Goal: Task Accomplishment & Management: Manage account settings

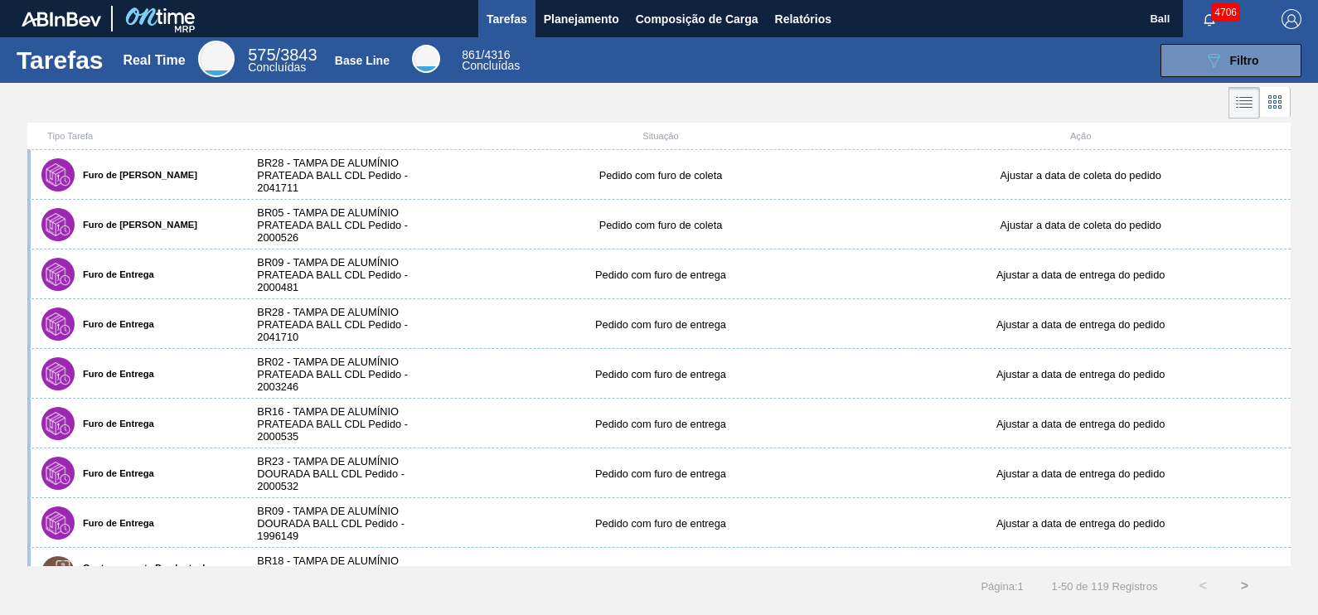
click at [1199, 41] on div "Tarefas Real Time 575 / 3843 Concluídas Base Line 861 / 4316 Concluídas 089F7B8…" at bounding box center [659, 60] width 1318 height 46
click at [1199, 43] on div "Tarefas Real Time 575 / 3843 Concluídas Base Line 861 / 4316 Concluídas 089F7B8…" at bounding box center [659, 60] width 1318 height 46
drag, startPoint x: 1199, startPoint y: 43, endPoint x: 1200, endPoint y: 58, distance: 14.9
click at [1200, 58] on button "089F7B8B-B2A5-4AFE-B5C0-19BA573D28AC Filtro" at bounding box center [1230, 60] width 141 height 33
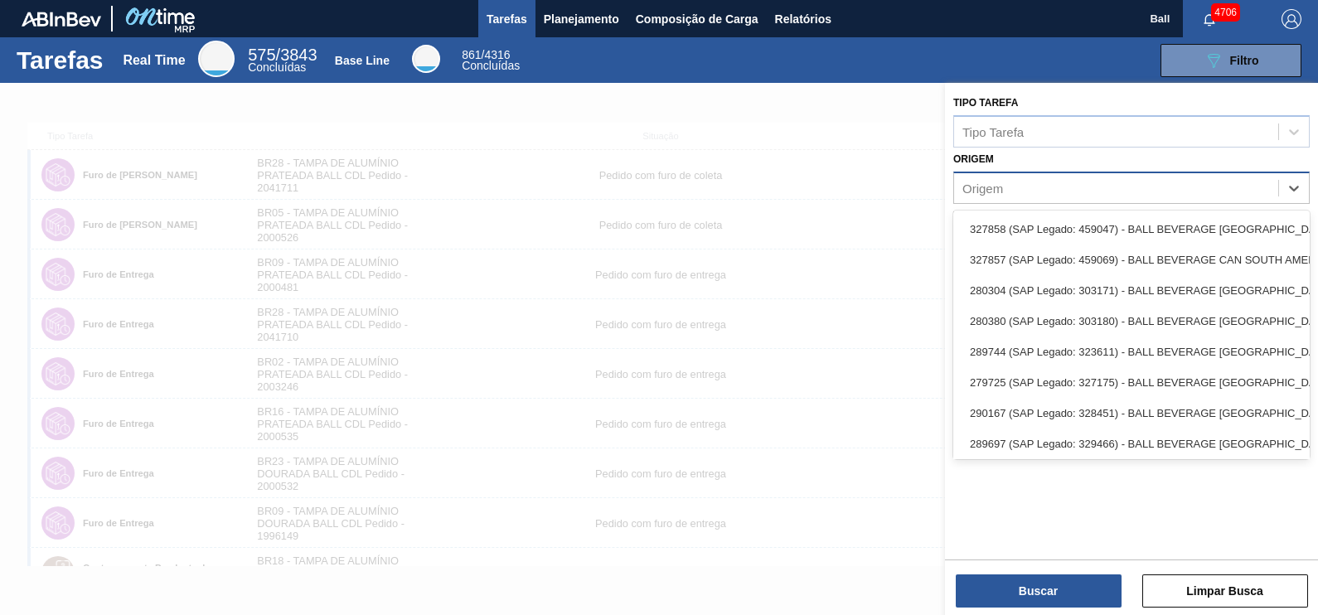
click at [1028, 185] on div "Origem" at bounding box center [1116, 188] width 324 height 24
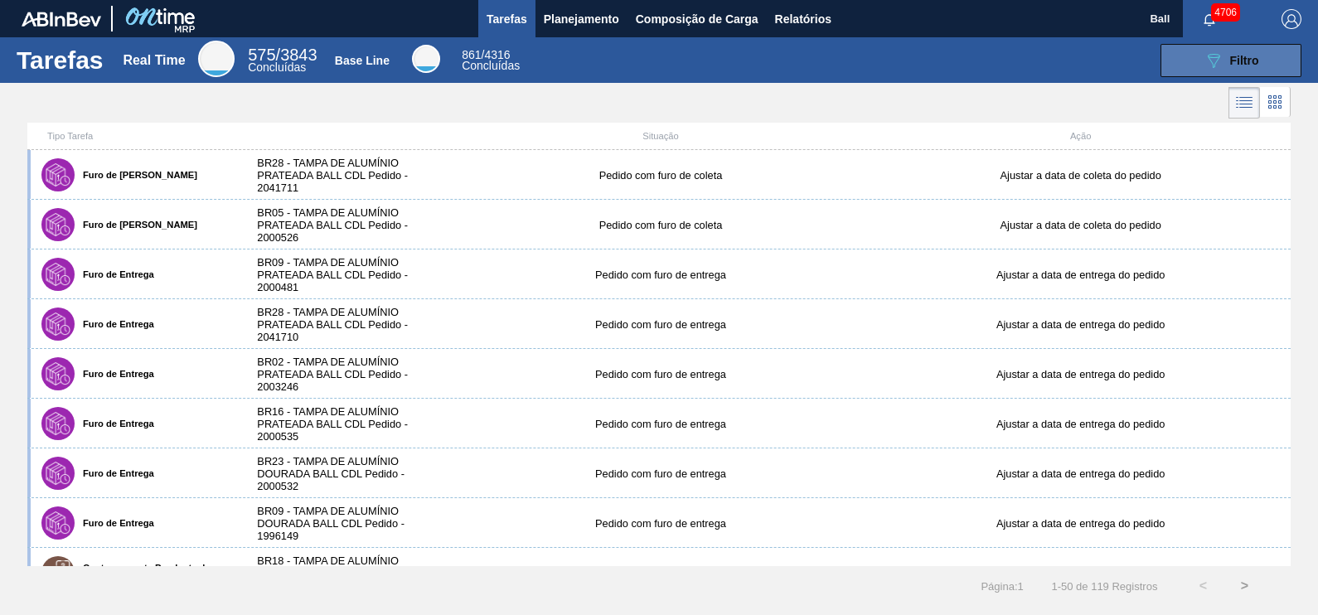
click at [1239, 61] on span "Filtro" at bounding box center [1244, 60] width 29 height 13
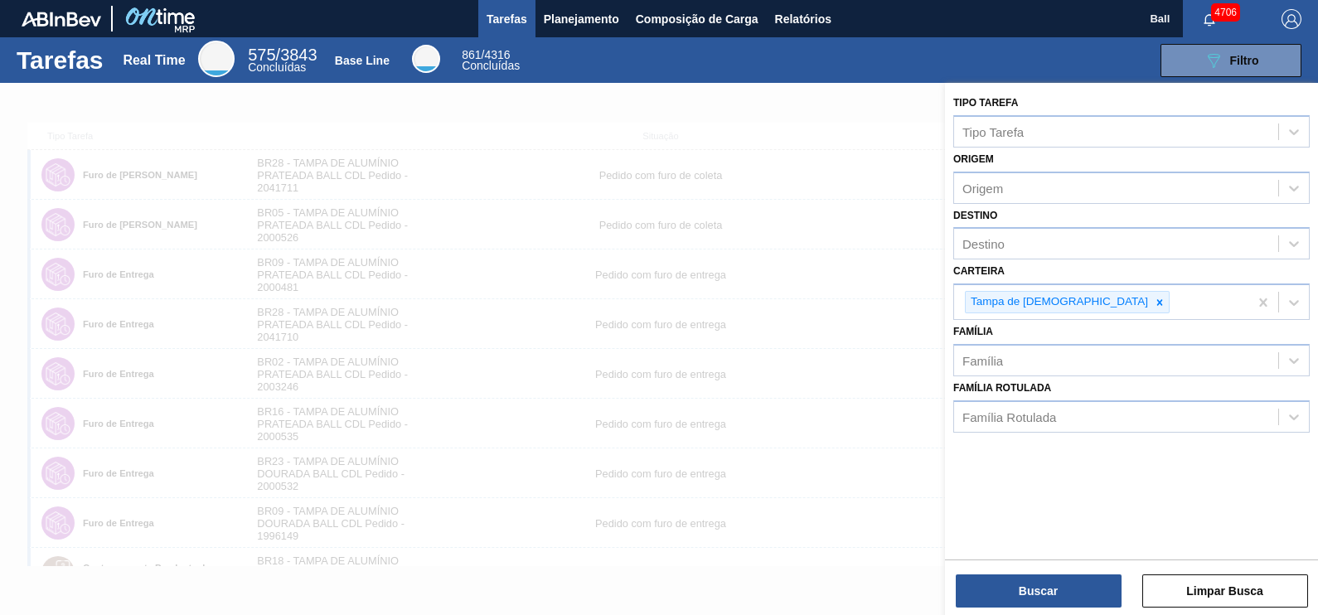
click at [754, 142] on div at bounding box center [659, 390] width 1318 height 615
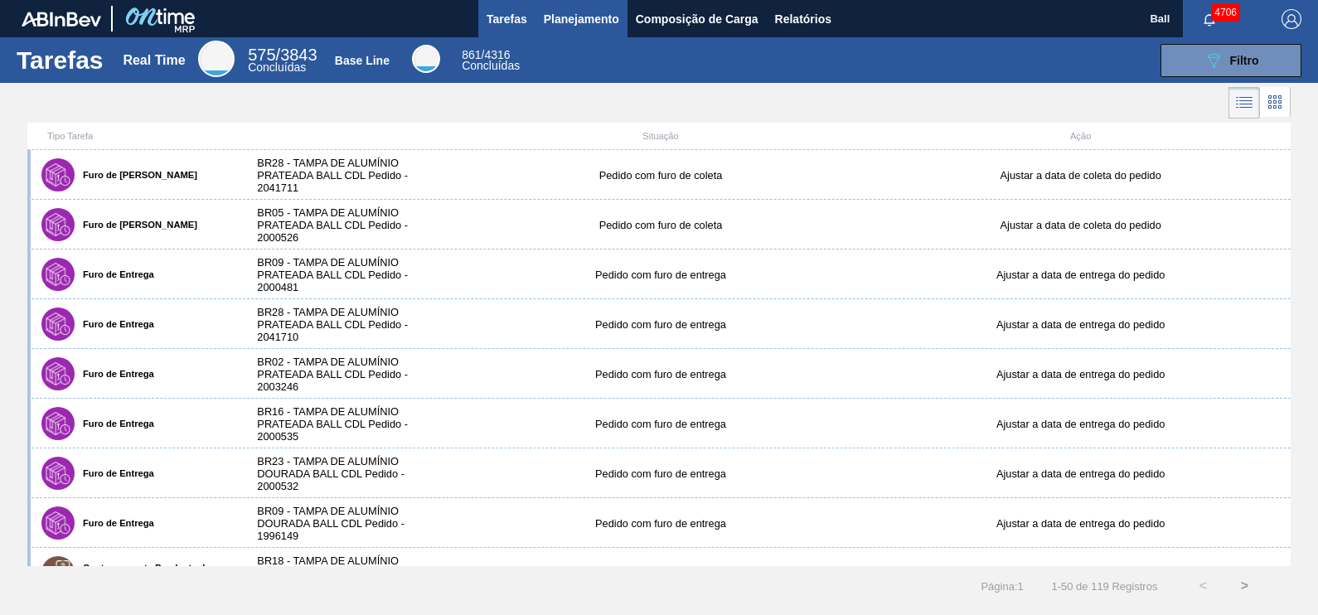
click at [599, 11] on span "Planejamento" at bounding box center [581, 19] width 75 height 20
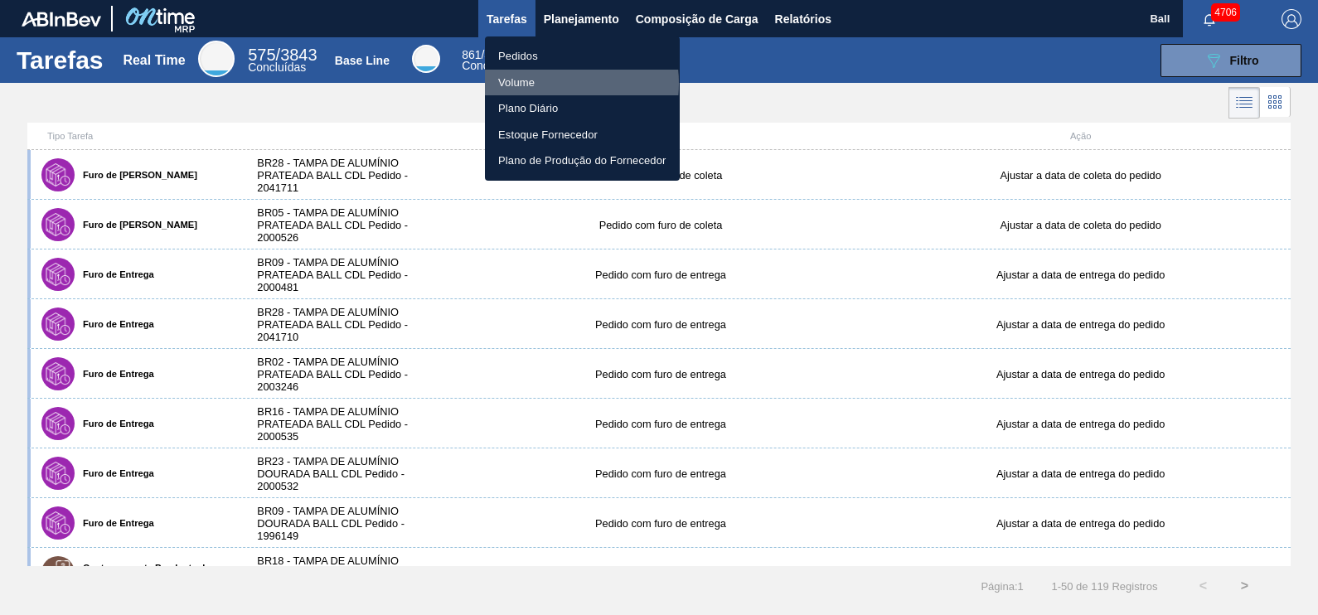
click at [554, 83] on li "Volume" at bounding box center [582, 83] width 195 height 27
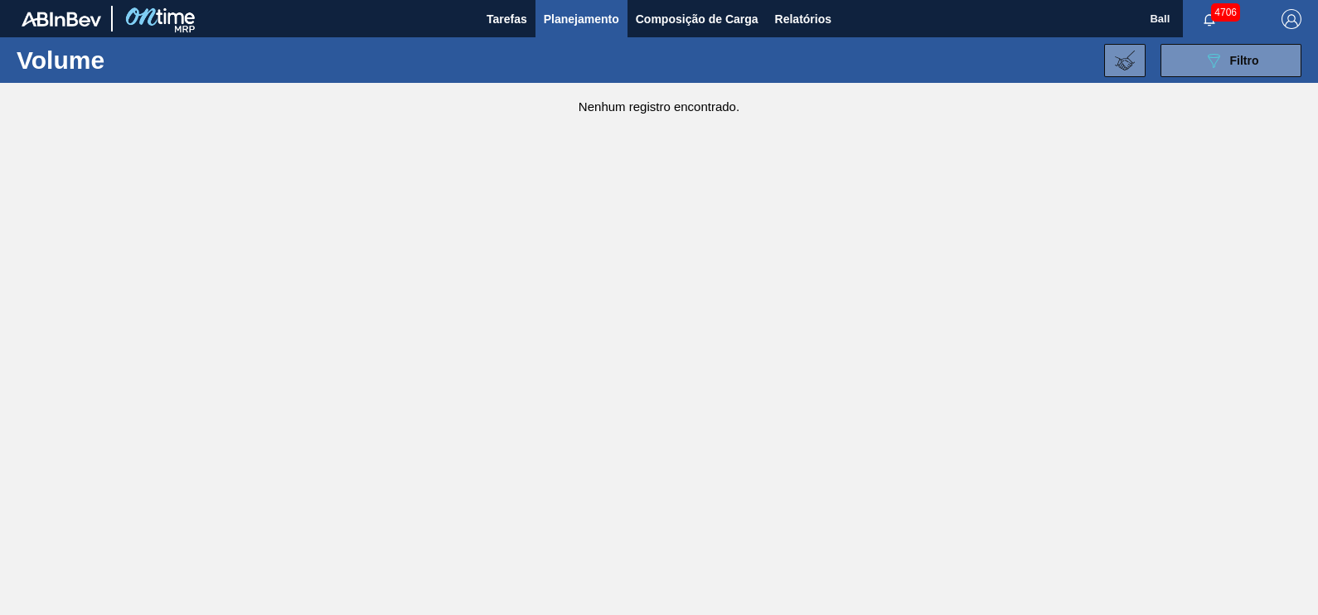
click at [603, 27] on span "Planejamento" at bounding box center [581, 19] width 75 height 20
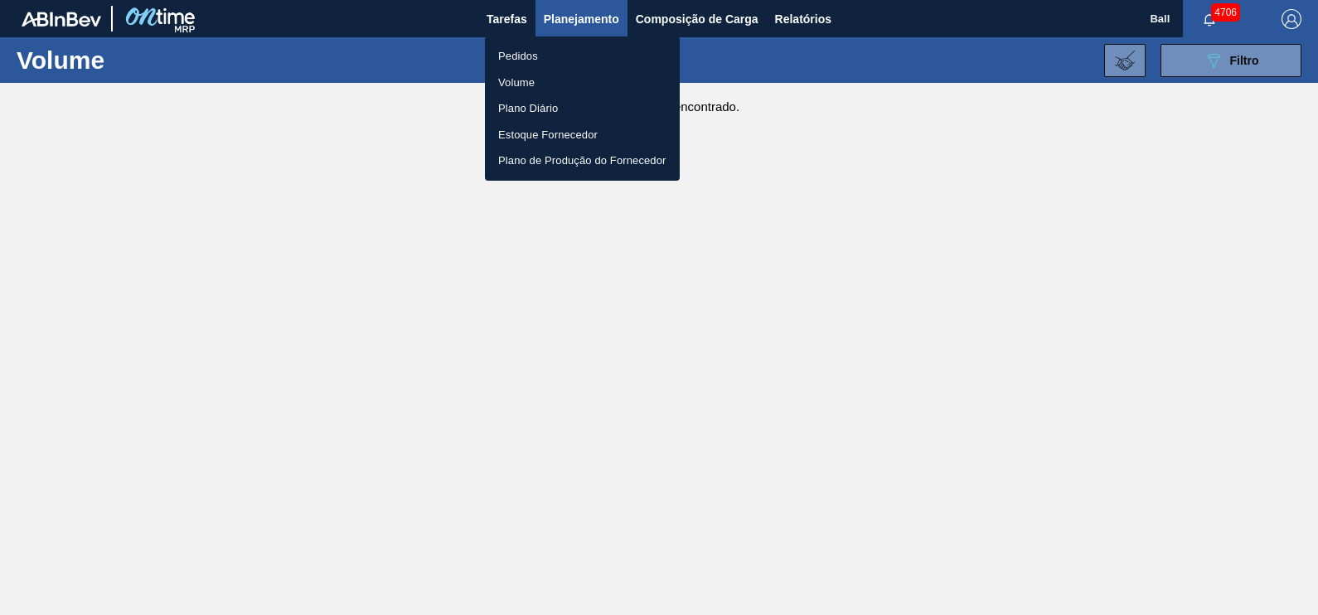
click at [587, 54] on li "Pedidos" at bounding box center [582, 56] width 195 height 27
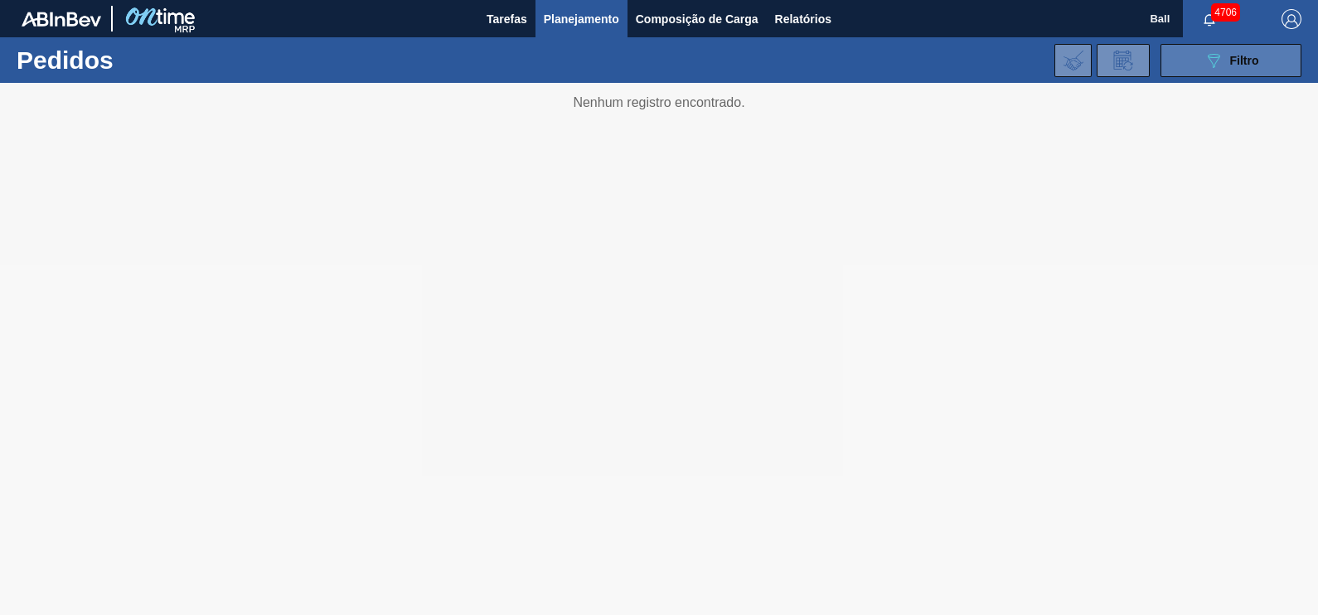
click at [1260, 69] on button "089F7B8B-B2A5-4AFE-B5C0-19BA573D28AC Filtro" at bounding box center [1230, 60] width 141 height 33
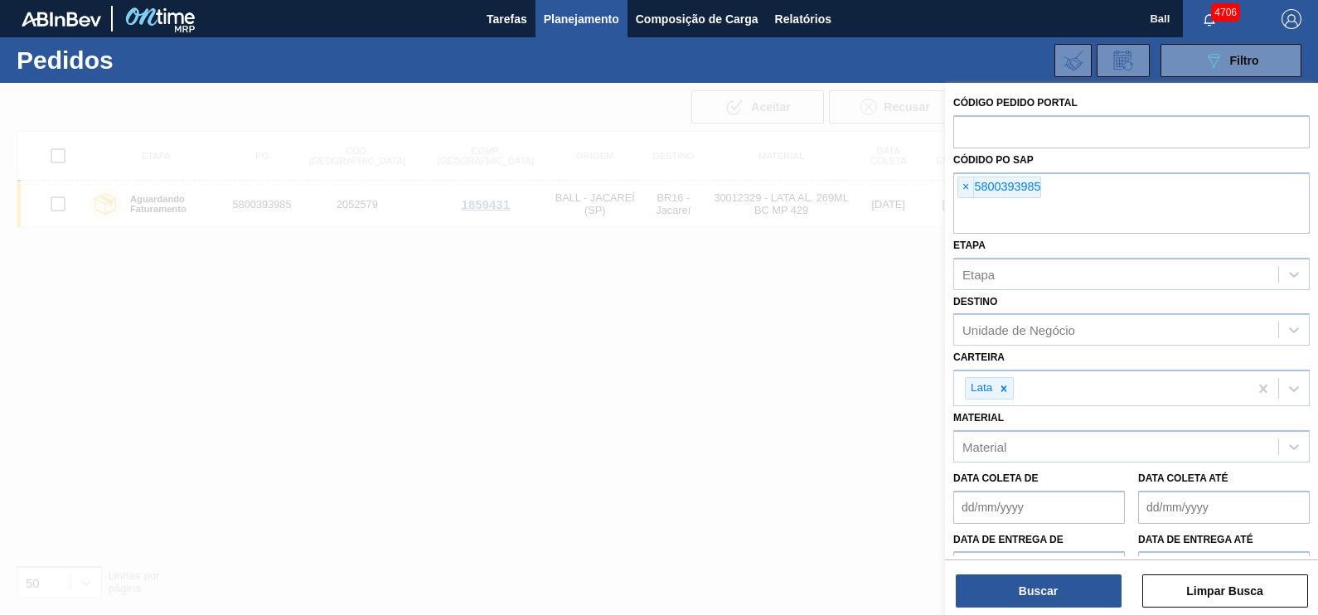
click at [1072, 228] on input "text" at bounding box center [1131, 217] width 356 height 31
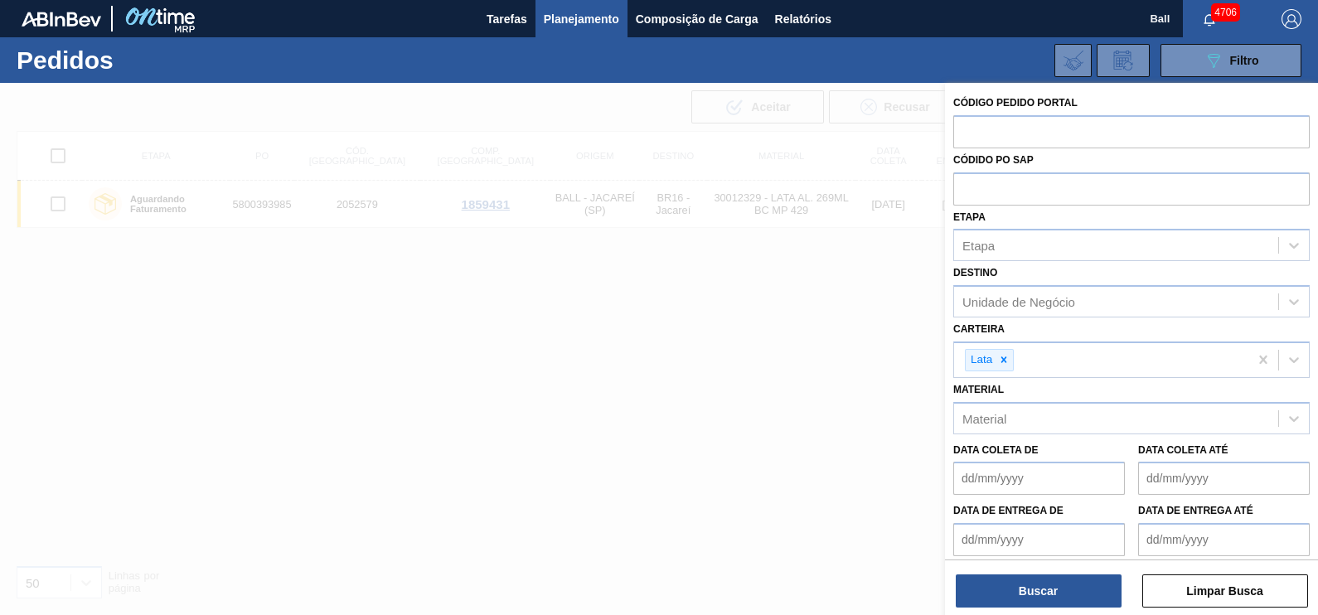
paste input "2043517"
type input "2043517"
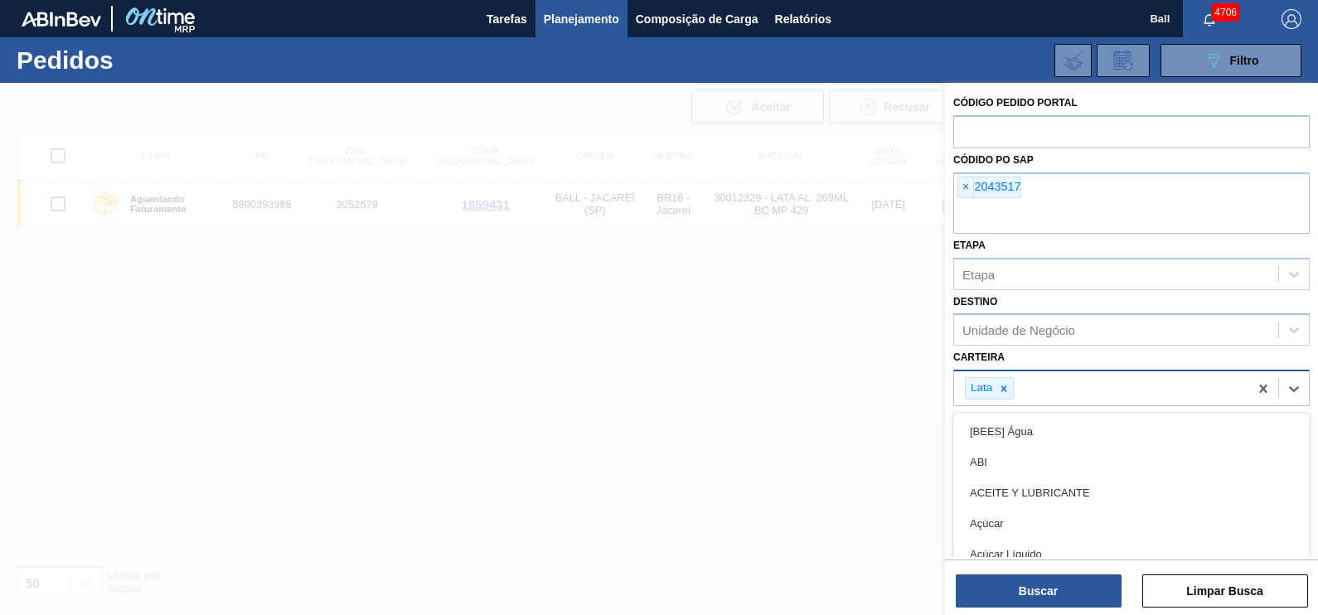
click at [1035, 385] on div "Lata" at bounding box center [1101, 388] width 294 height 34
type input "tampa"
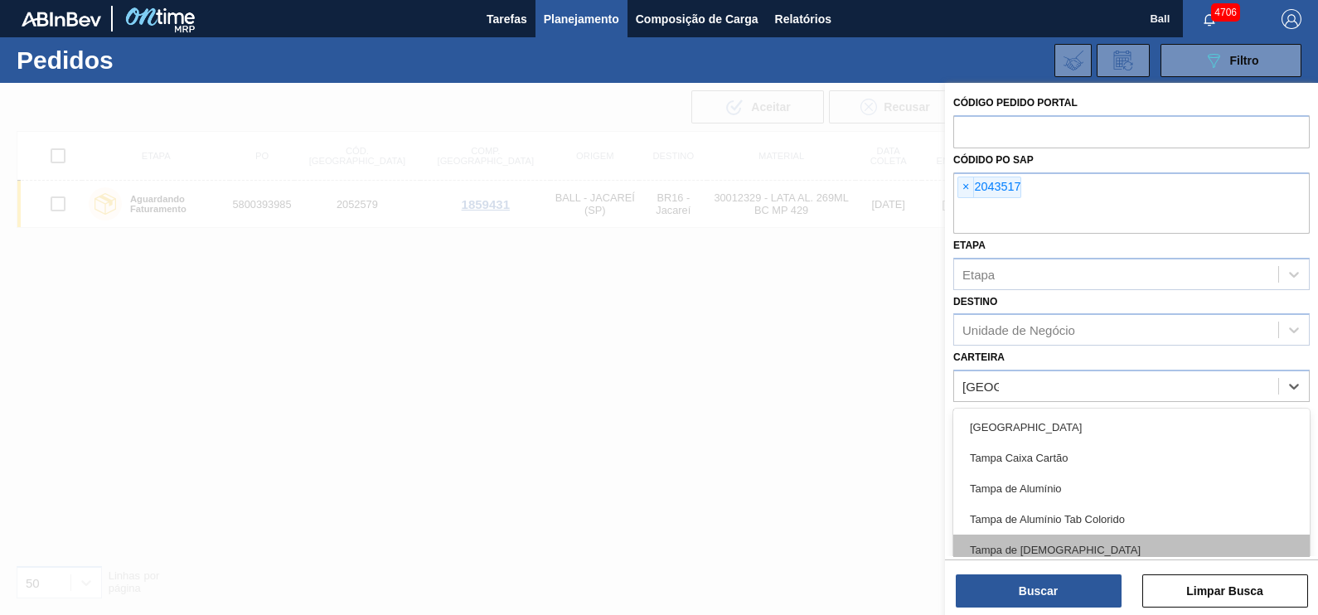
click at [1057, 543] on div "Tampa de Lata" at bounding box center [1131, 549] width 356 height 31
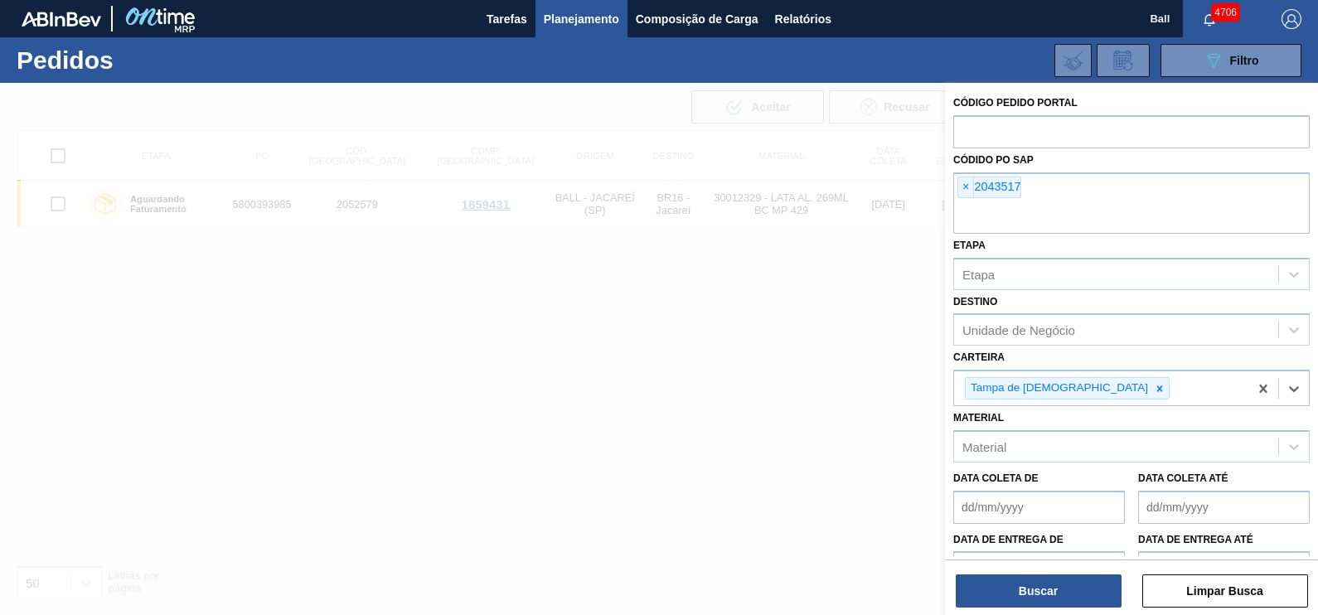
click at [1053, 571] on div "Buscar Limpar Busca" at bounding box center [1131, 582] width 373 height 46
click at [1055, 594] on button "Buscar" at bounding box center [1038, 590] width 166 height 33
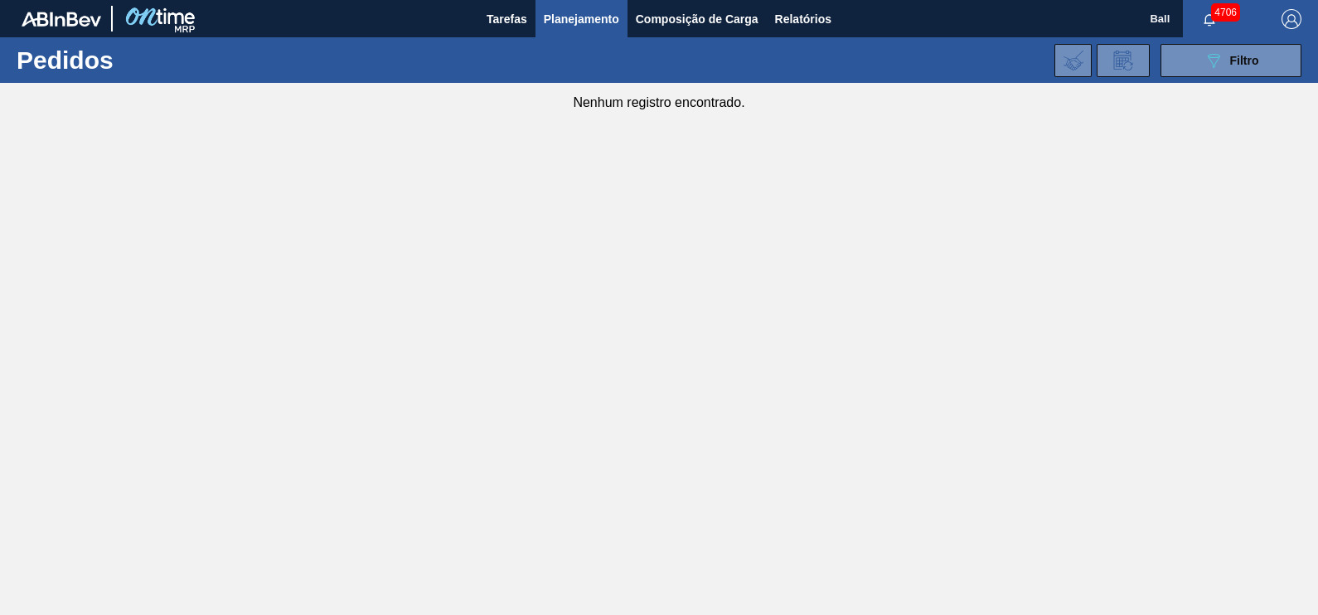
click at [1239, 33] on div "4706" at bounding box center [1223, 18] width 82 height 37
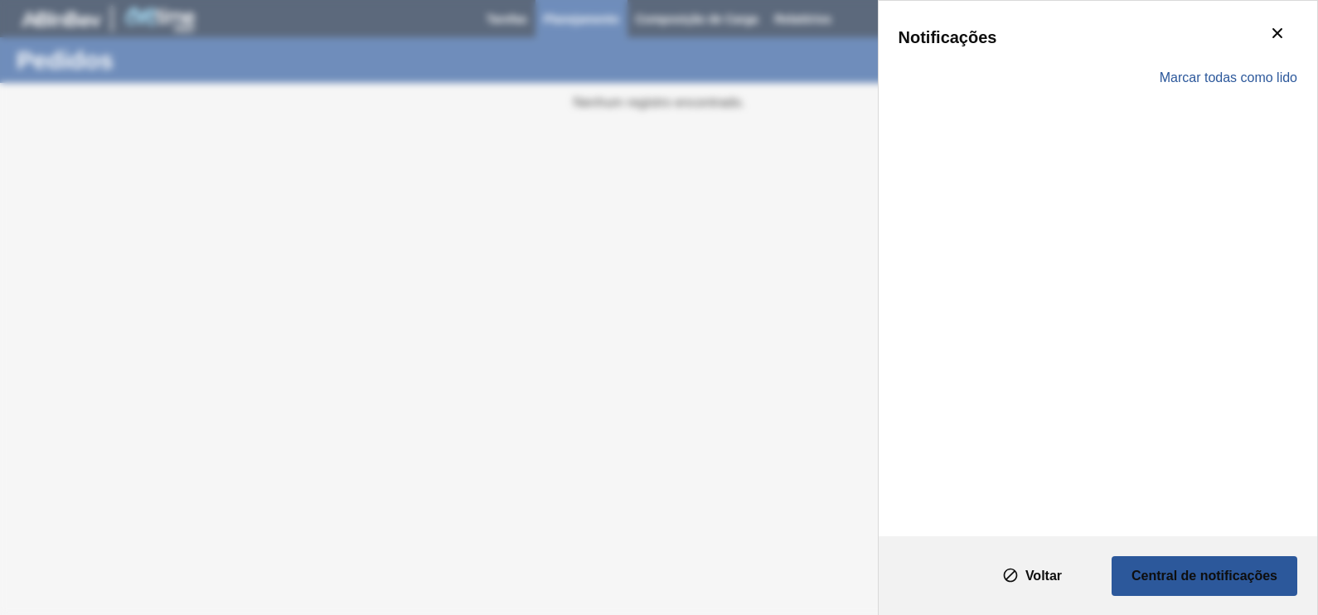
click at [1233, 52] on div "Notificações" at bounding box center [1097, 37] width 399 height 33
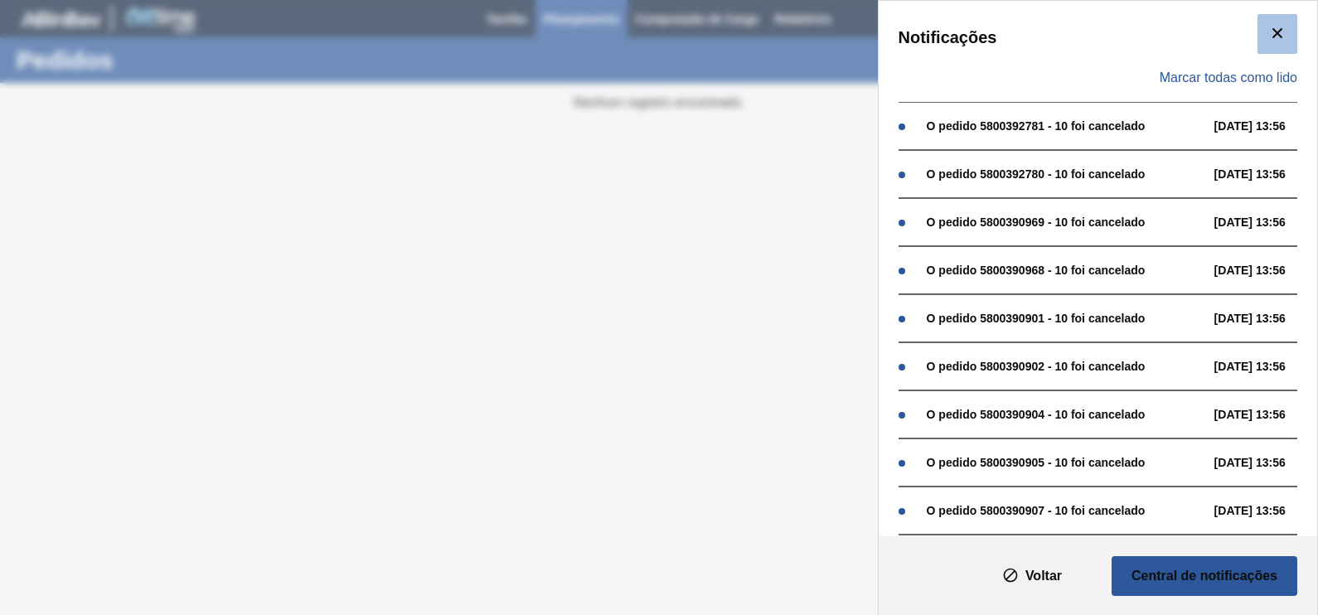
click at [1275, 33] on icon "botão de ícone" at bounding box center [1277, 33] width 10 height 10
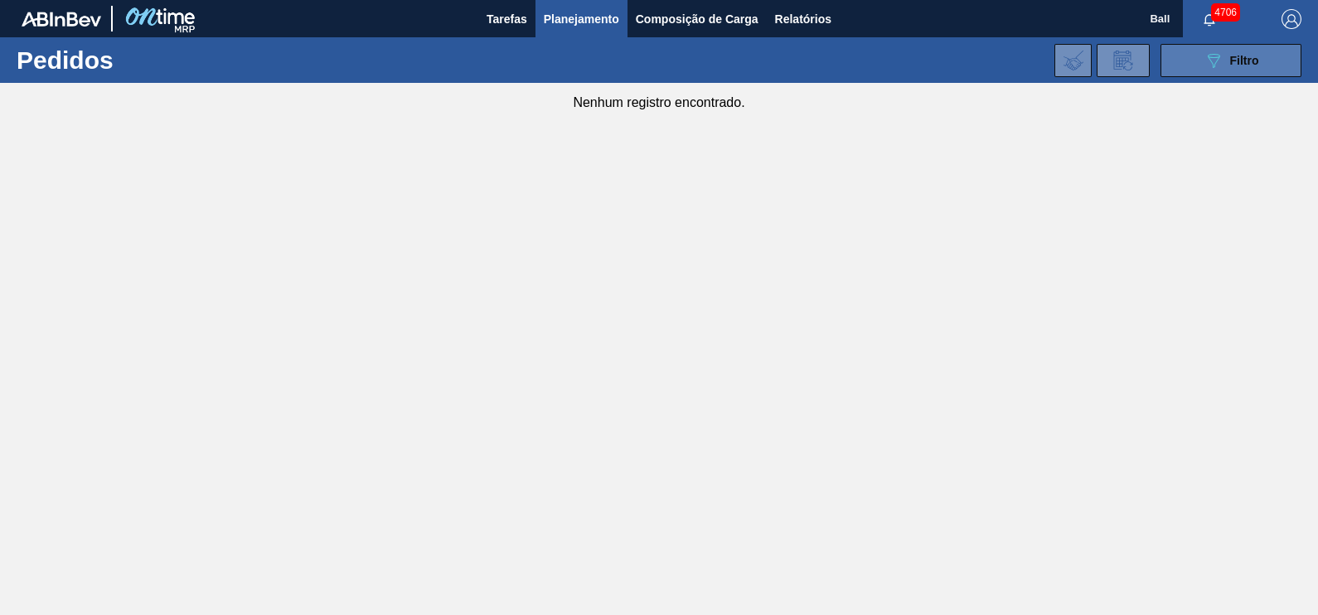
click at [1235, 70] on div "089F7B8B-B2A5-4AFE-B5C0-19BA573D28AC Filtro" at bounding box center [1231, 61] width 56 height 20
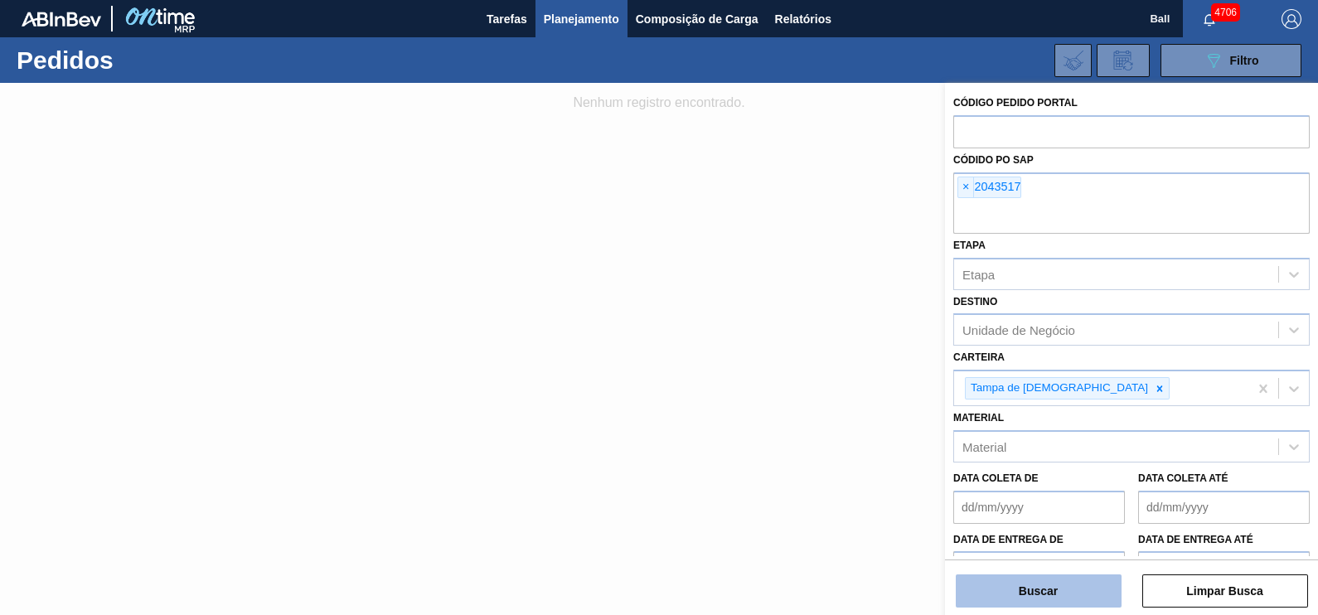
click at [1064, 586] on button "Buscar" at bounding box center [1038, 590] width 166 height 33
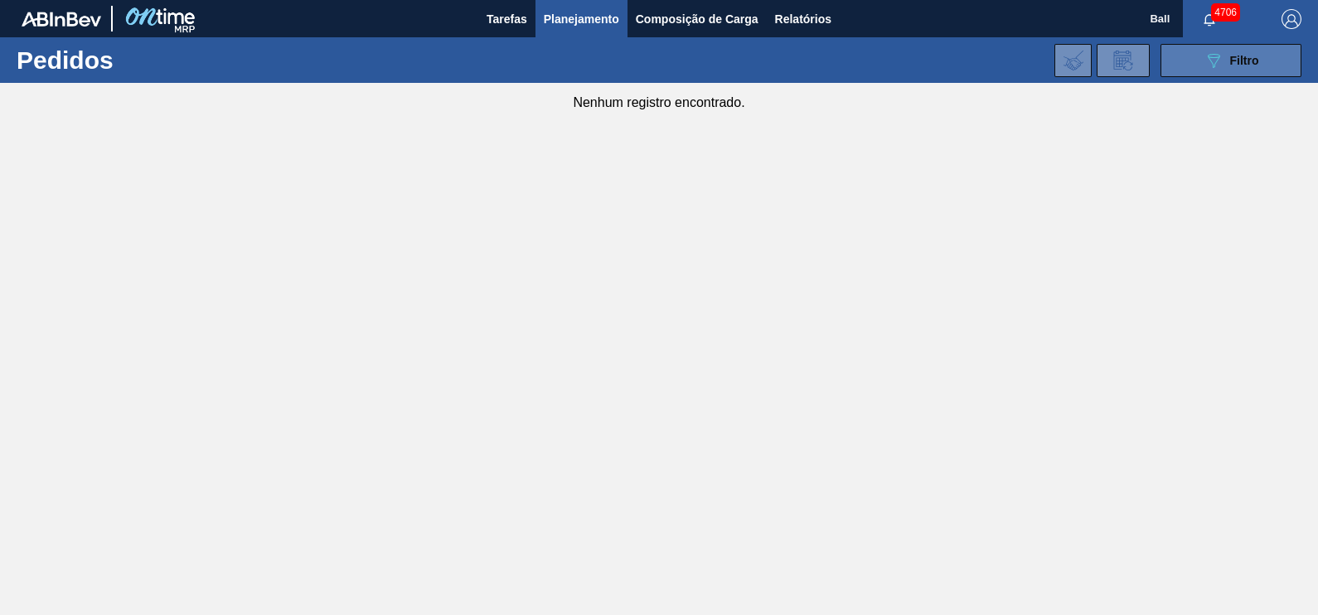
click at [1231, 57] on span "Filtro" at bounding box center [1244, 60] width 29 height 13
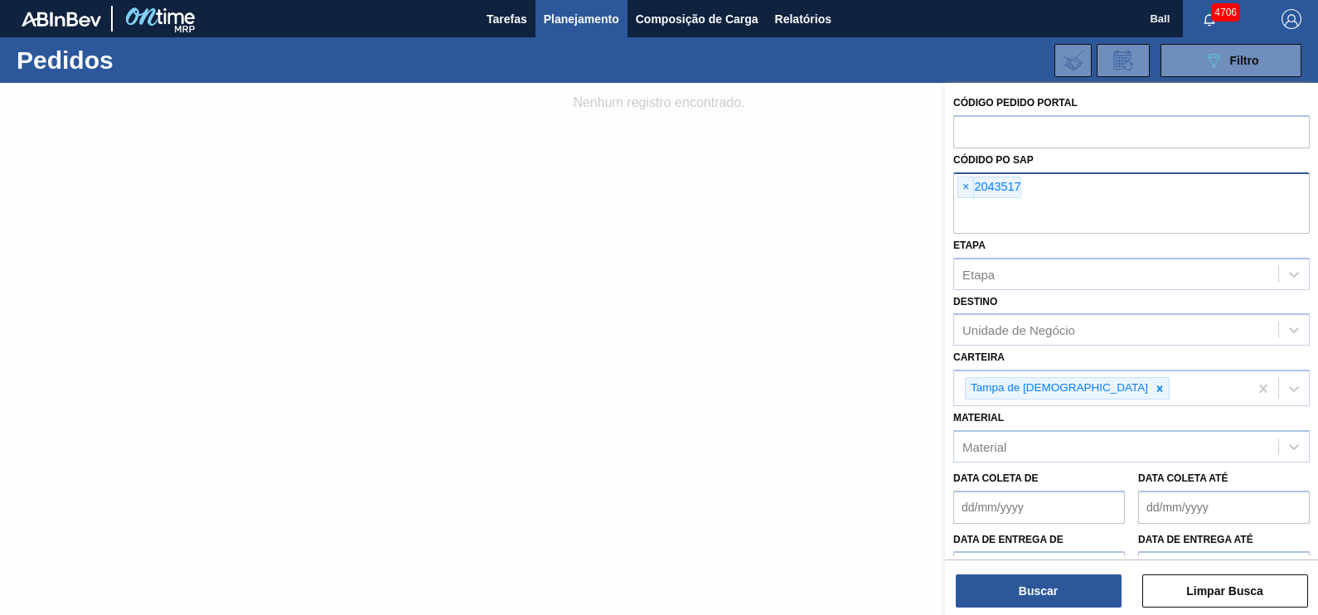
click at [1017, 204] on input "text" at bounding box center [1131, 217] width 356 height 31
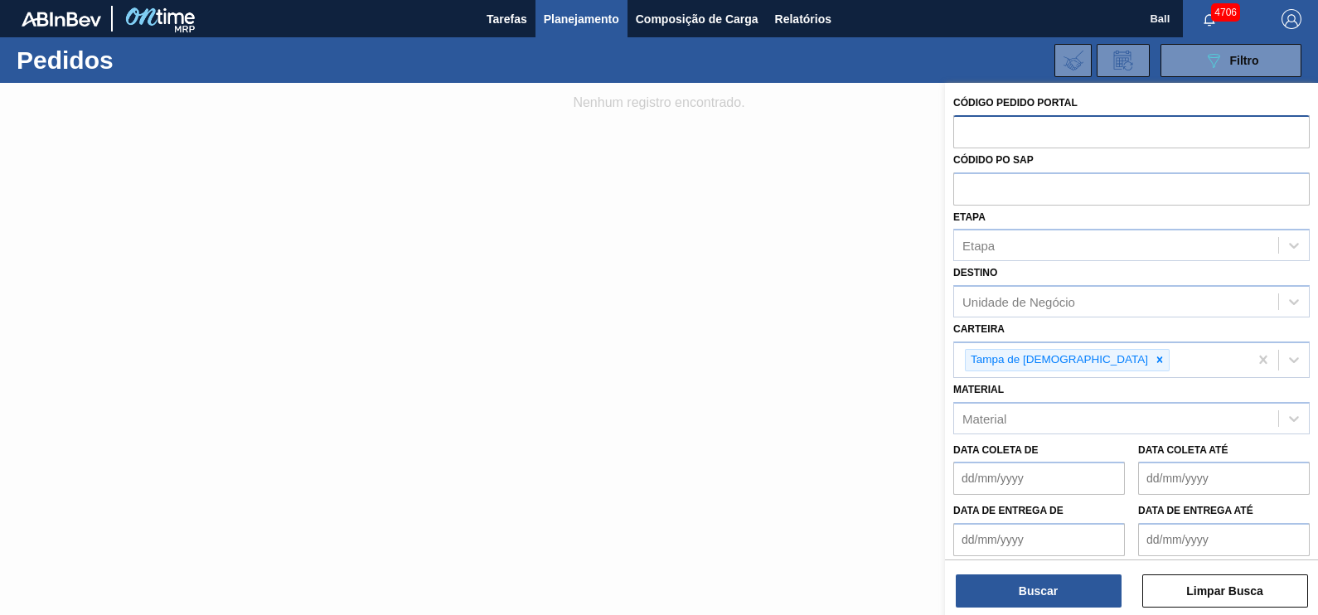
click at [1048, 128] on input "text" at bounding box center [1131, 130] width 356 height 31
paste input "2043517"
type input "2043517"
click at [1250, 70] on button "089F7B8B-B2A5-4AFE-B5C0-19BA573D28AC Filtro" at bounding box center [1230, 60] width 141 height 33
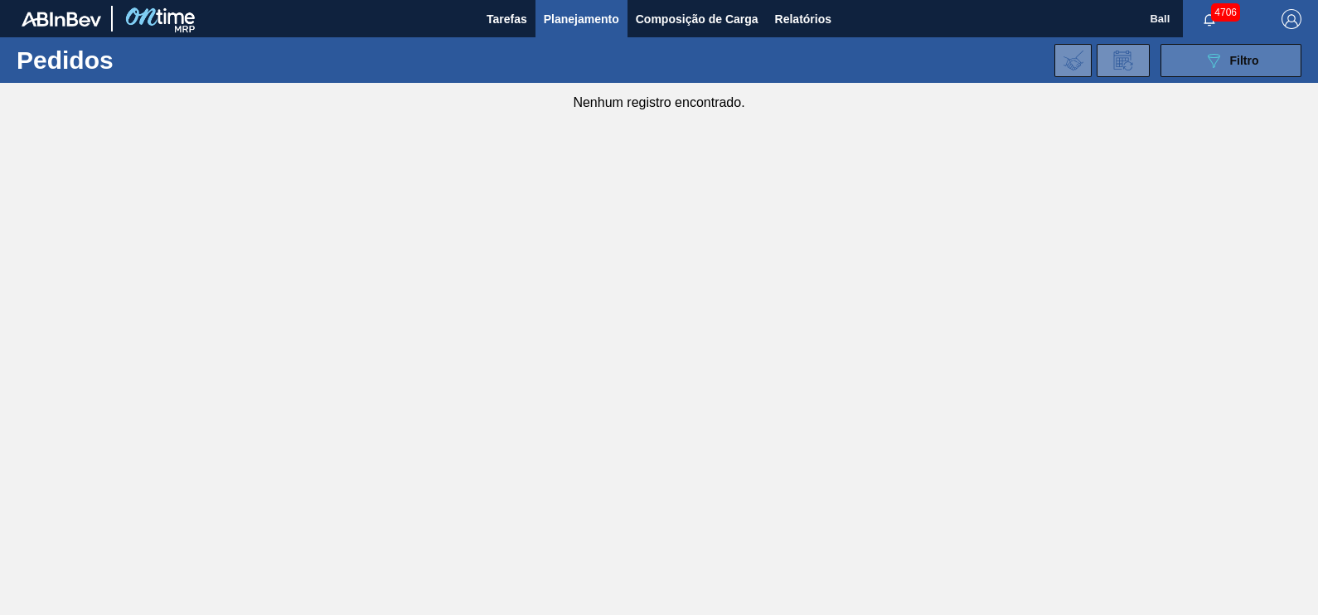
click at [1222, 46] on button "089F7B8B-B2A5-4AFE-B5C0-19BA573D28AC Filtro" at bounding box center [1230, 60] width 141 height 33
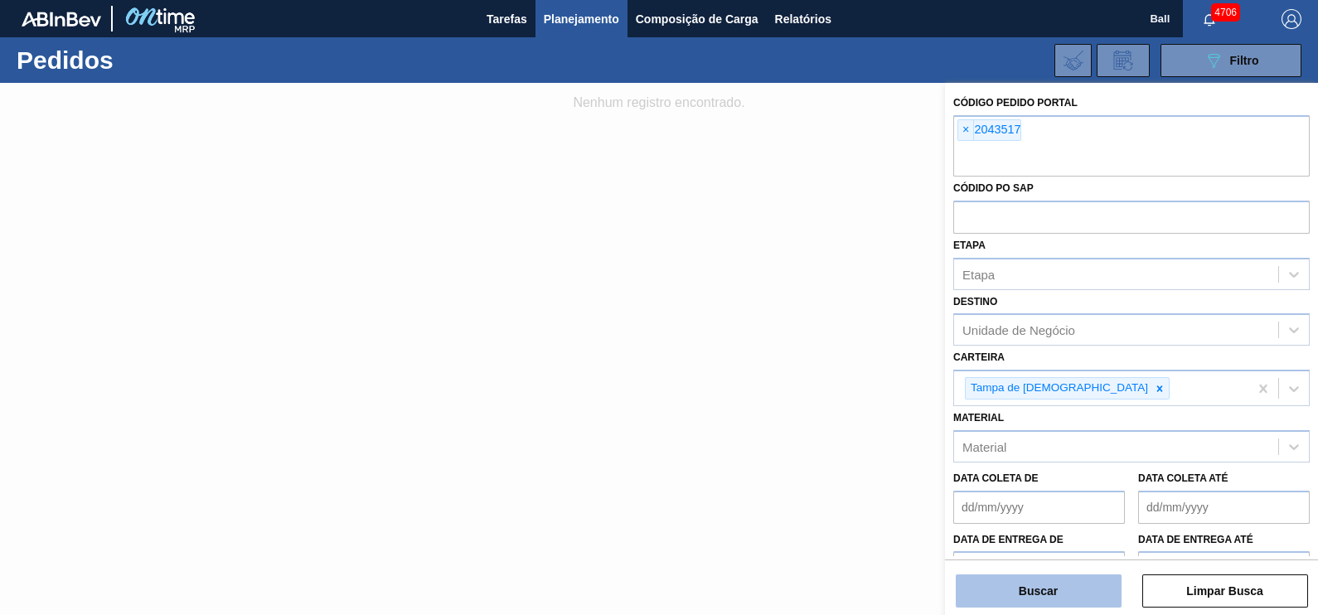
click at [1054, 583] on button "Buscar" at bounding box center [1038, 590] width 166 height 33
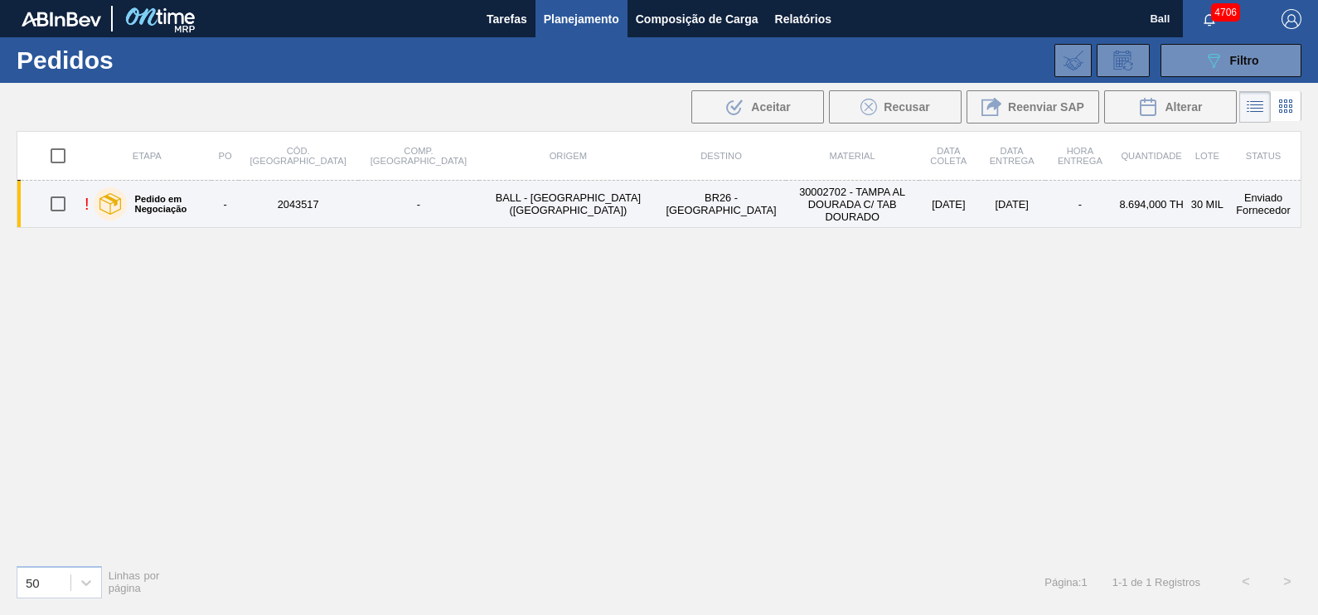
click at [412, 213] on td "-" at bounding box center [419, 204] width 122 height 47
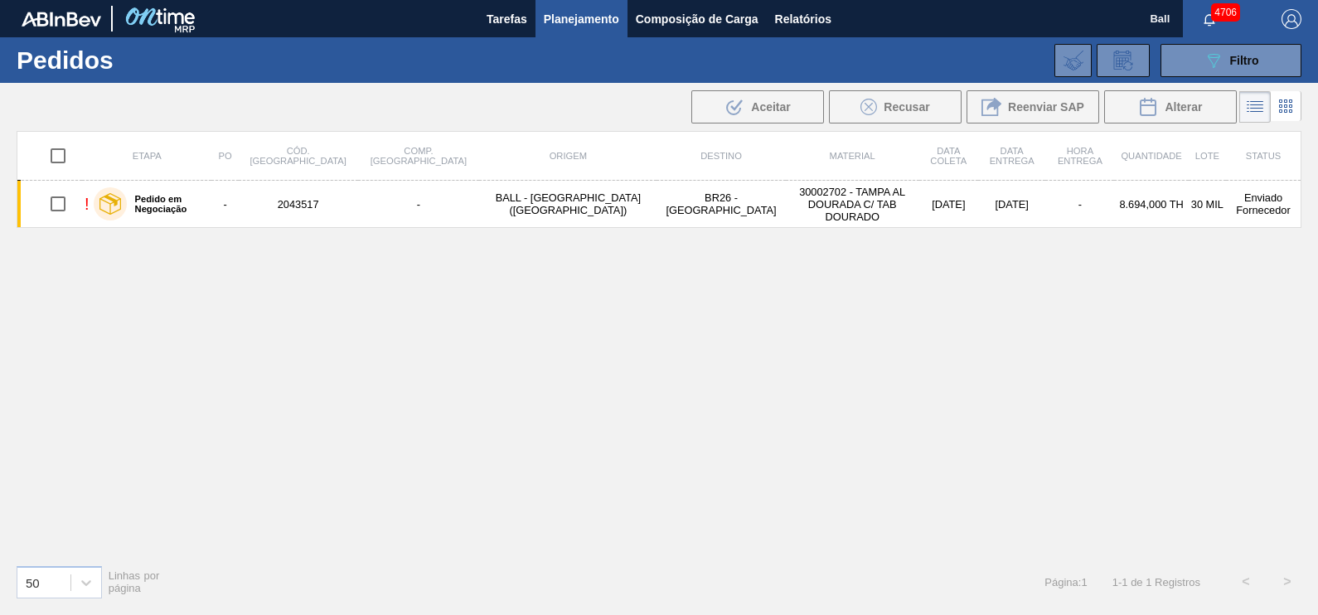
click at [287, 341] on div "Etapa PO Cód. Pedido Comp. Carga Origem Destino Material Data coleta Data Entre…" at bounding box center [659, 341] width 1284 height 420
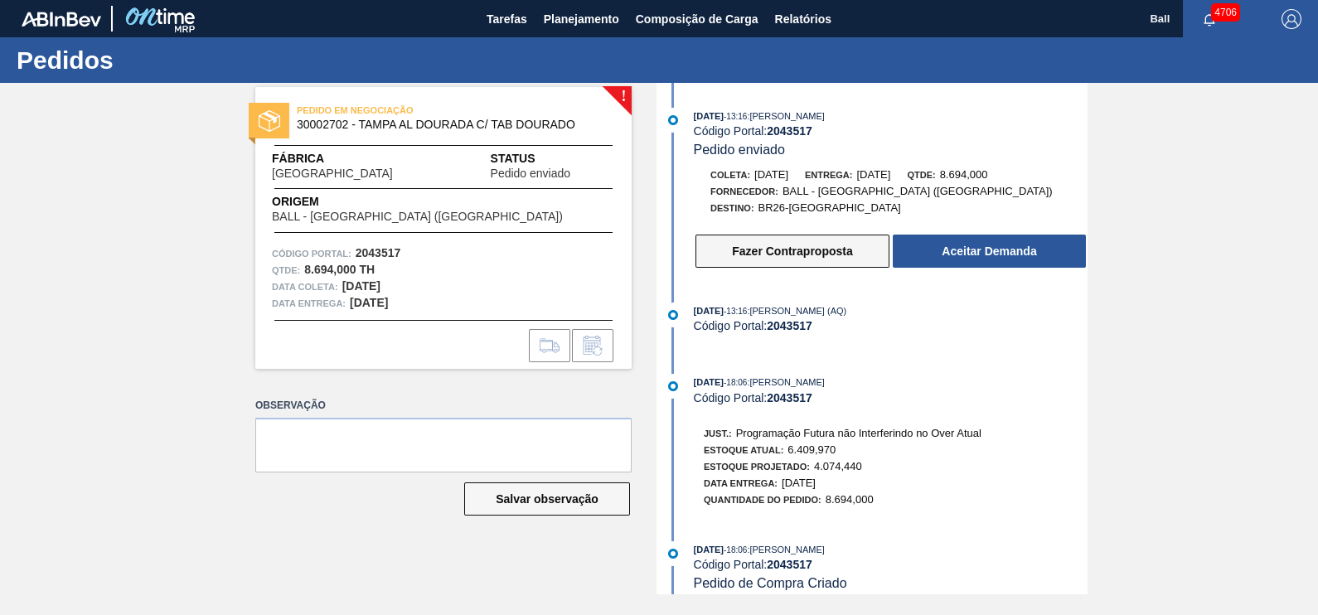
click at [767, 258] on button "Fazer Contraproposta" at bounding box center [792, 251] width 194 height 33
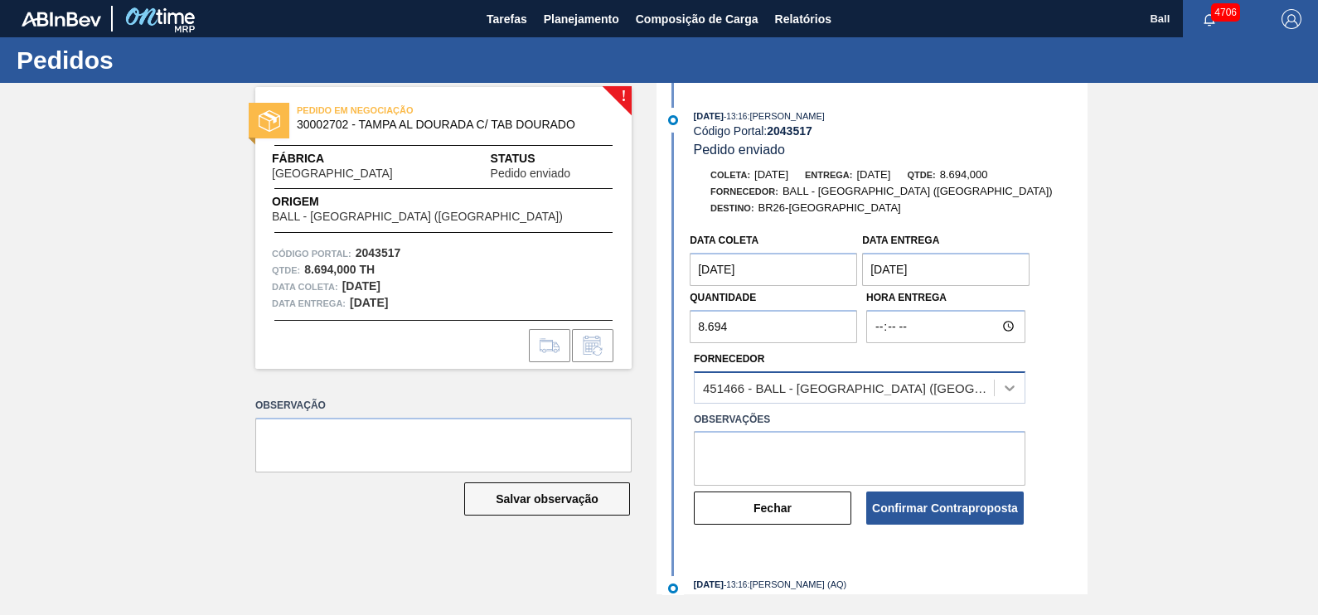
click at [1008, 383] on icon at bounding box center [1009, 388] width 17 height 17
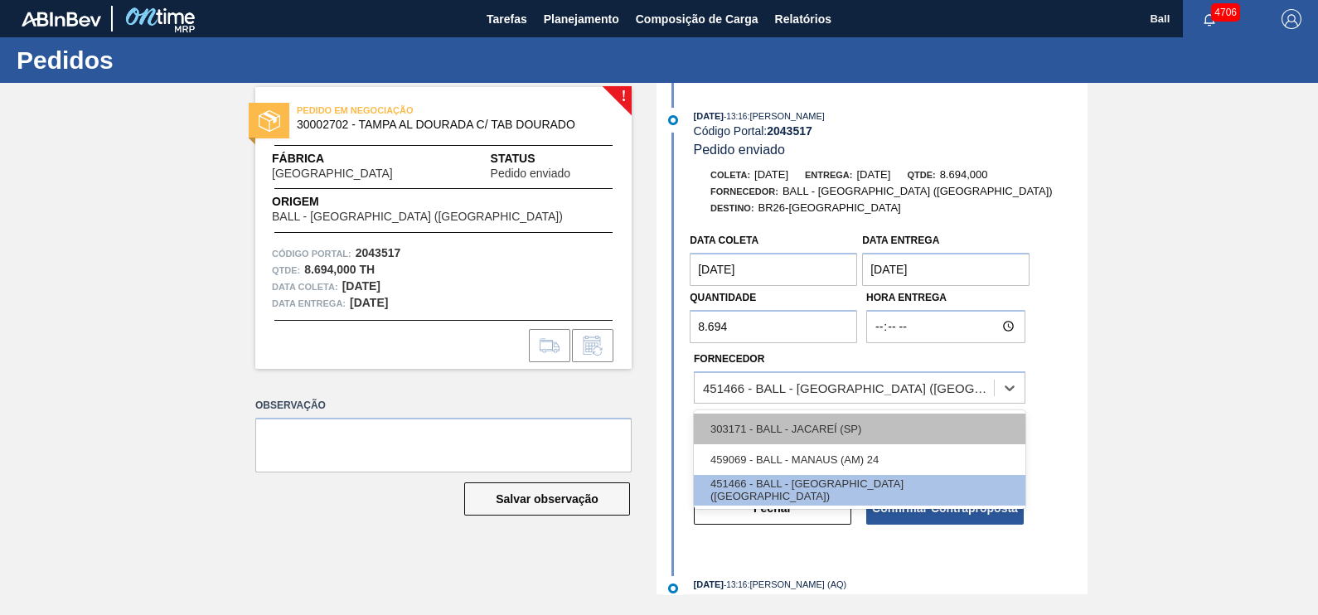
click at [863, 428] on div "303171 - BALL - JACAREÍ (SP)" at bounding box center [859, 428] width 331 height 31
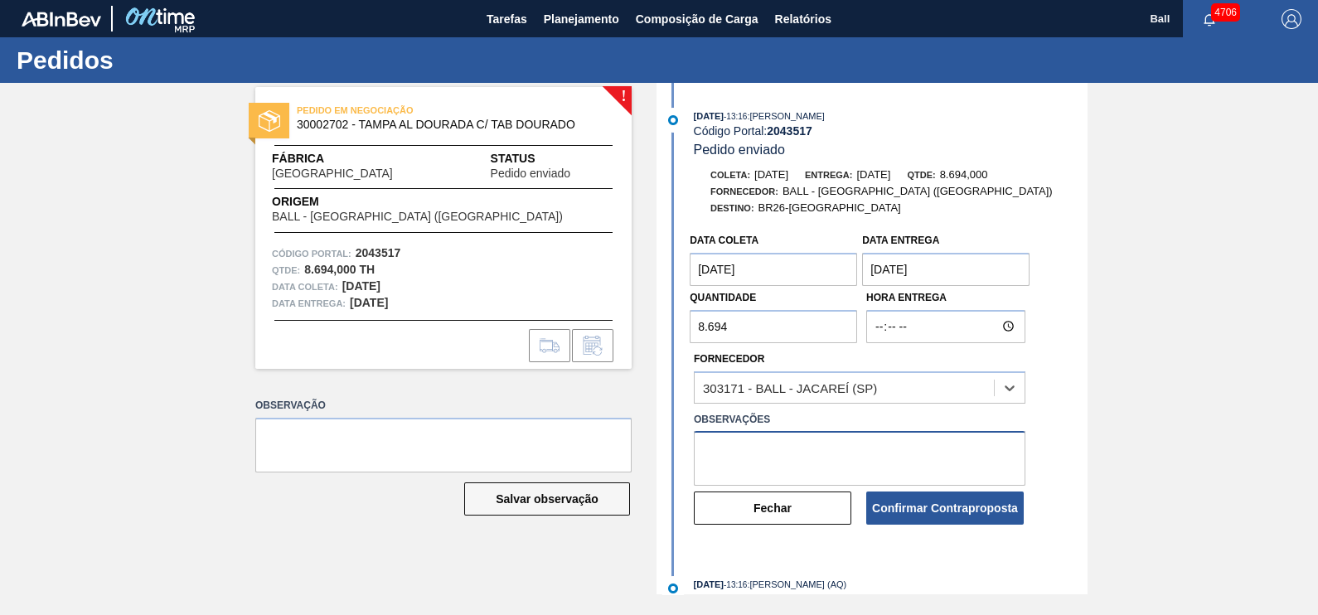
click at [816, 470] on textarea at bounding box center [859, 458] width 331 height 55
click at [825, 281] on coleta "20/10/2025" at bounding box center [772, 269] width 167 height 33
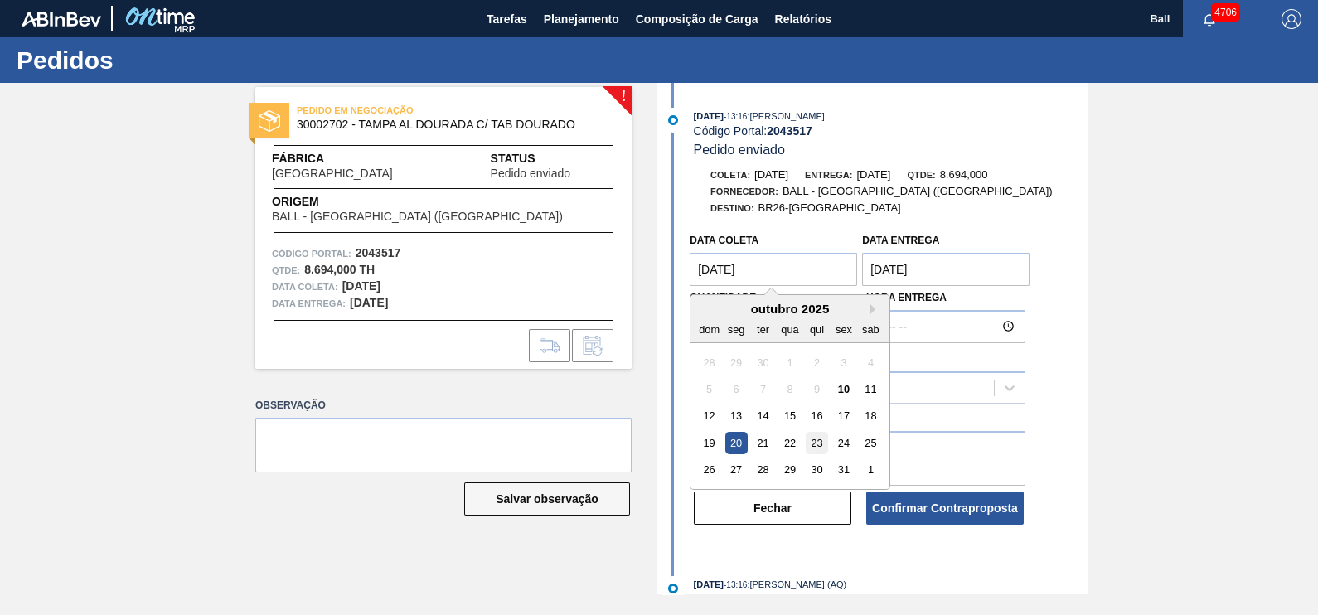
click at [818, 447] on div "23" at bounding box center [816, 443] width 22 height 22
type coleta "[DATE]"
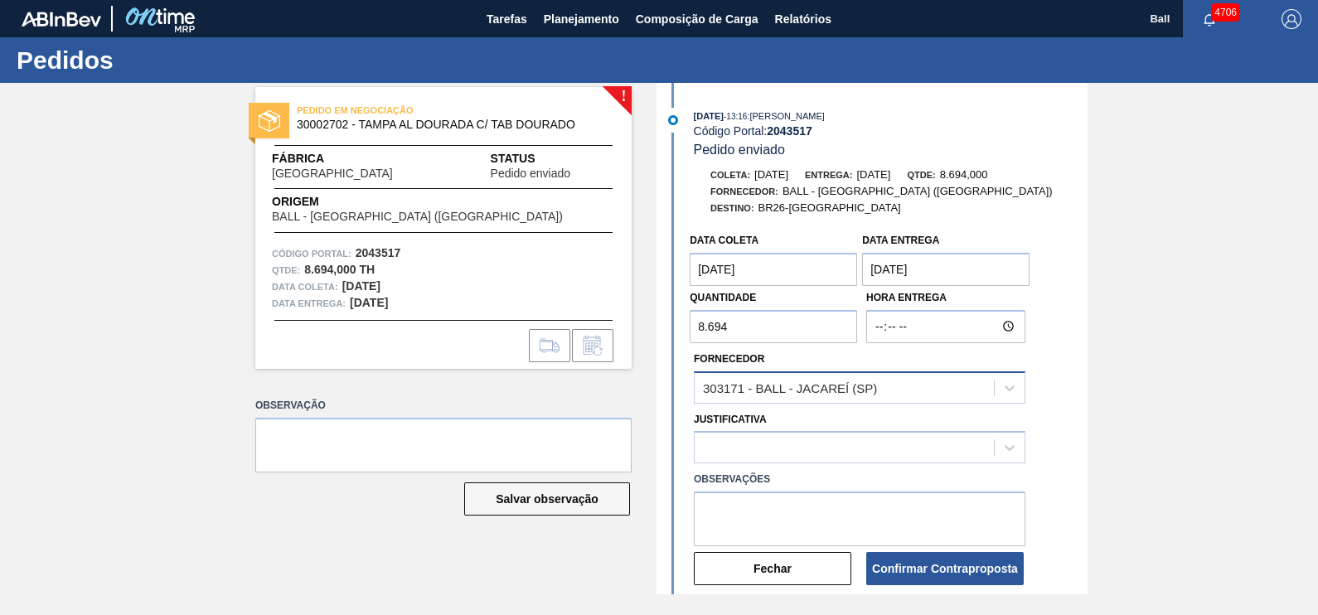
click at [941, 394] on div "303171 - BALL - JACAREÍ (SP)" at bounding box center [843, 387] width 299 height 24
click at [860, 468] on div "Observações" at bounding box center [859, 504] width 345 height 83
click at [869, 458] on div at bounding box center [843, 448] width 299 height 24
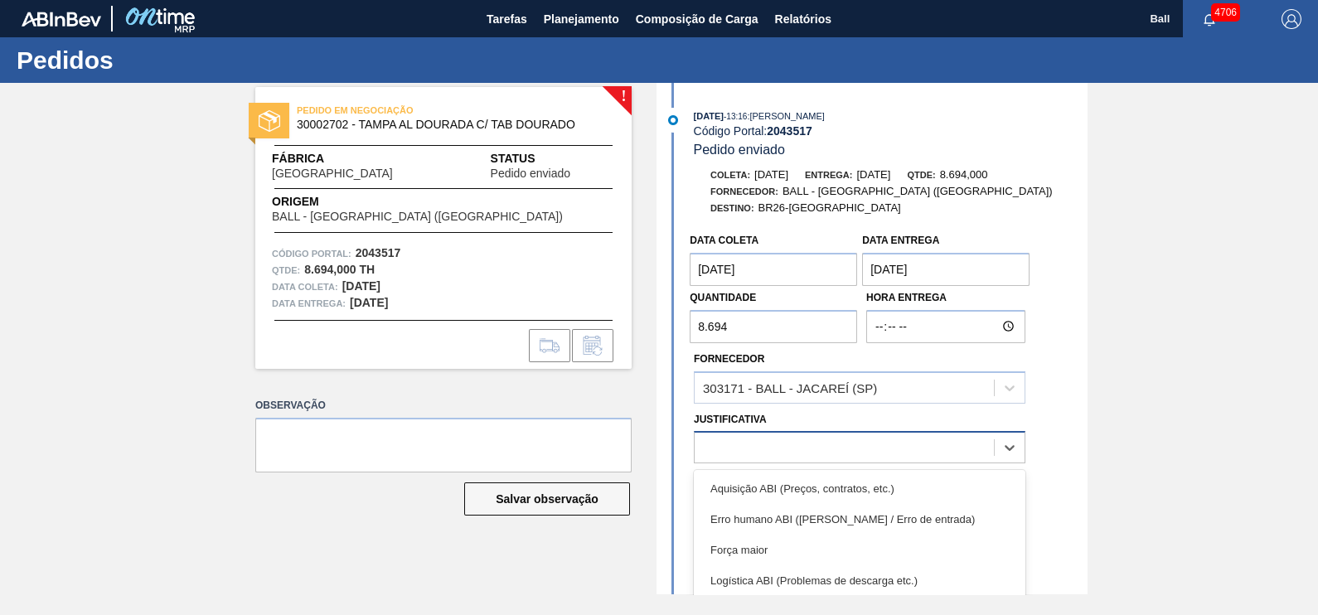
click at [869, 458] on div at bounding box center [843, 448] width 299 height 24
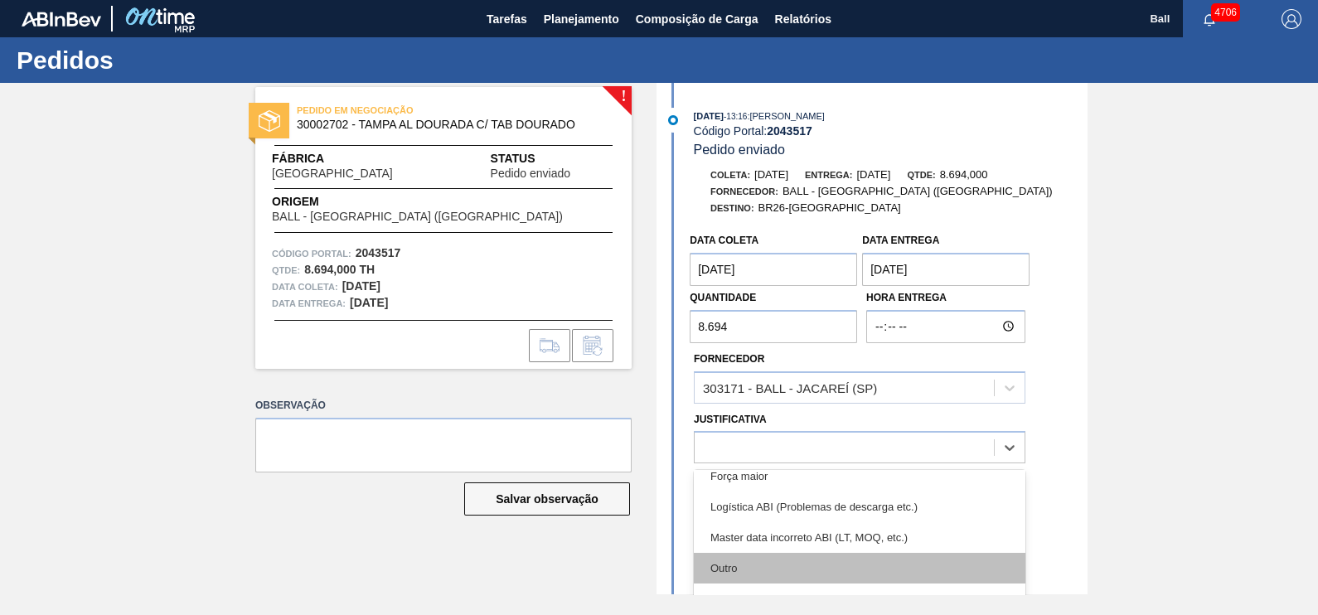
scroll to position [103, 0]
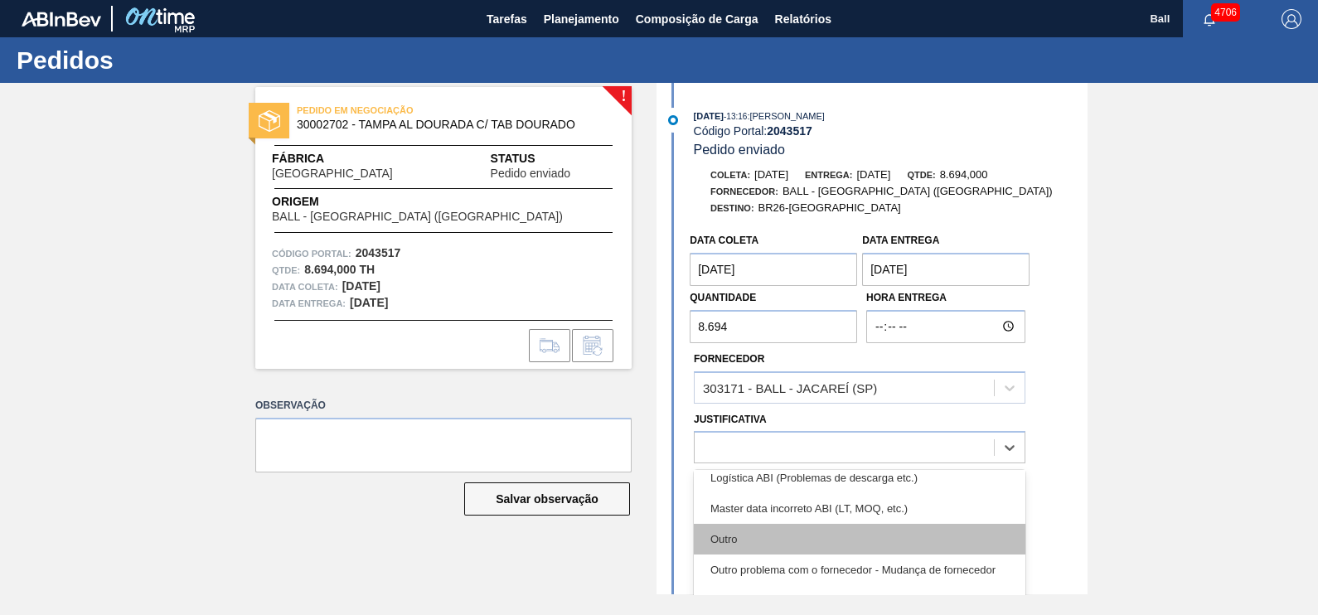
click at [787, 544] on div "Outro" at bounding box center [859, 539] width 331 height 31
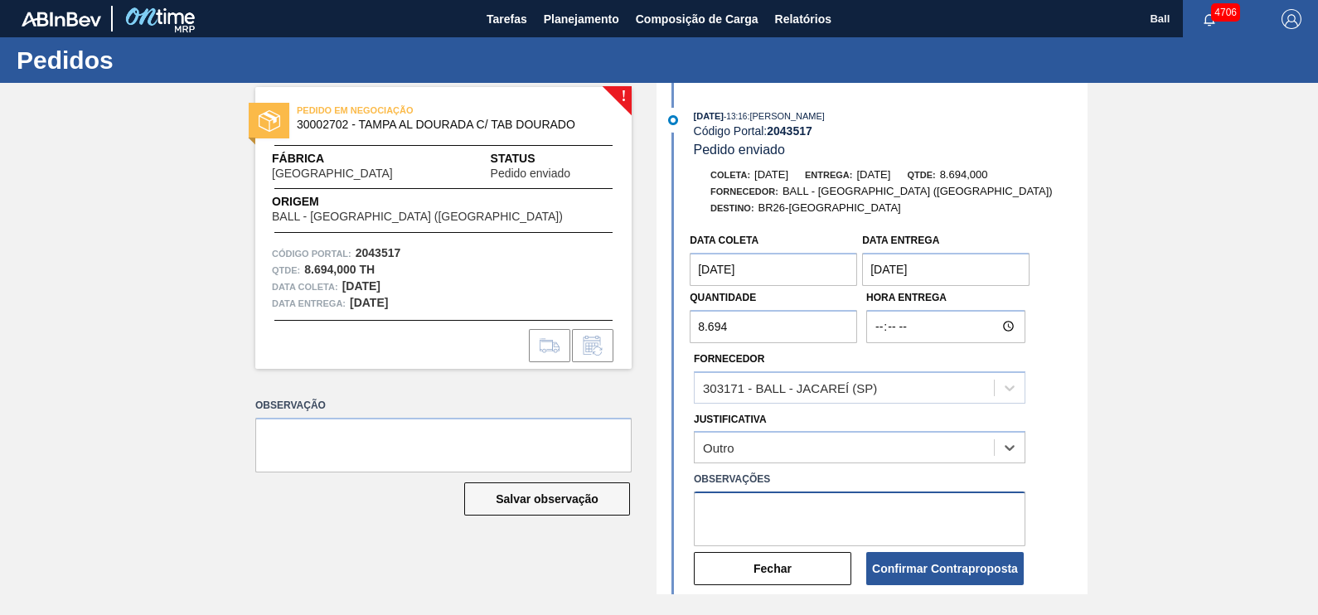
click at [791, 525] on textarea at bounding box center [859, 518] width 331 height 55
type textarea "E"
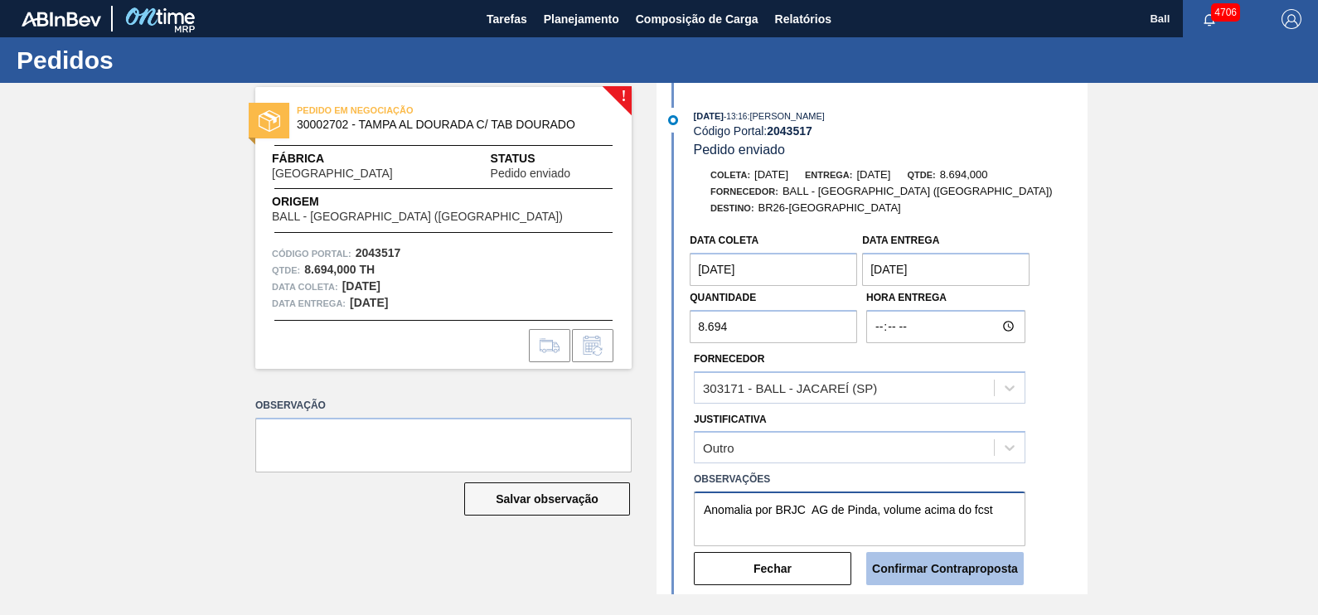
type textarea "Anomalia por BRJC AG de Pinda, volume acima do fcst"
click at [945, 572] on button "Confirmar Contraproposta" at bounding box center [944, 568] width 157 height 33
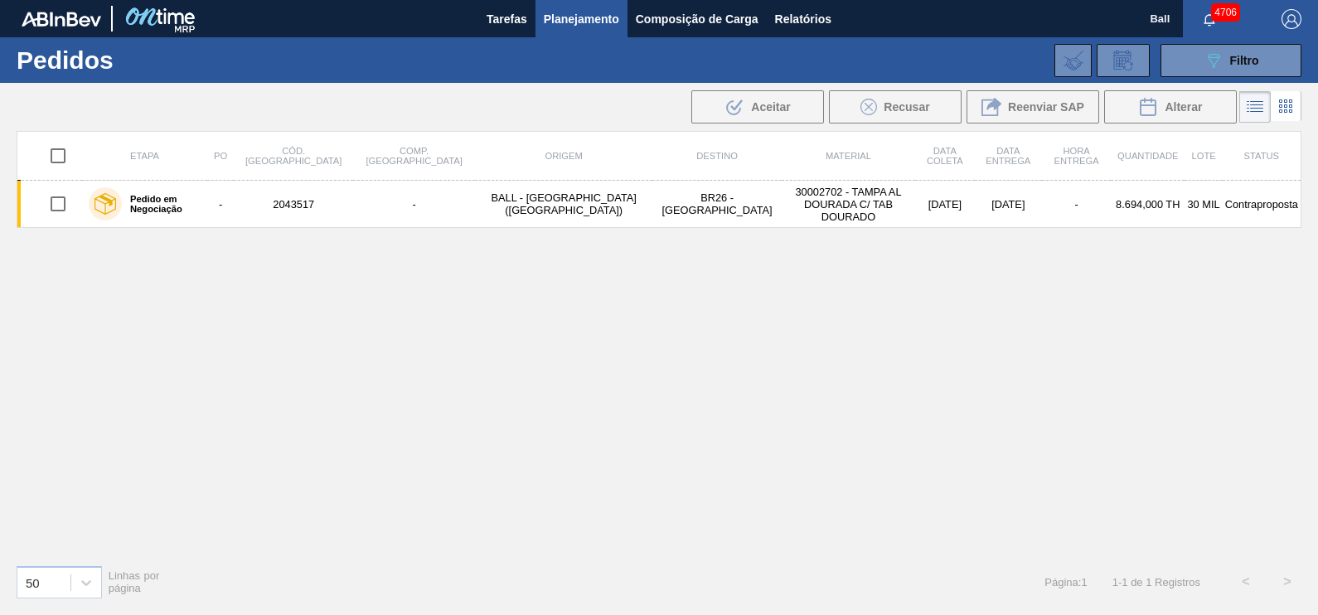
click at [1240, 75] on button "089F7B8B-B2A5-4AFE-B5C0-19BA573D28AC Filtro" at bounding box center [1230, 60] width 141 height 33
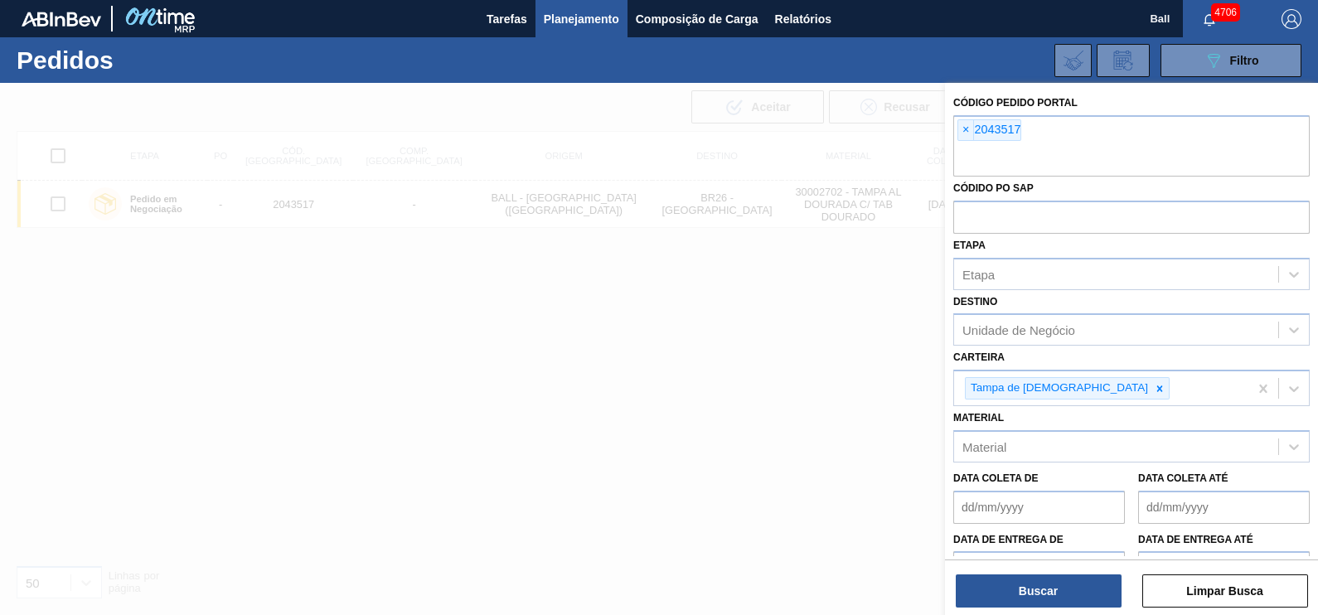
click at [365, 309] on div at bounding box center [659, 390] width 1318 height 615
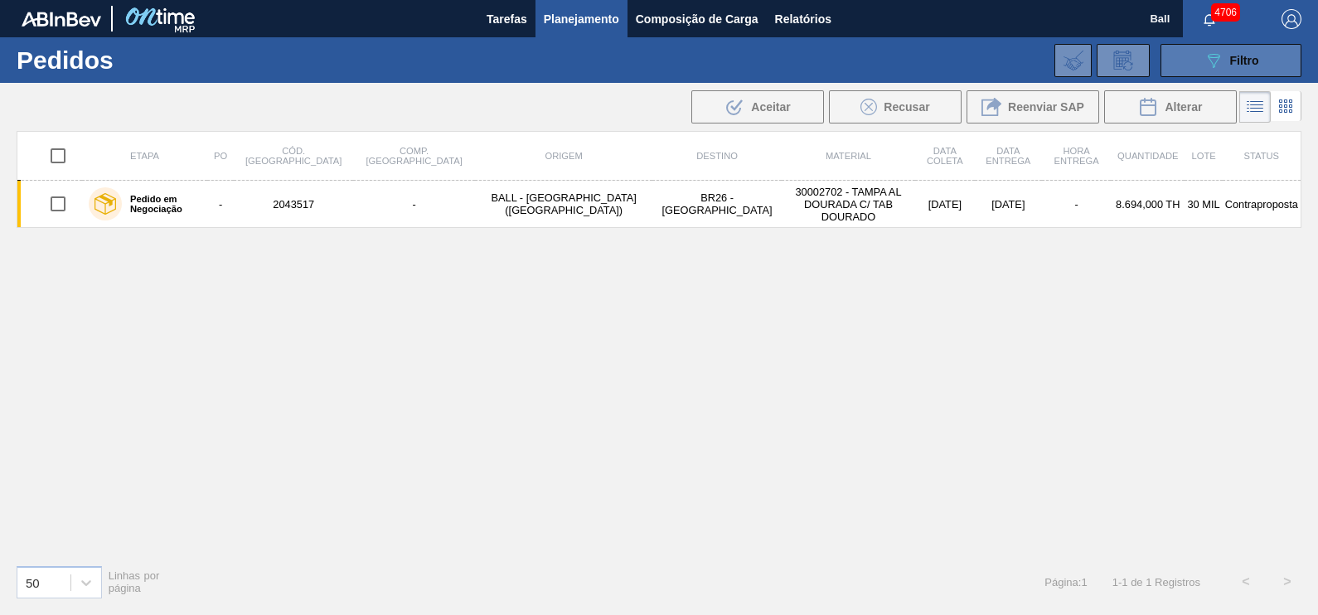
click at [1253, 70] on div "089F7B8B-B2A5-4AFE-B5C0-19BA573D28AC Filtro" at bounding box center [1231, 61] width 56 height 20
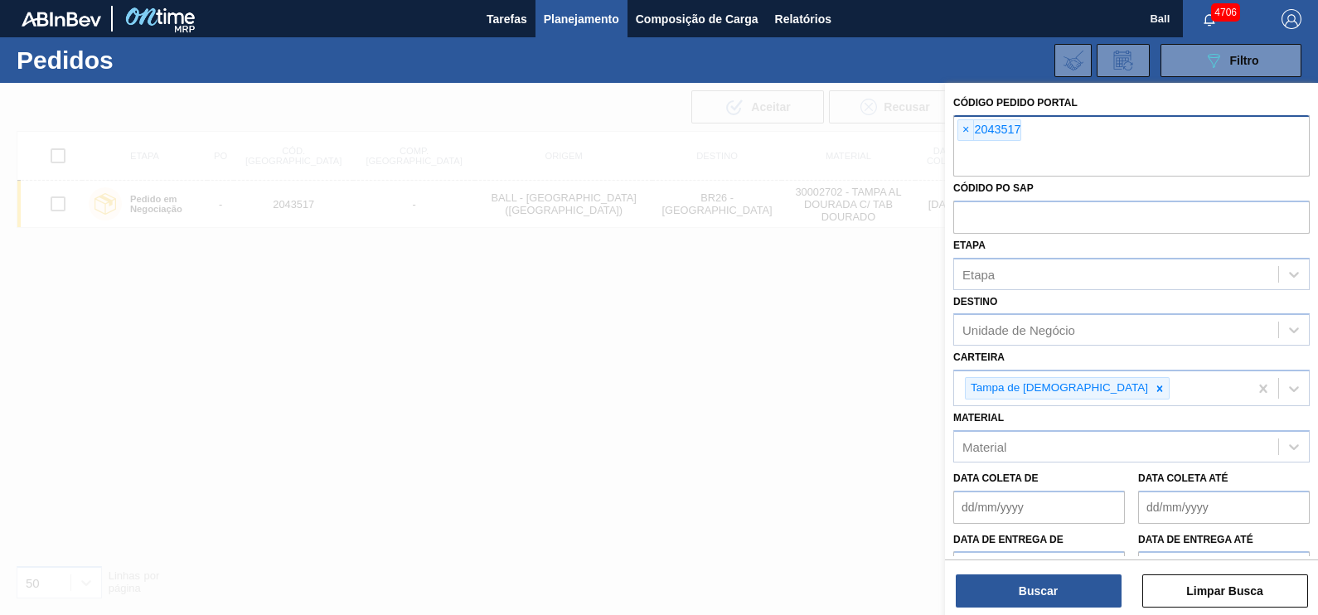
click at [1071, 161] on input "text" at bounding box center [1131, 160] width 356 height 31
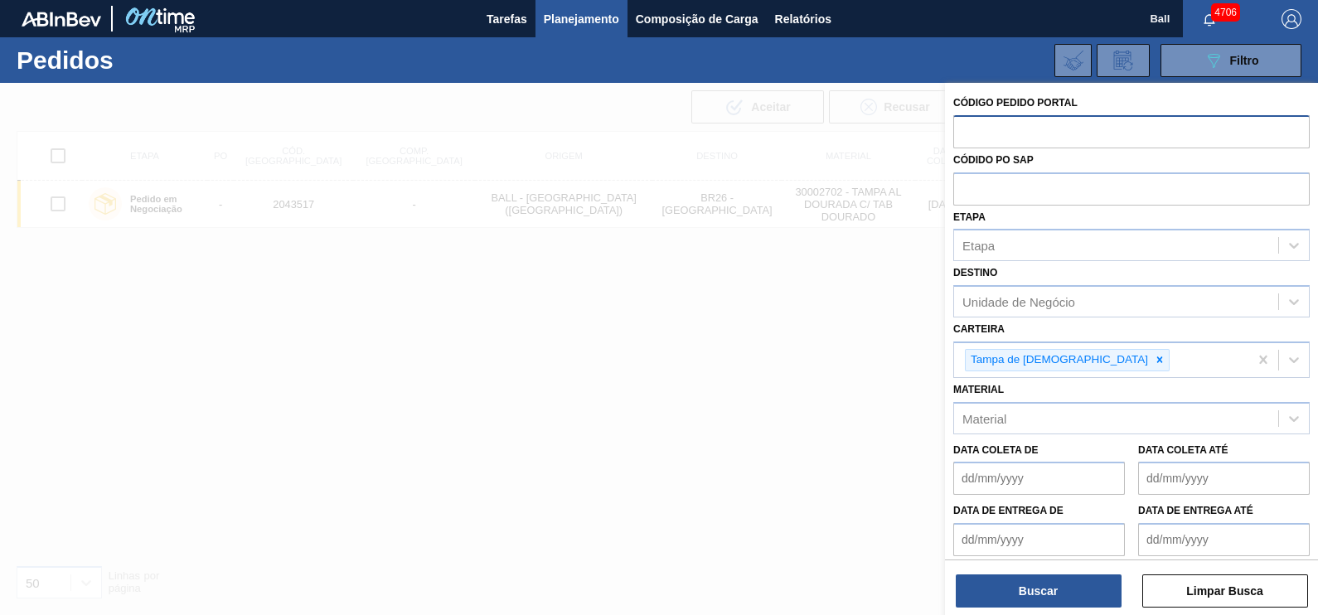
paste input "2042504"
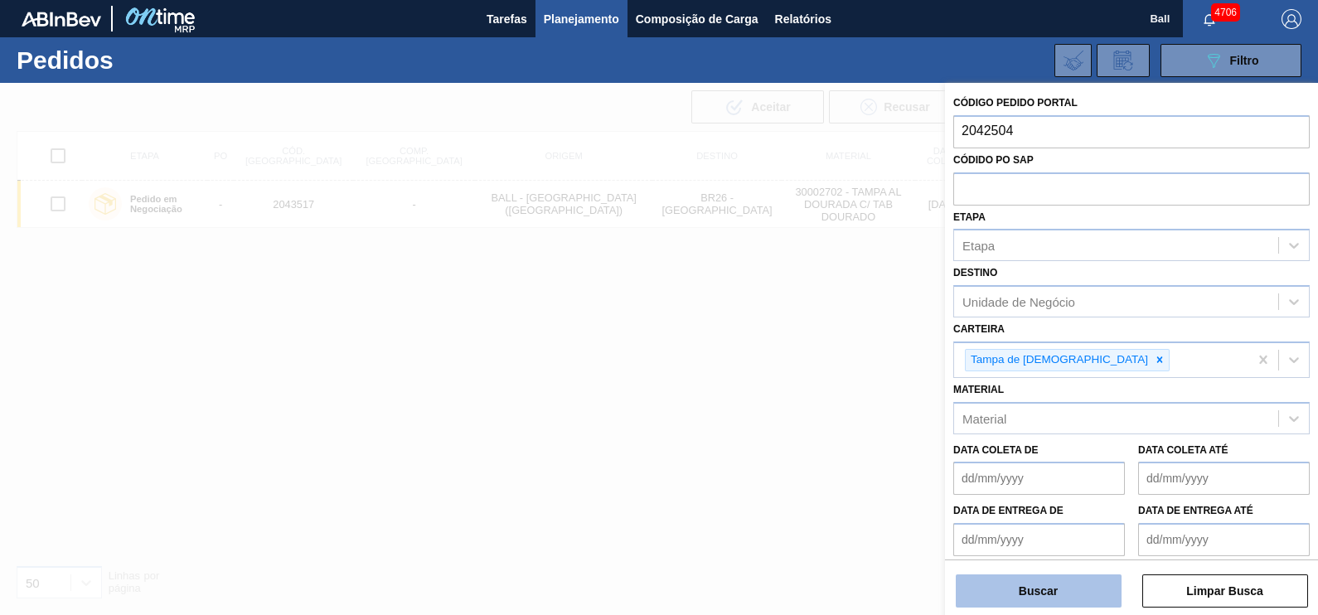
type input "2042504"
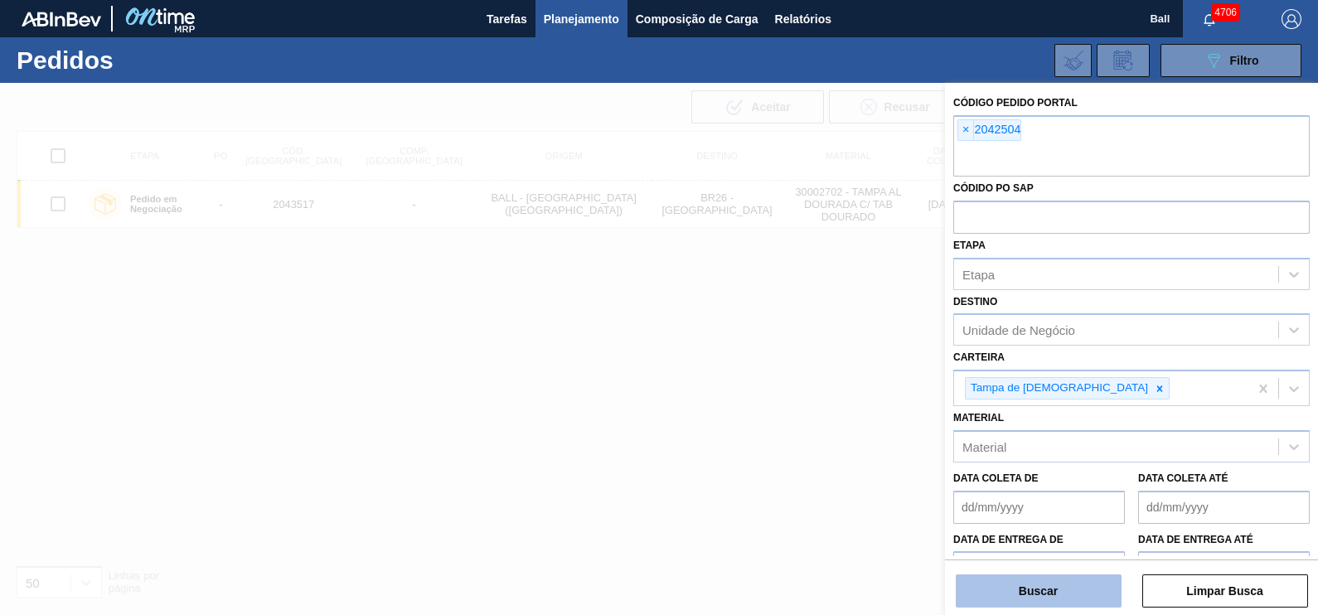
click at [1065, 588] on button "Buscar" at bounding box center [1038, 590] width 166 height 33
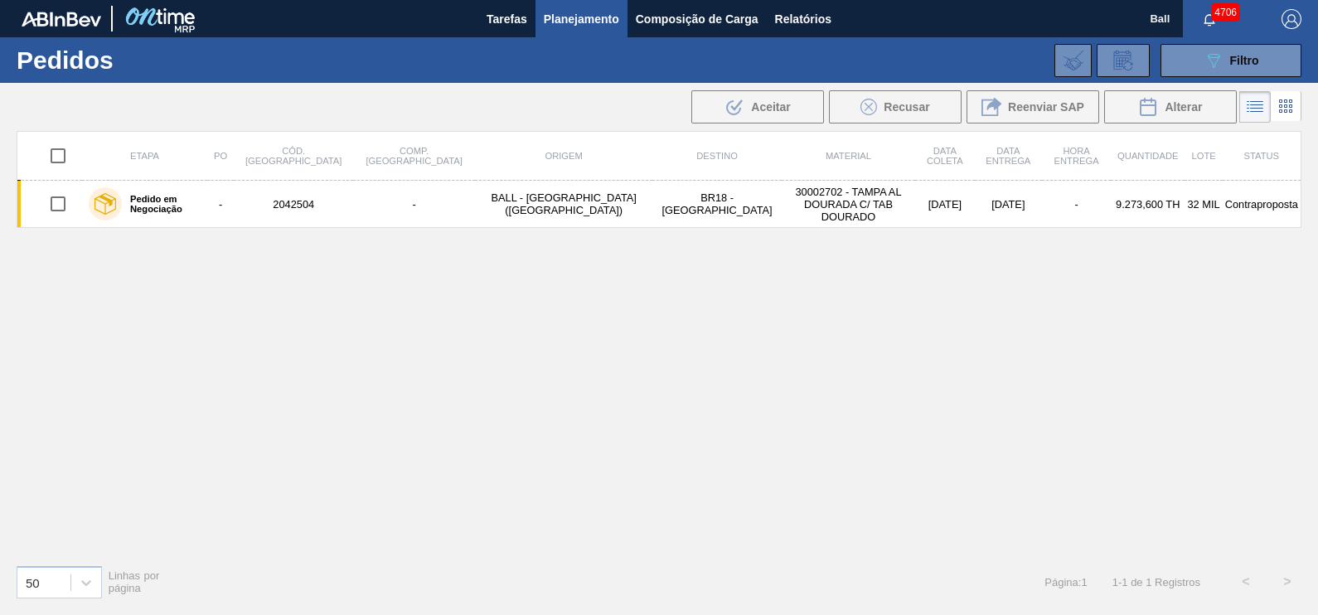
click at [948, 394] on div "Etapa PO Cód. Pedido Comp. Carga Origem Destino Material Data coleta Data Entre…" at bounding box center [659, 341] width 1284 height 420
click at [1226, 65] on div "089F7B8B-B2A5-4AFE-B5C0-19BA573D28AC Filtro" at bounding box center [1231, 61] width 56 height 20
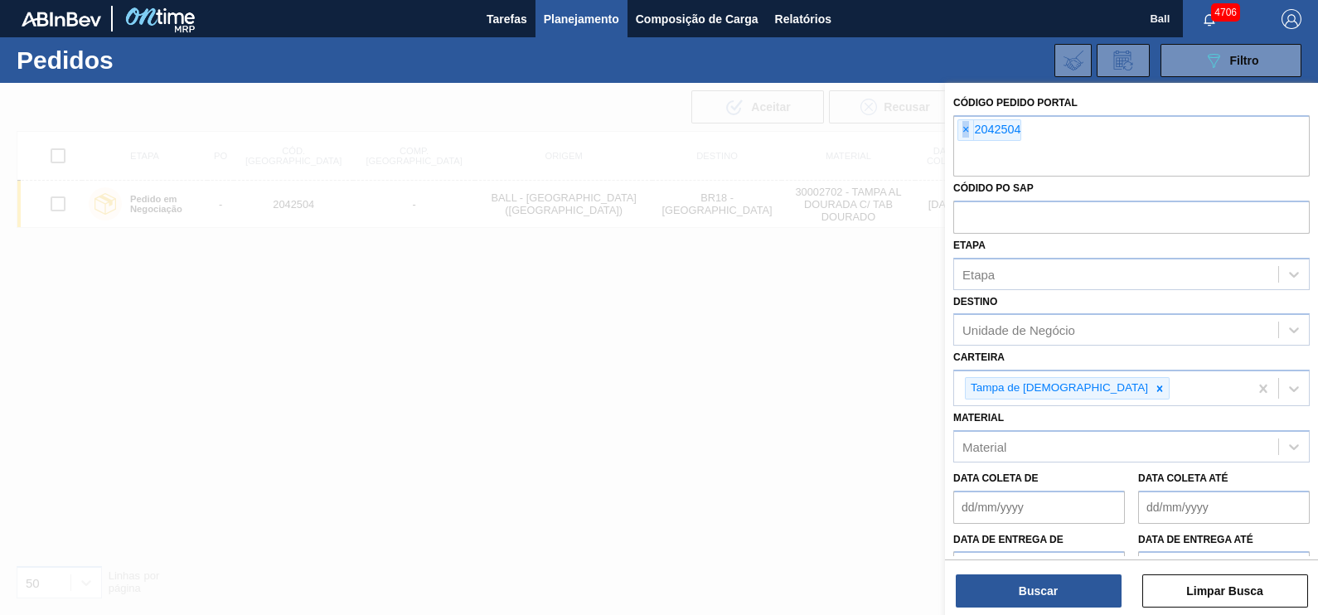
drag, startPoint x: 1063, startPoint y: 134, endPoint x: 952, endPoint y: 125, distance: 111.4
click at [952, 125] on div "Código Pedido Portal × 2042504 Códido PO SAP Etapa Etapa Destino Unidade de Neg…" at bounding box center [1131, 382] width 373 height 599
click at [1074, 136] on div "× 2042504" at bounding box center [1131, 145] width 356 height 61
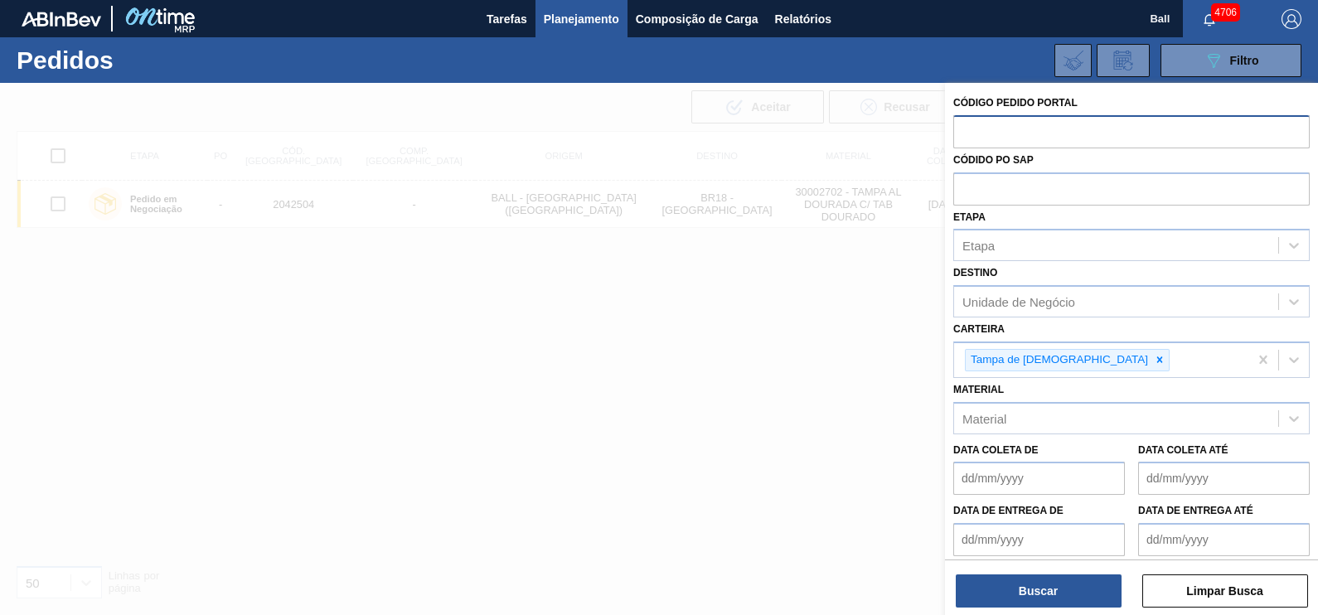
paste input "2042504"
type input "2042504"
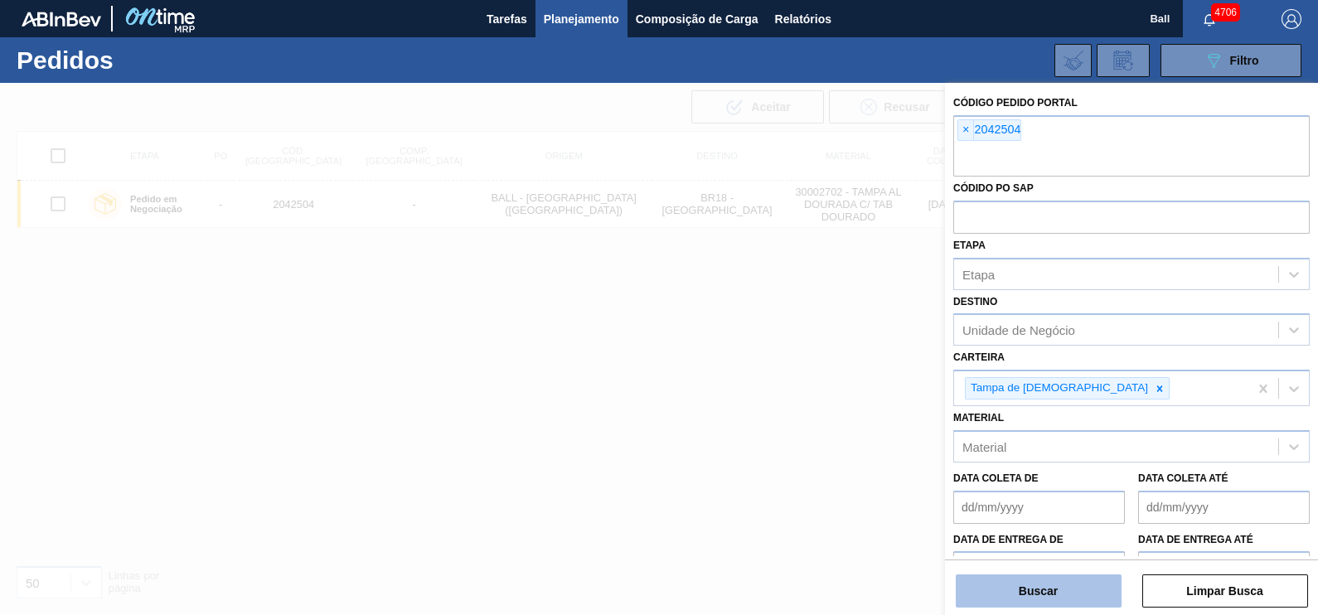
click at [1048, 592] on button "Buscar" at bounding box center [1038, 590] width 166 height 33
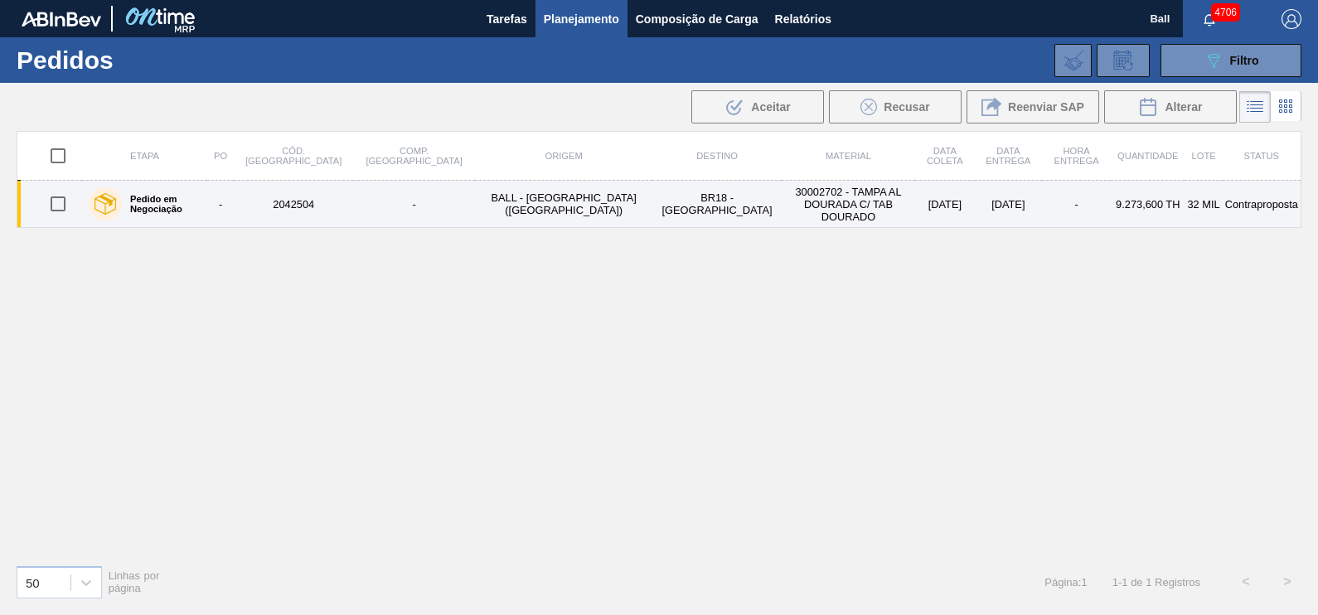
click at [652, 191] on td "BR18 - Pernambuco" at bounding box center [716, 204] width 128 height 47
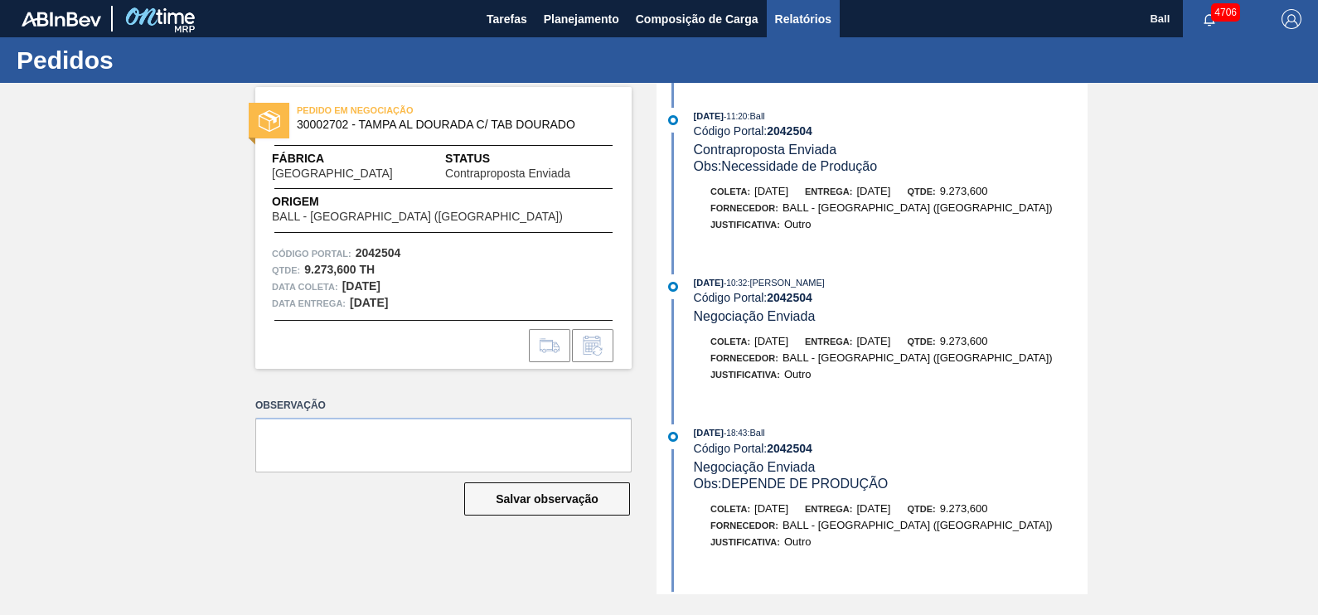
click at [817, 21] on span "Relatórios" at bounding box center [803, 19] width 56 height 20
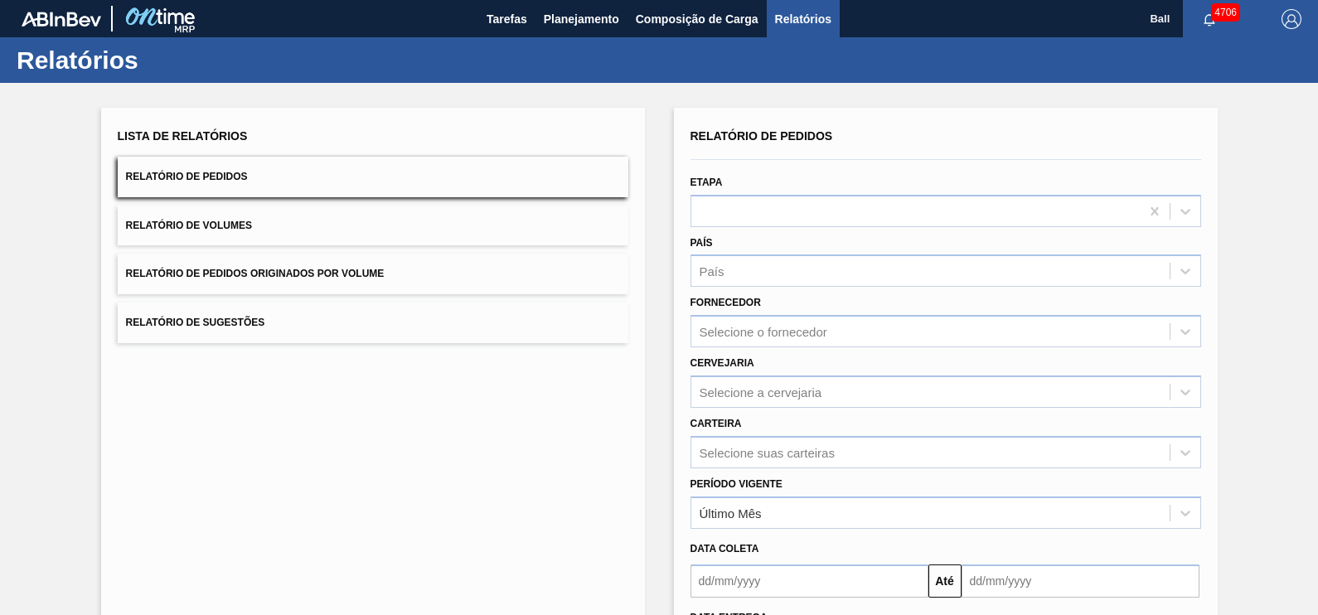
click at [297, 171] on button "Relatório de Pedidos" at bounding box center [373, 177] width 510 height 41
click at [790, 264] on div "País" at bounding box center [930, 271] width 478 height 24
click at [780, 336] on div "Selecione o fornecedor" at bounding box center [763, 332] width 128 height 14
click at [776, 365] on div "Cervejaria Selecione a cervejaria" at bounding box center [945, 379] width 510 height 56
click at [787, 402] on div "Selecione a cervejaria" at bounding box center [945, 391] width 510 height 32
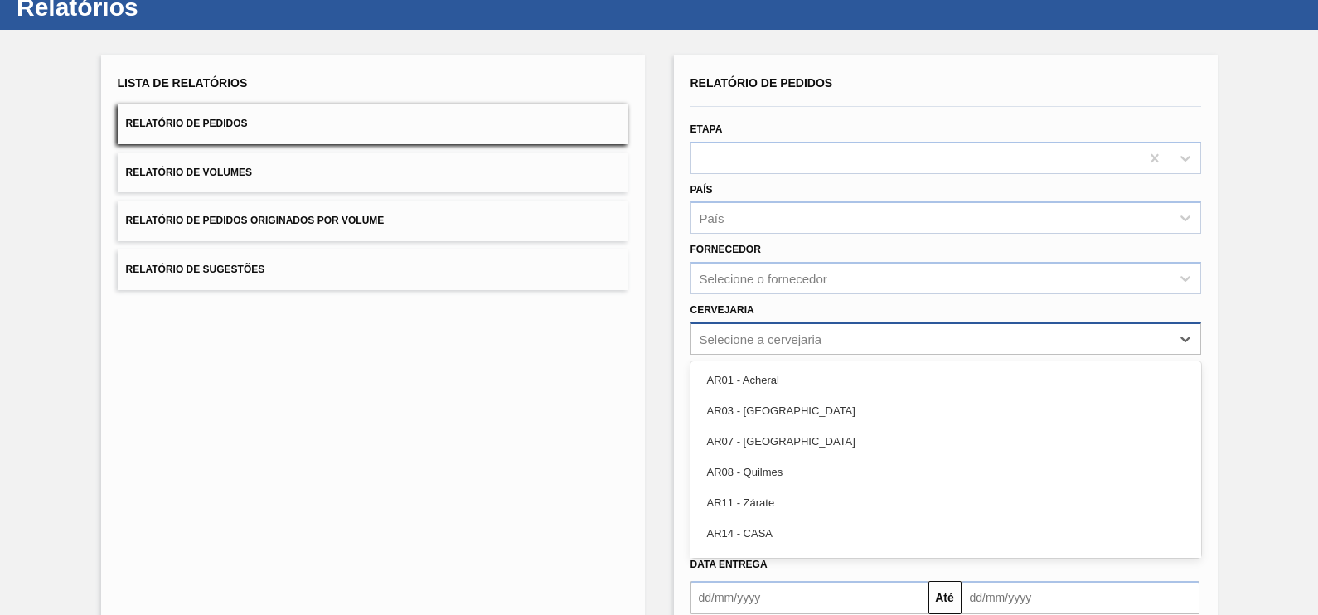
paste input "BR09"
type input "BR09"
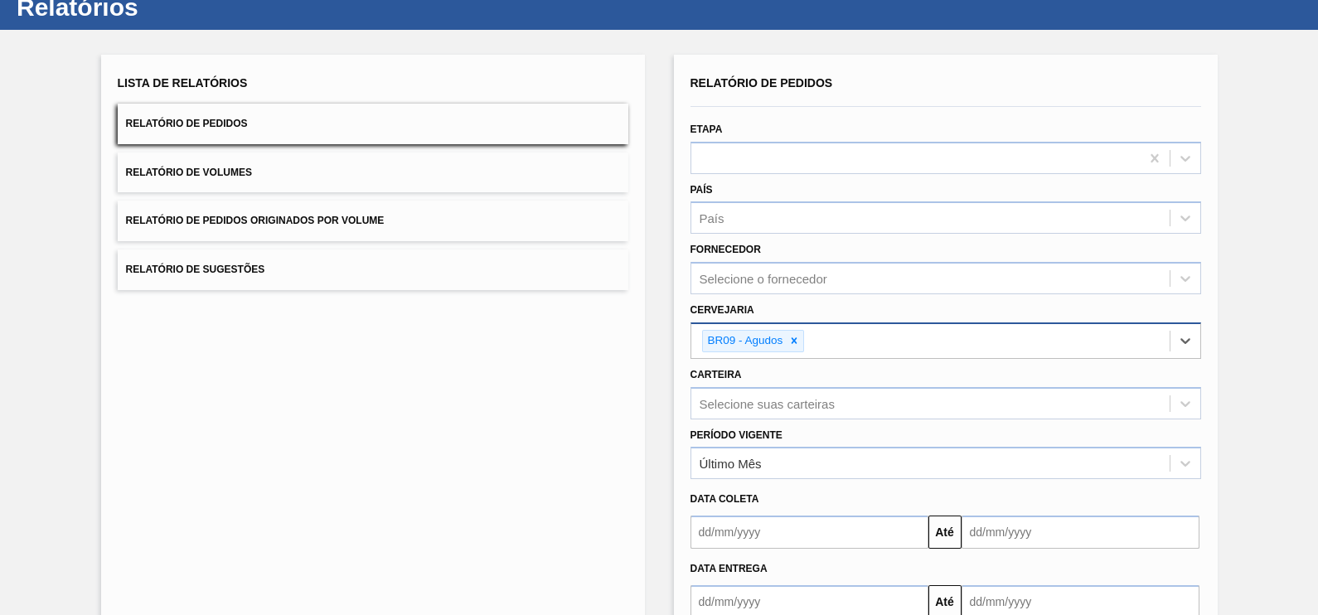
paste input "BR03"
type input "BR03"
paste input "BR04"
type input "BR04"
paste input "BR10"
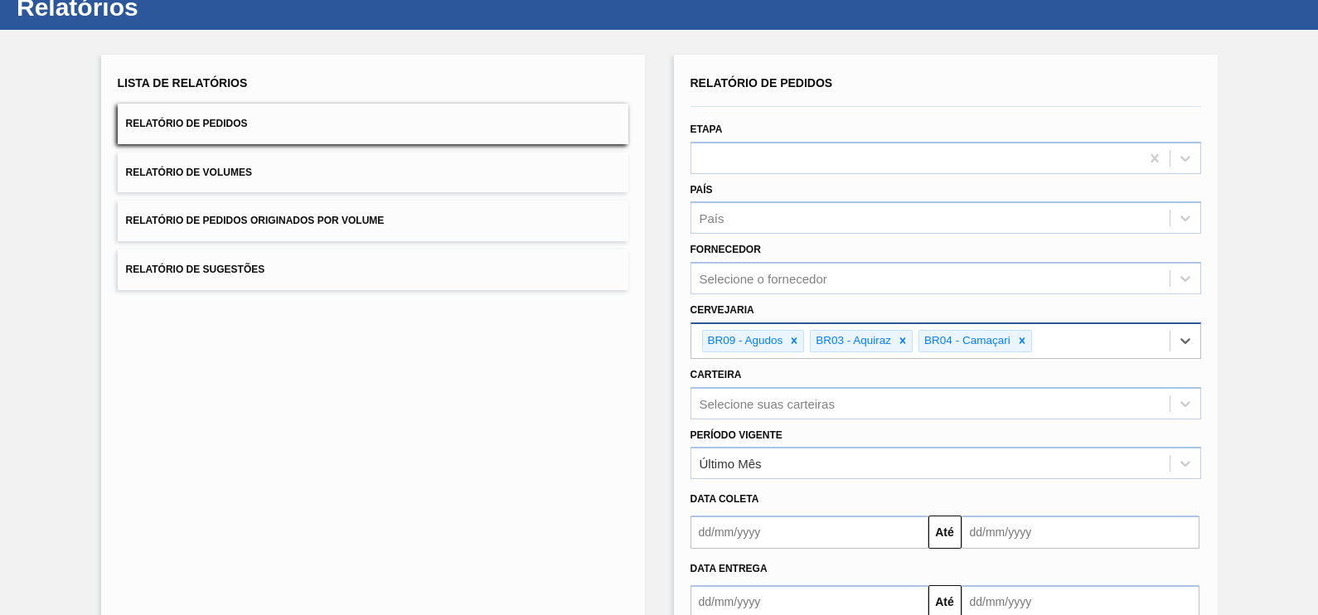
type input "BR10"
paste input "BR16"
type input "BR16"
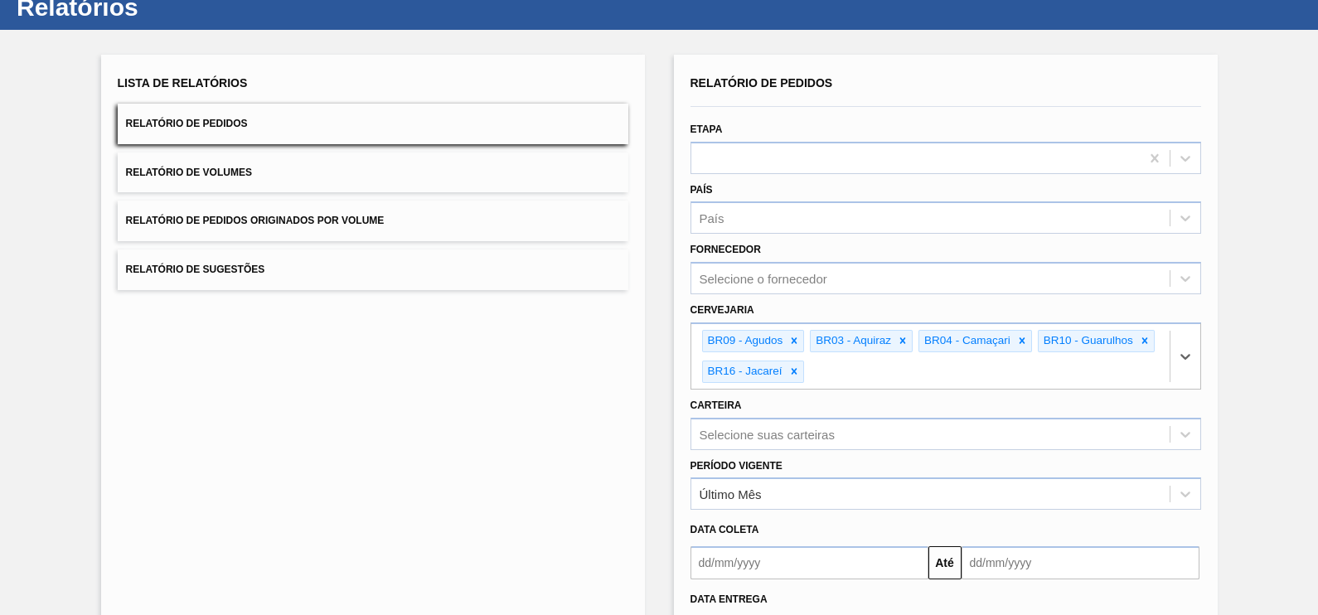
paste input "BR23"
type input "BR23"
paste input "BR15"
type input "BR15"
paste input "BR21"
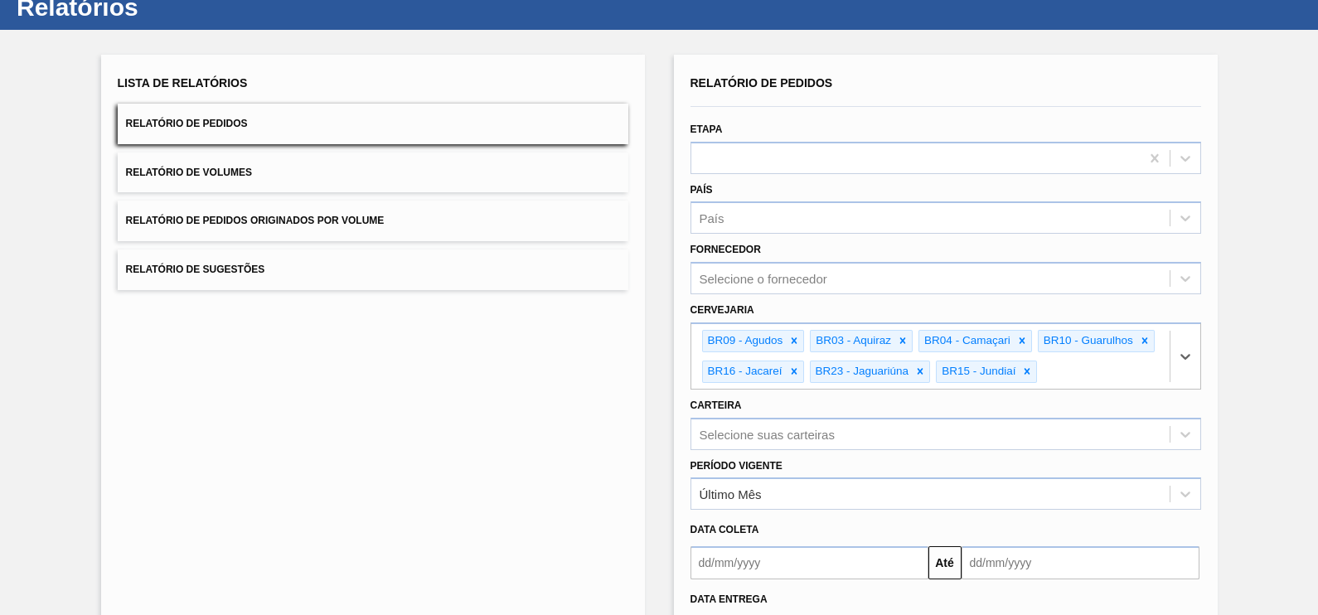
type input "BR21"
paste input "BR07"
type input "BR07"
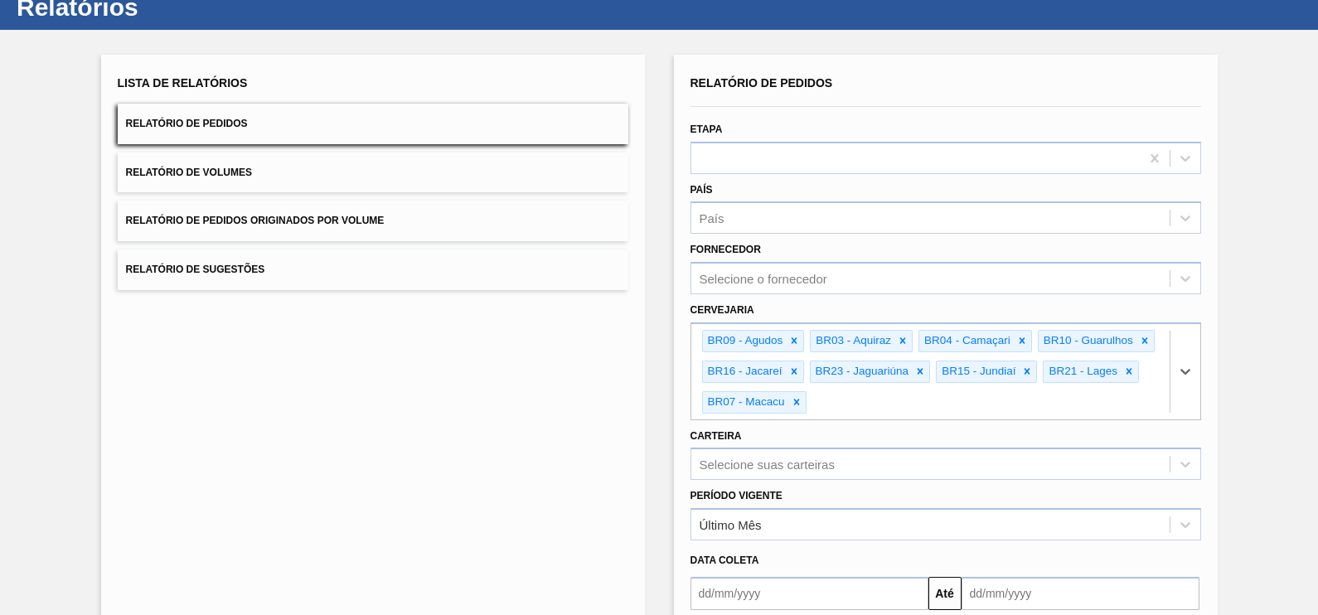
paste input "BR11"
type input "BR11"
paste input "BR19"
type input "BR19"
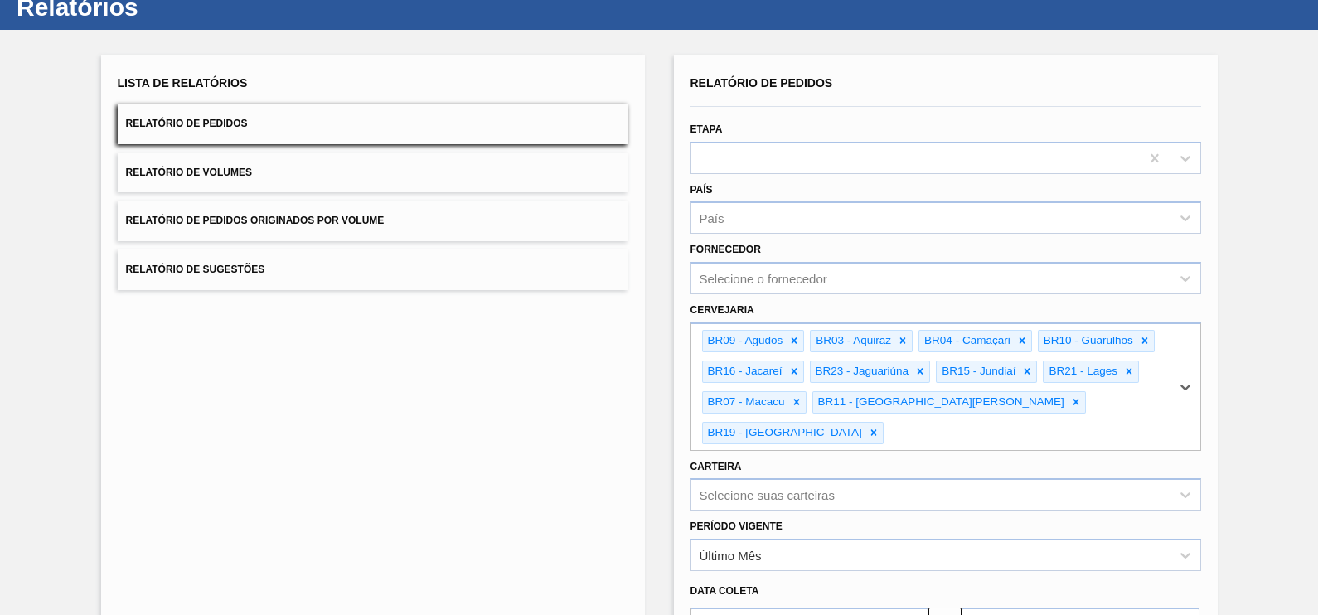
paste input "BR18"
type input "BR18"
paste input "BR24"
type input "BR24"
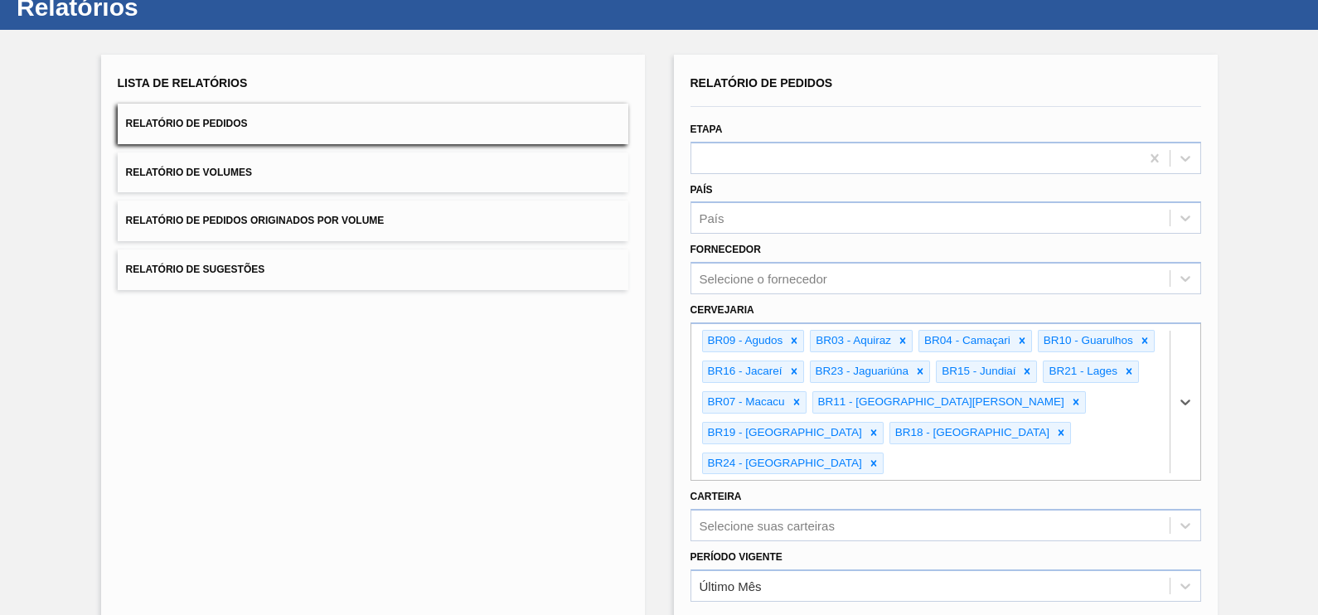
paste input "BR02"
type input "BR02"
paste input "BR08"
type input "BR08"
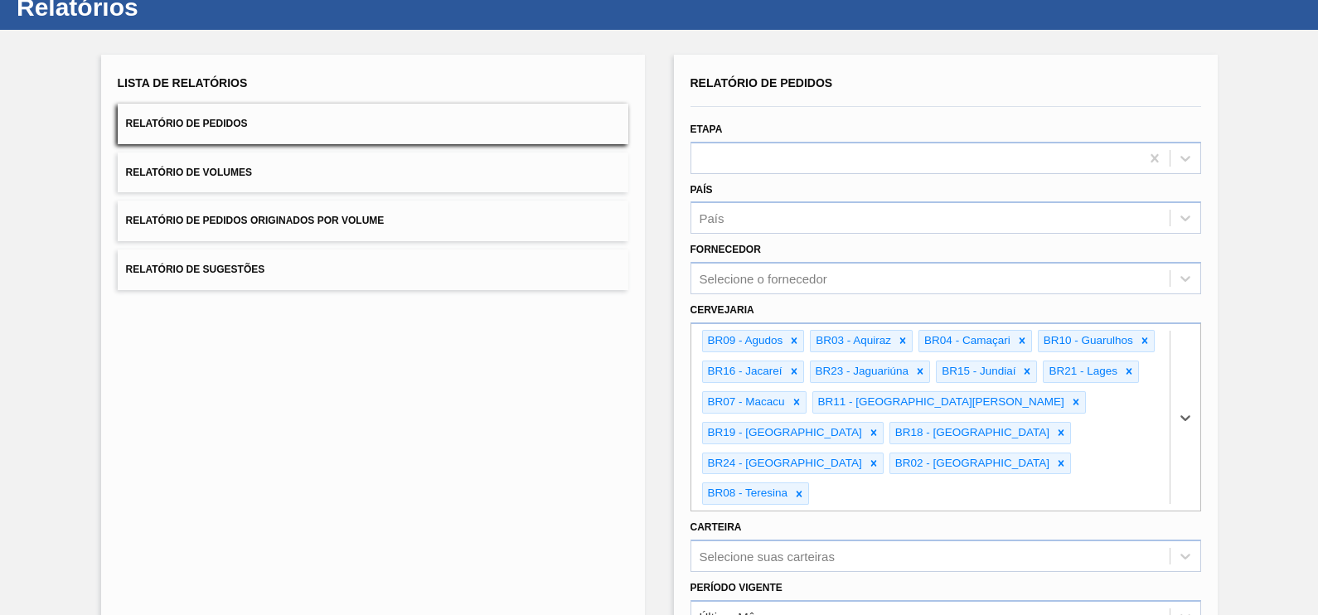
paste input "BR22"
type input "BR22"
paste input "BR13"
type input "BR13"
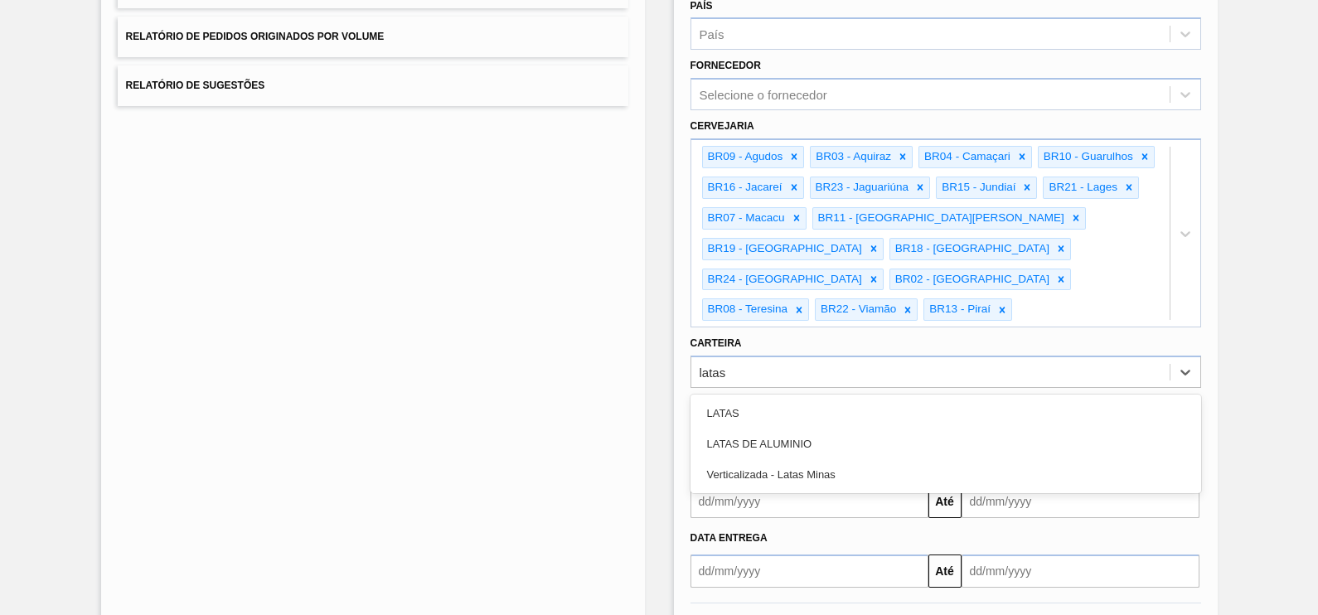
type input "lata"
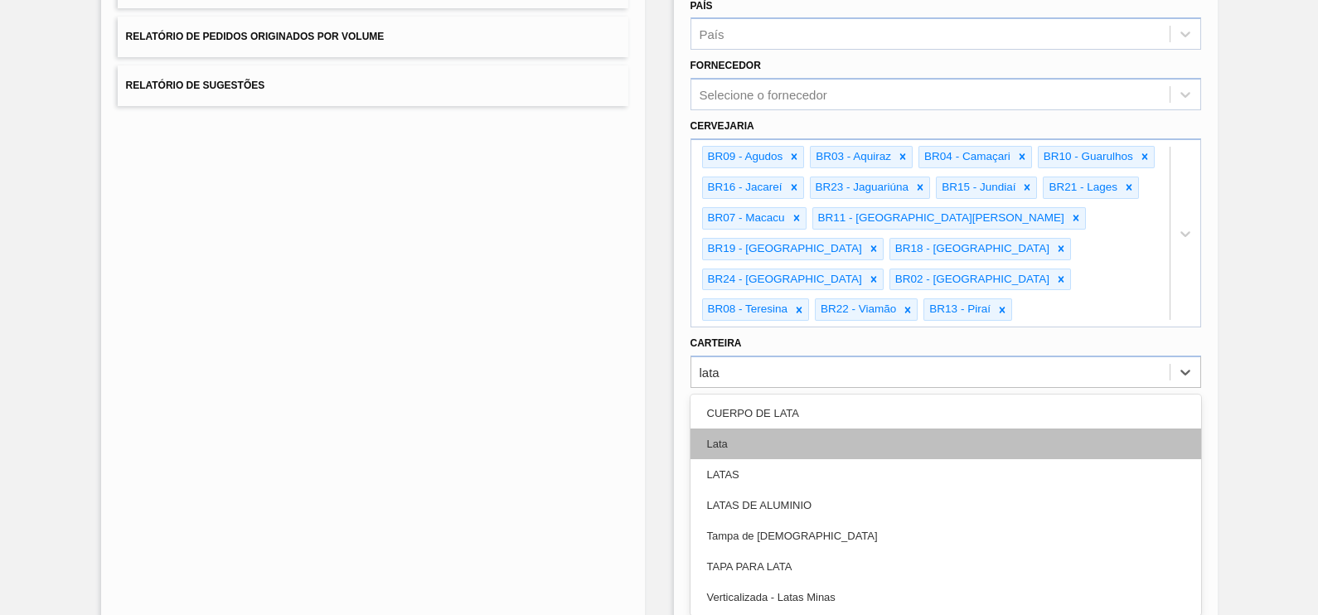
click at [738, 428] on div "Lata" at bounding box center [945, 443] width 510 height 31
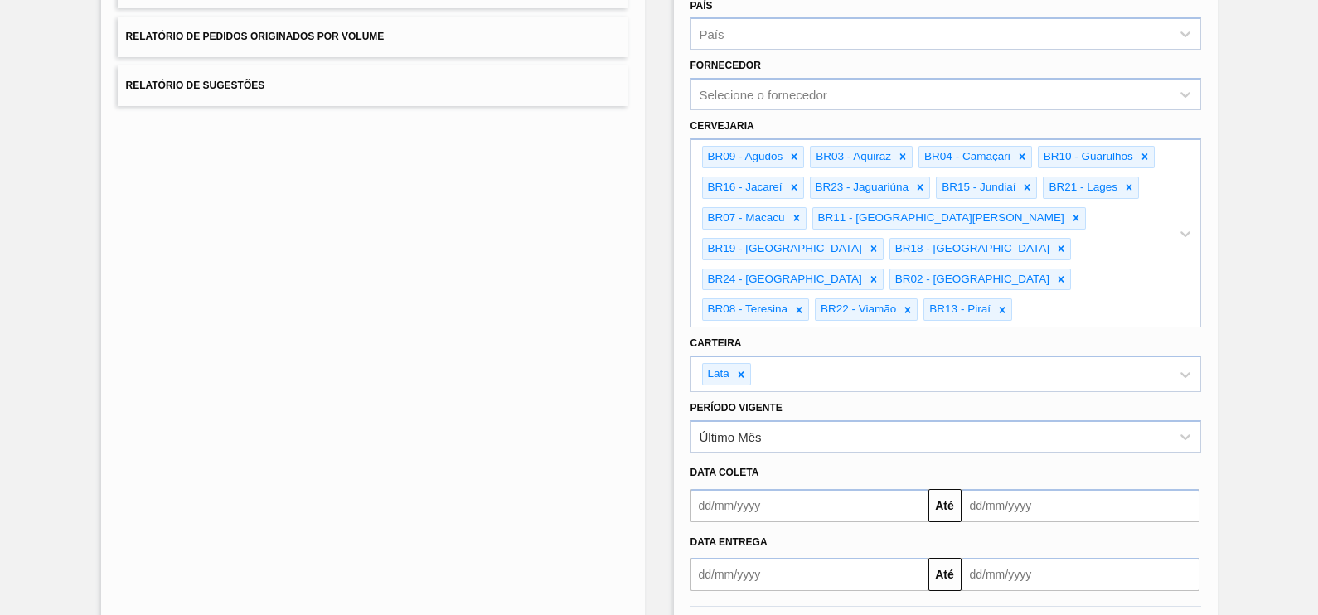
click at [594, 370] on div "Lista de Relatórios Relatório de Pedidos Relatório de Volumes Relatório de Pedi…" at bounding box center [373, 271] width 544 height 800
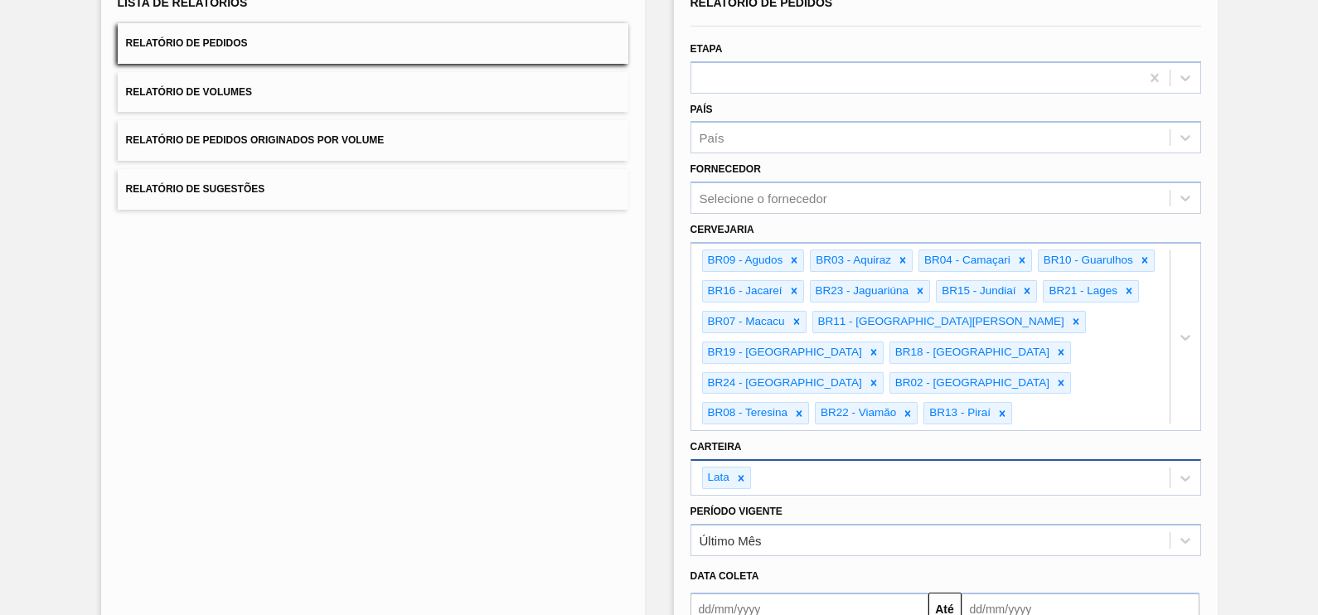
scroll to position [278, 0]
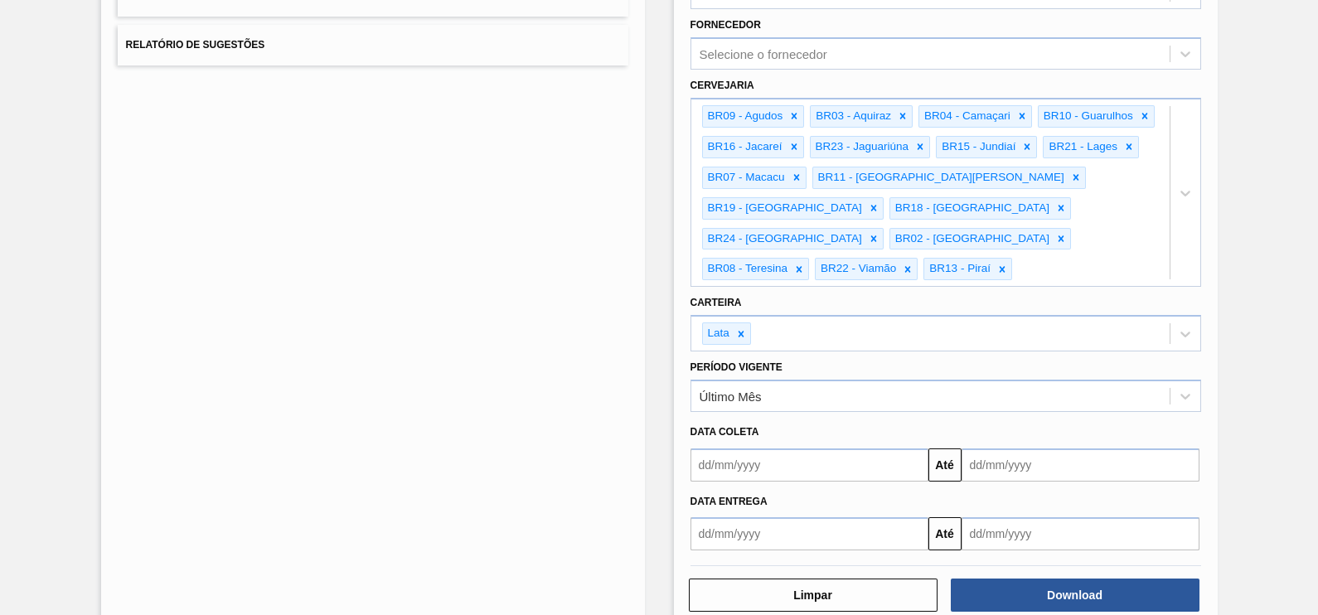
click at [769, 448] on input "text" at bounding box center [809, 464] width 238 height 33
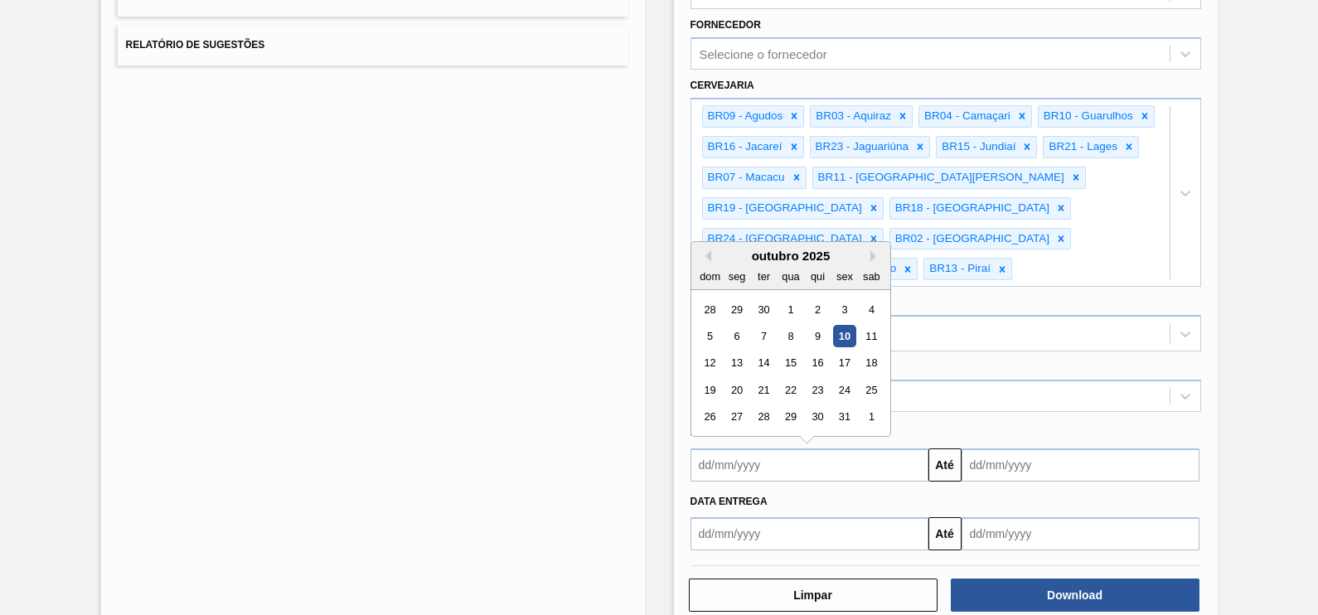
click at [845, 325] on div "10" at bounding box center [844, 336] width 22 height 22
type input "[DATE]"
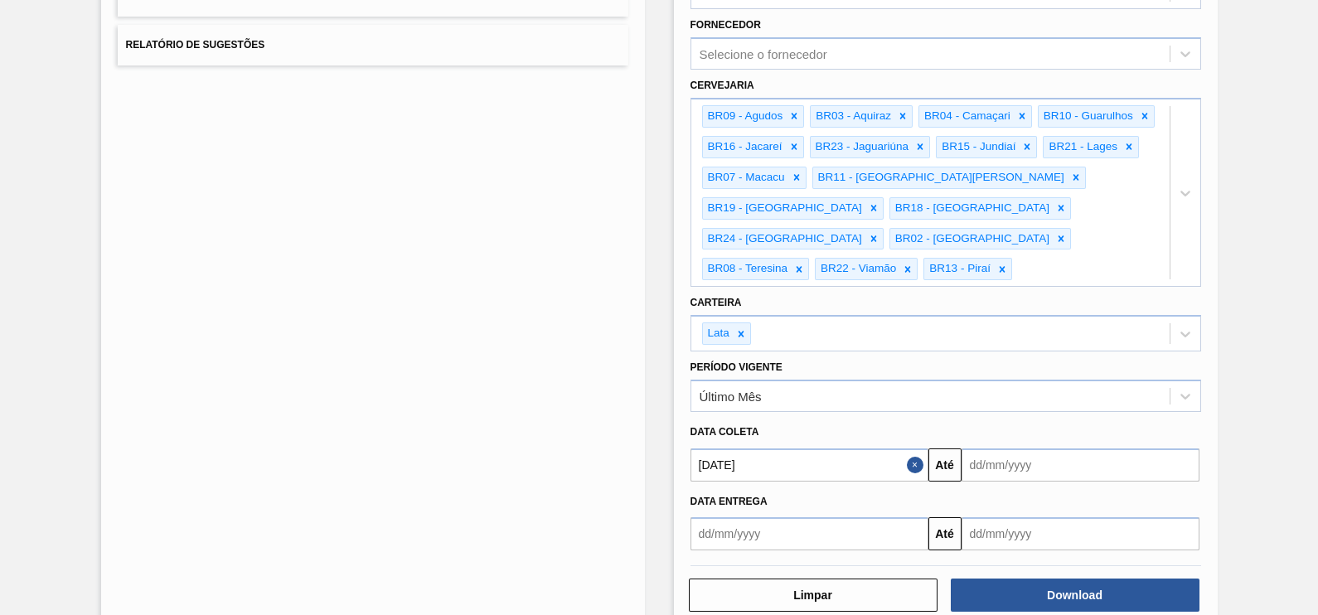
click at [1090, 448] on input "text" at bounding box center [1080, 464] width 238 height 33
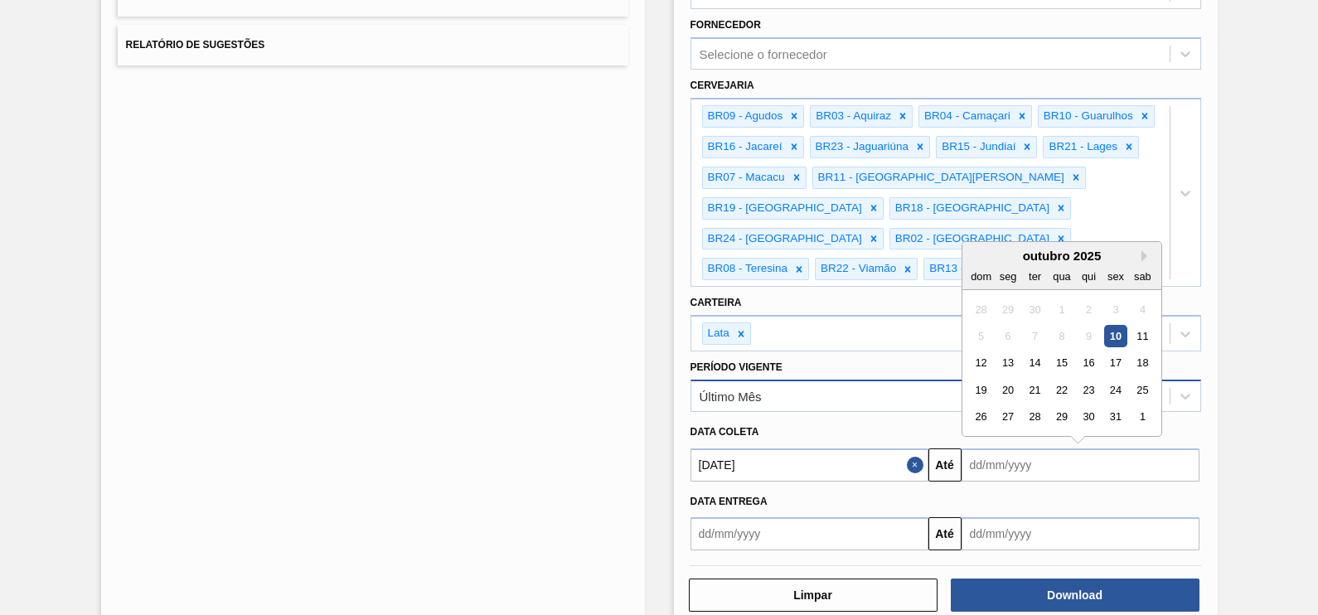
click at [1139, 405] on div "1" at bounding box center [1141, 416] width 22 height 22
type input "01/11/2025"
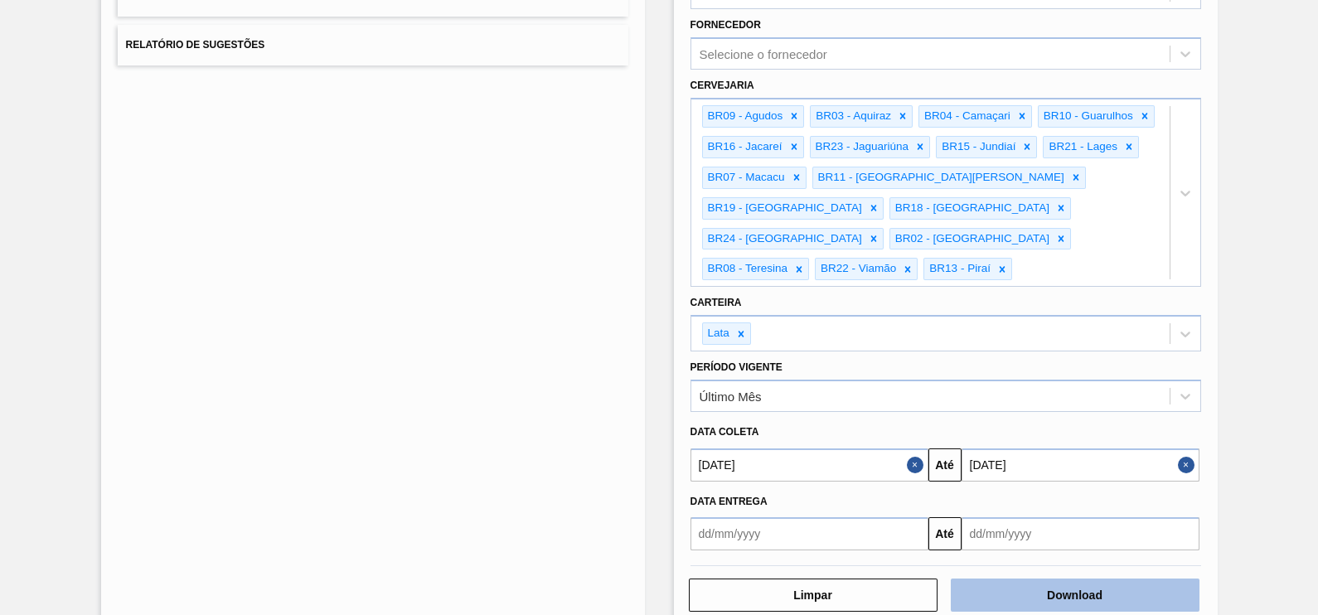
click at [1093, 578] on button "Download" at bounding box center [1074, 594] width 249 height 33
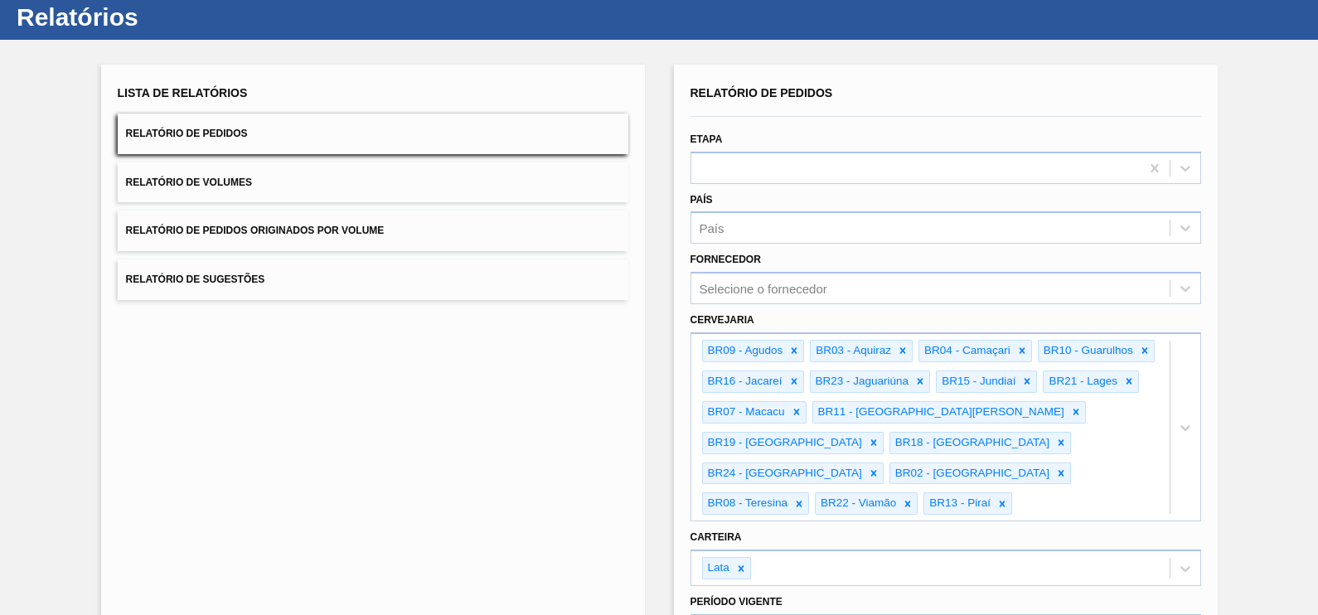
scroll to position [0, 0]
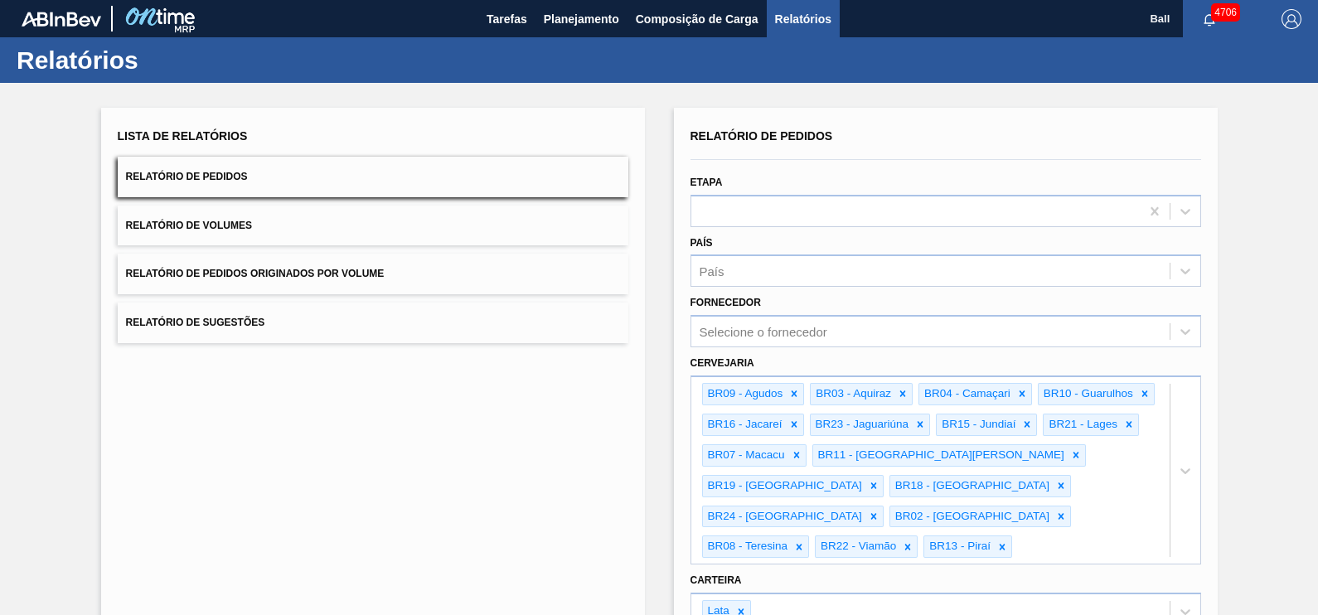
drag, startPoint x: 264, startPoint y: 436, endPoint x: 262, endPoint y: 423, distance: 13.5
click at [264, 435] on div "Lista de Relatórios Relatório de Pedidos Relatório de Volumes Relatório de Pedi…" at bounding box center [373, 508] width 544 height 800
click at [261, 224] on button "Relatório de Volumes" at bounding box center [373, 226] width 510 height 41
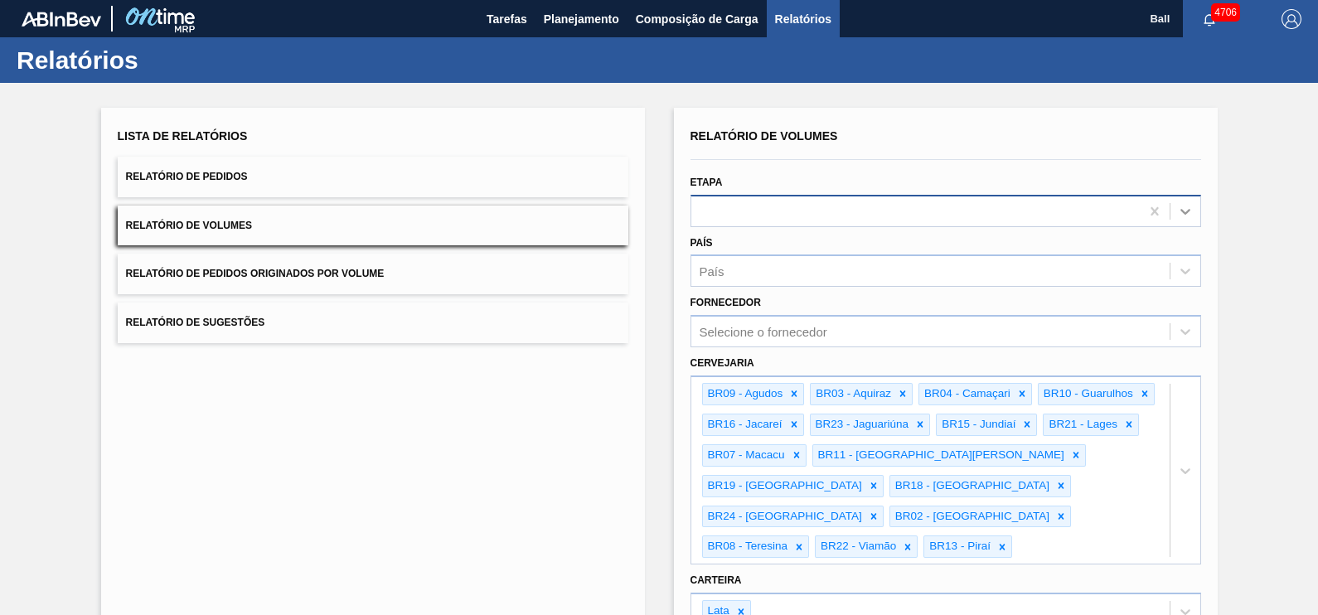
click at [1181, 214] on icon at bounding box center [1185, 211] width 17 height 17
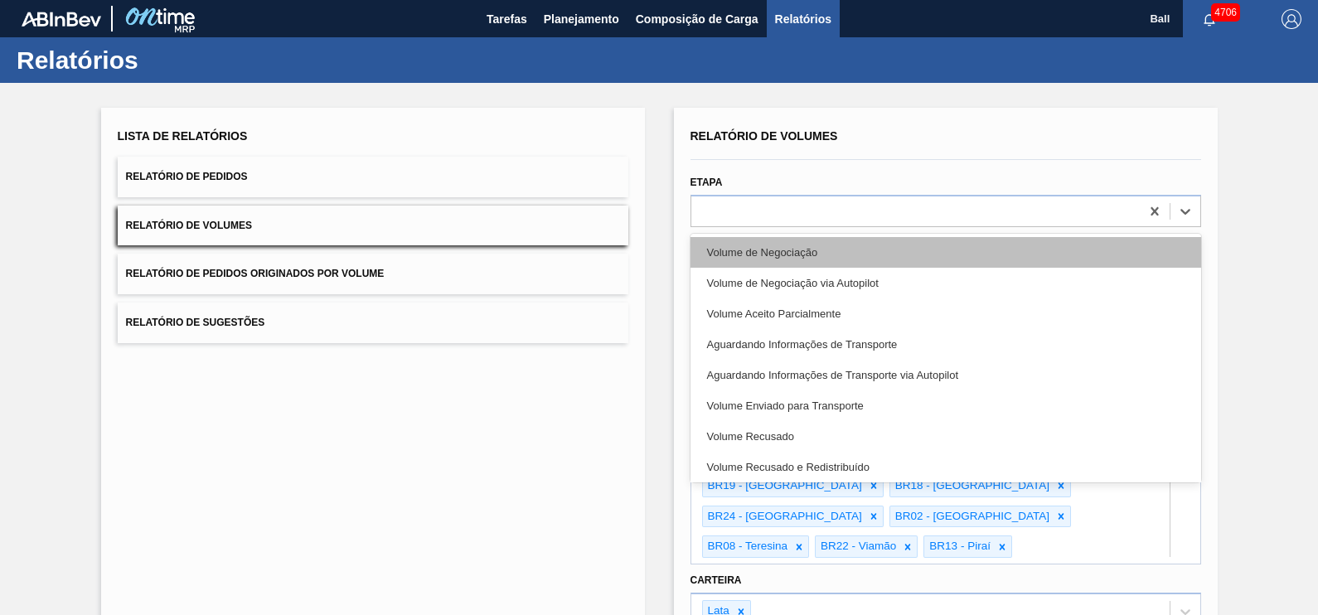
click at [825, 261] on div "Volume de Negociação" at bounding box center [945, 252] width 510 height 31
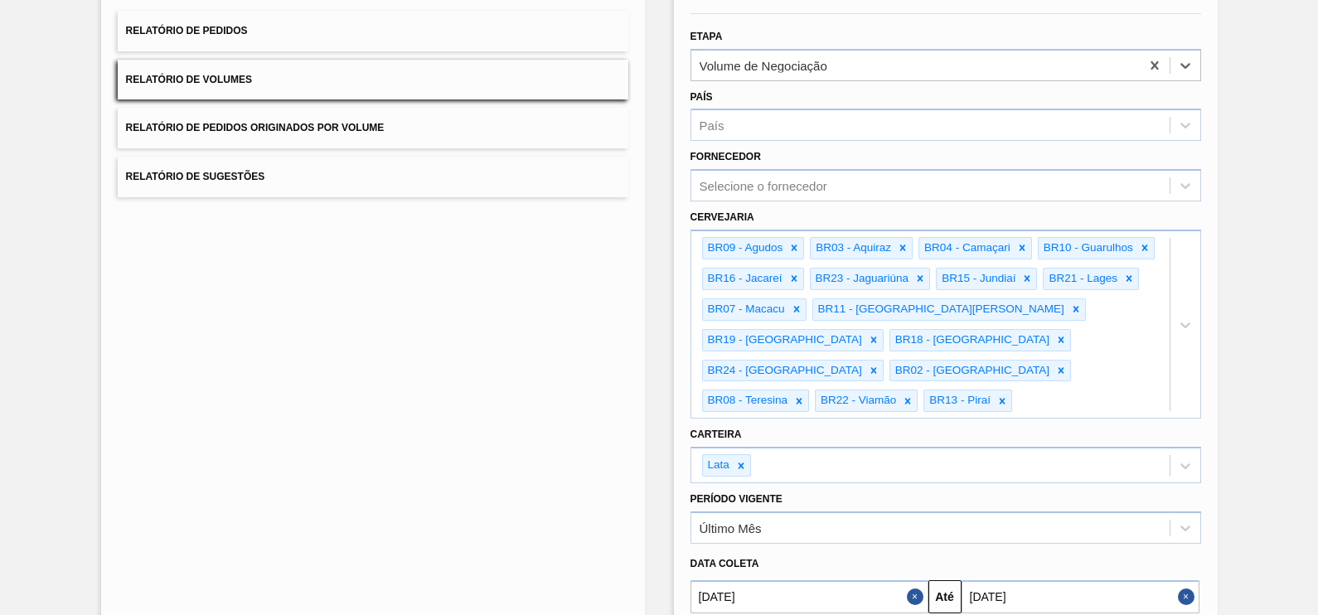
scroll to position [278, 0]
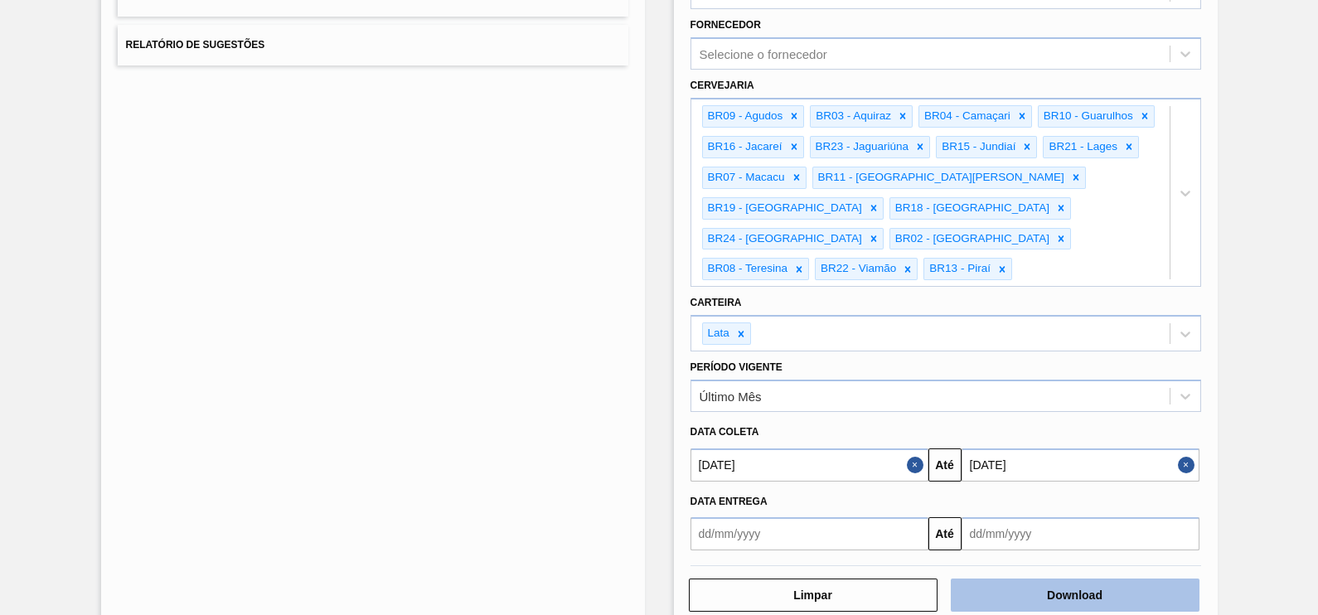
click at [1061, 578] on button "Download" at bounding box center [1074, 594] width 249 height 33
click at [383, 238] on div "Lista de Relatórios Relatório de Pedidos Relatório de Volumes Relatório de Pedi…" at bounding box center [373, 230] width 544 height 800
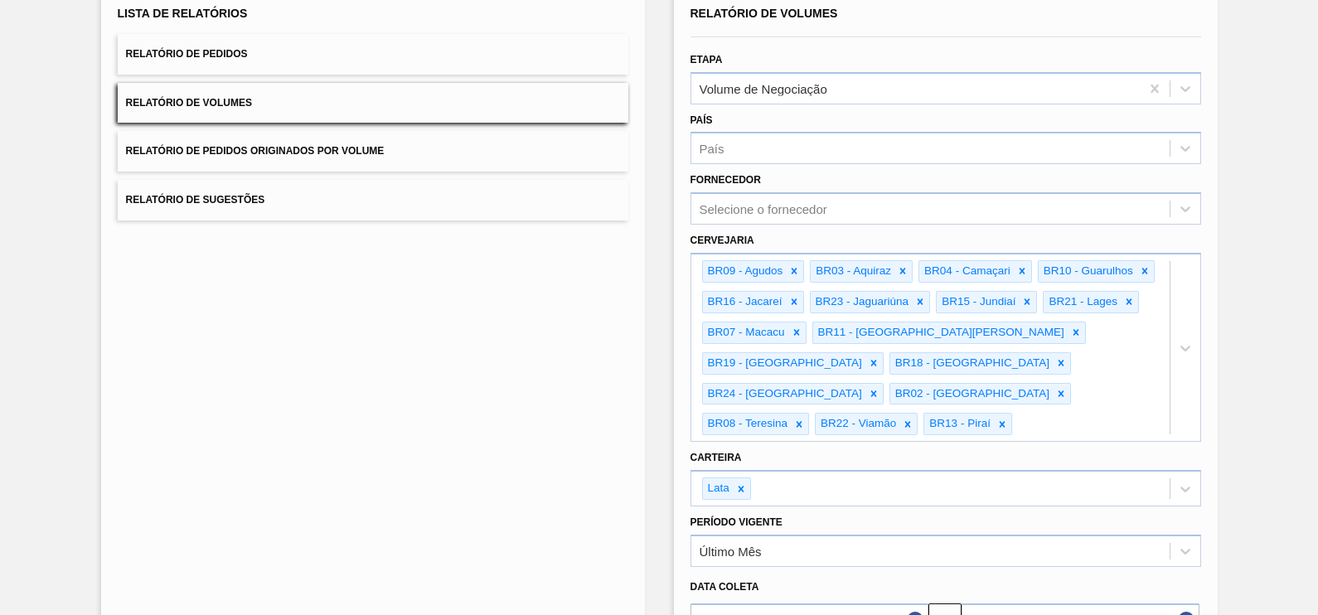
scroll to position [0, 0]
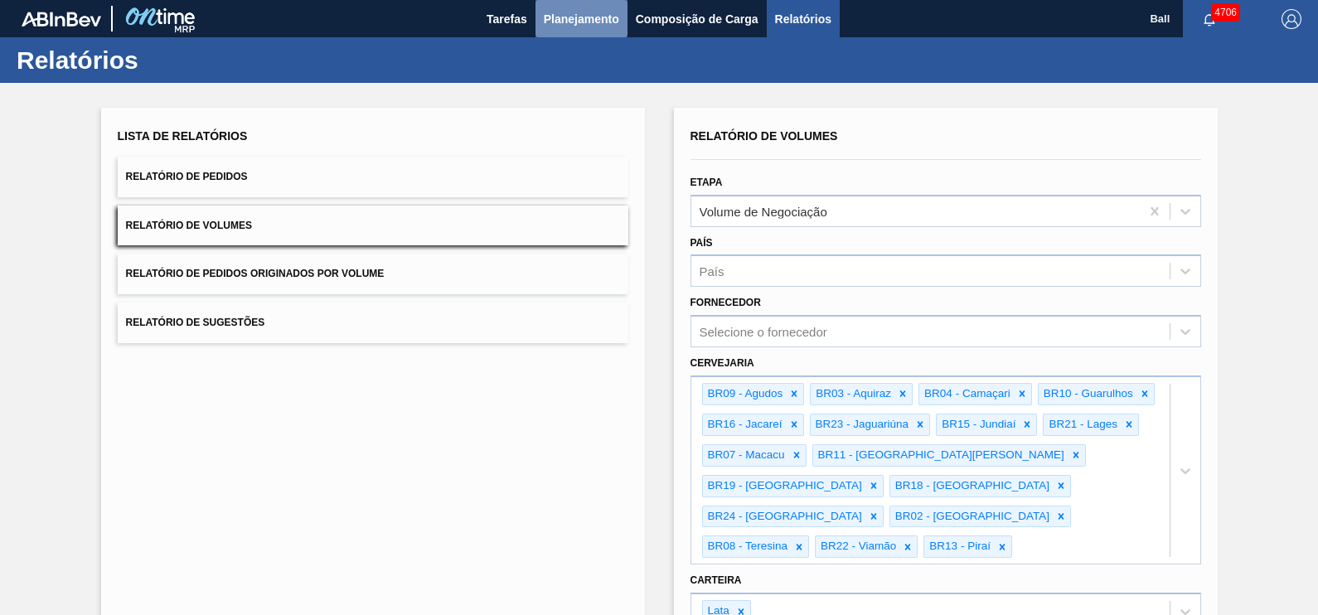
click at [565, 25] on span "Planejamento" at bounding box center [581, 19] width 75 height 20
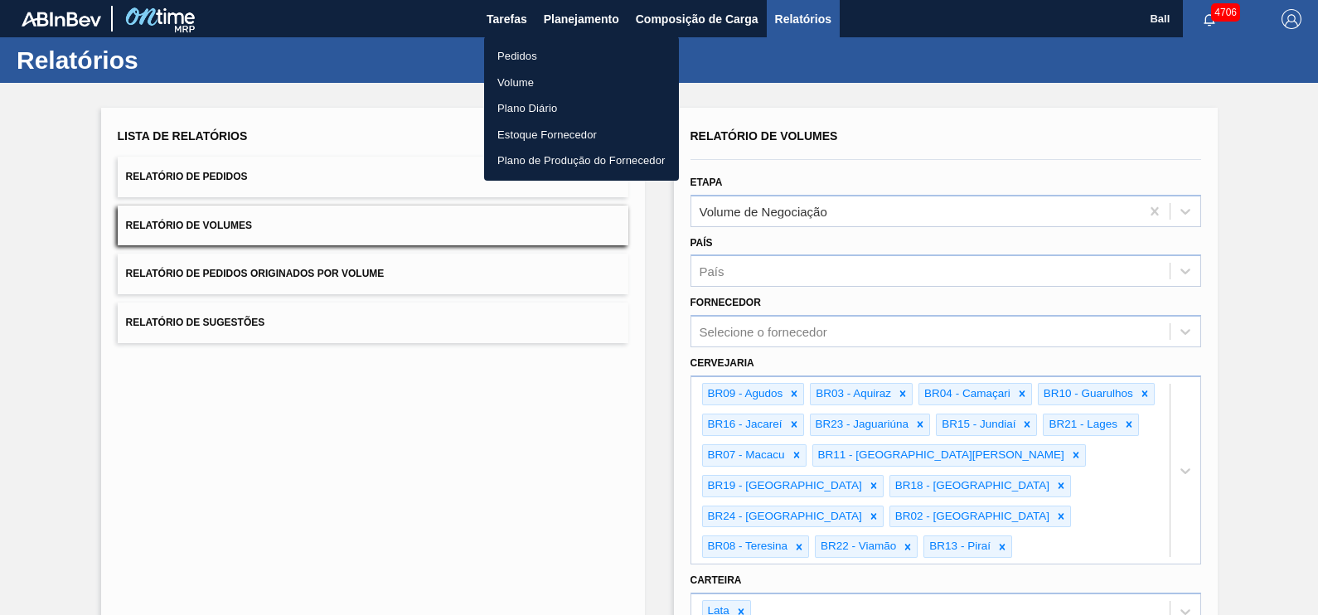
click at [516, 79] on li "Volume" at bounding box center [581, 83] width 195 height 27
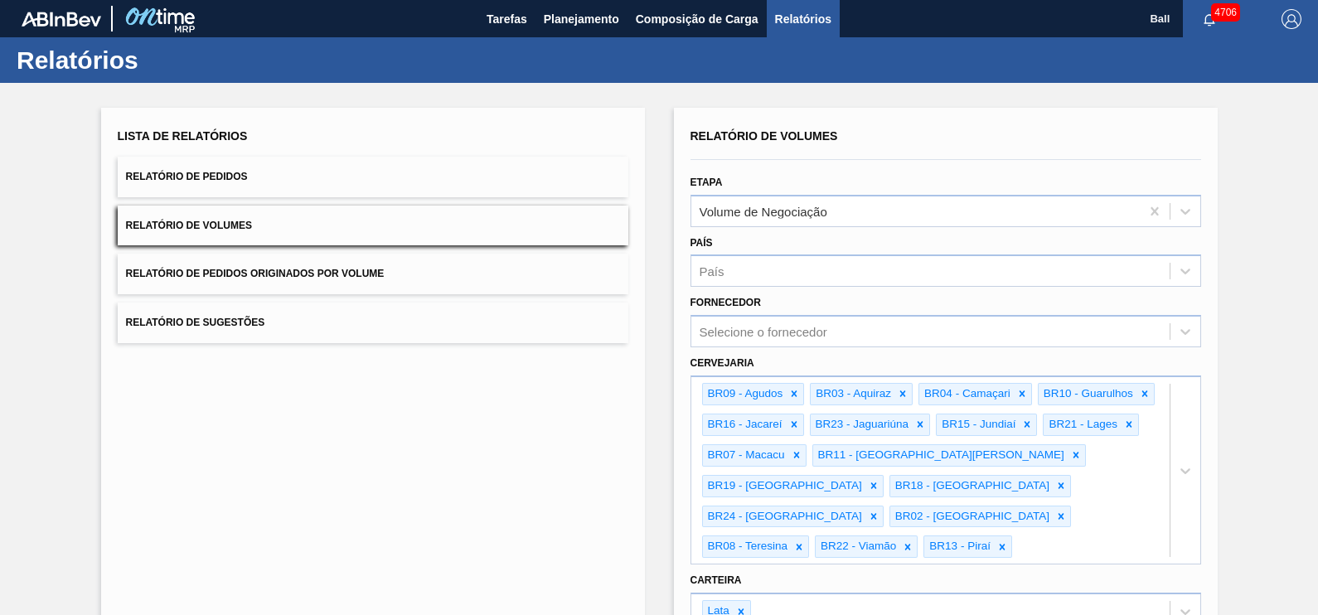
click at [456, 489] on div "Lista de Relatórios Relatório de Pedidos Relatório de Volumes Relatório de Pedi…" at bounding box center [373, 508] width 544 height 800
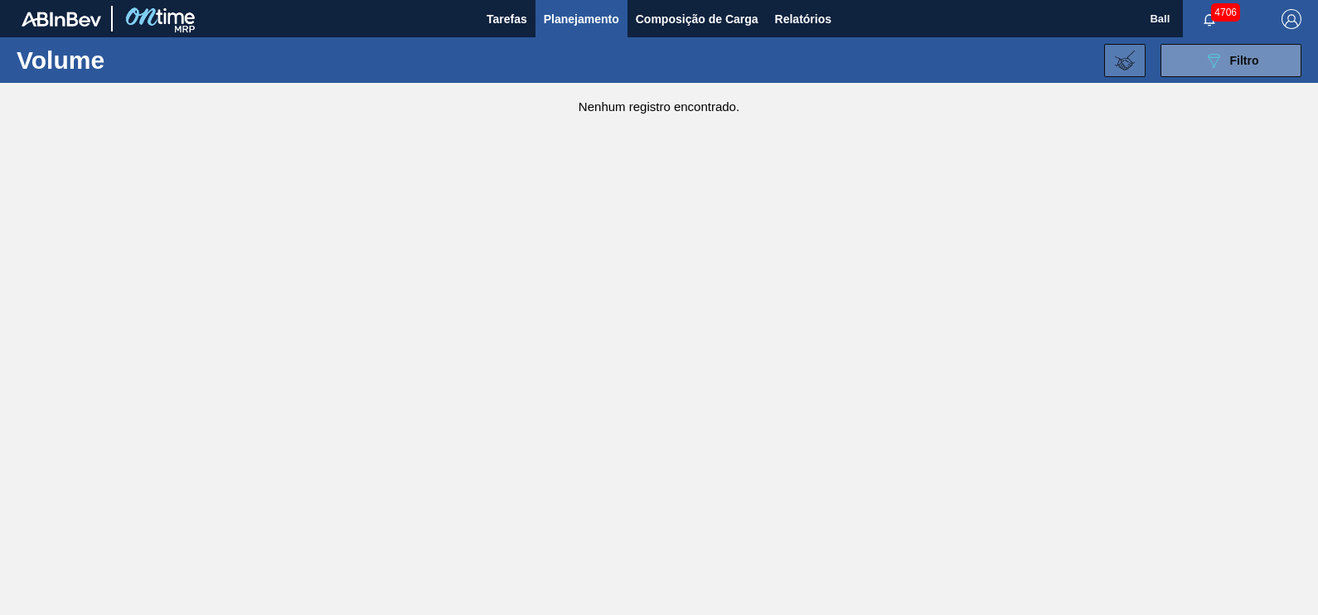
click at [1137, 60] on button at bounding box center [1124, 60] width 41 height 33
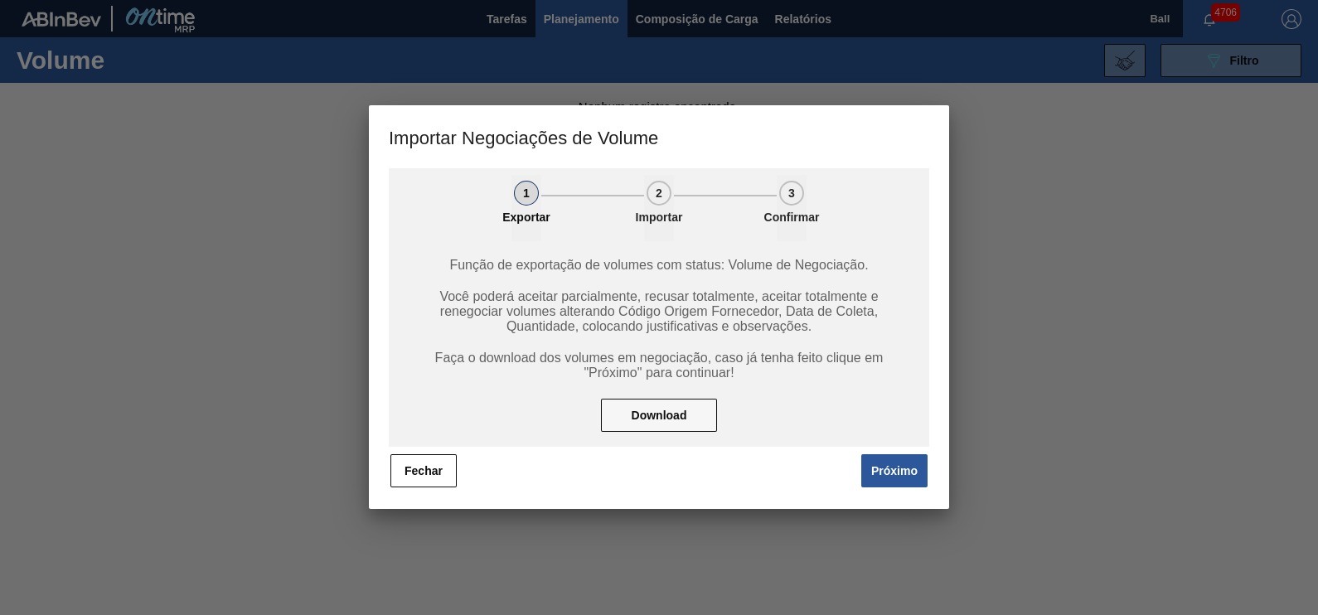
click at [855, 472] on span "Próximo" at bounding box center [891, 470] width 76 height 36
click at [884, 472] on button "Próximo" at bounding box center [894, 470] width 66 height 33
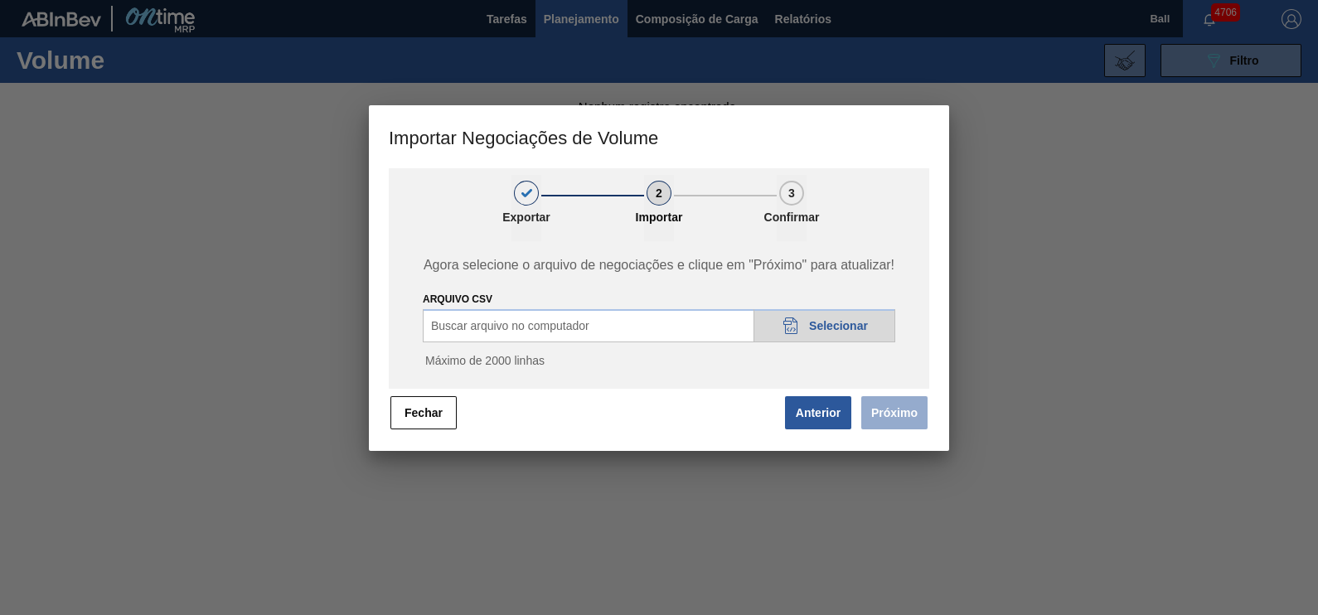
click at [830, 324] on span "Selecionar" at bounding box center [838, 325] width 59 height 13
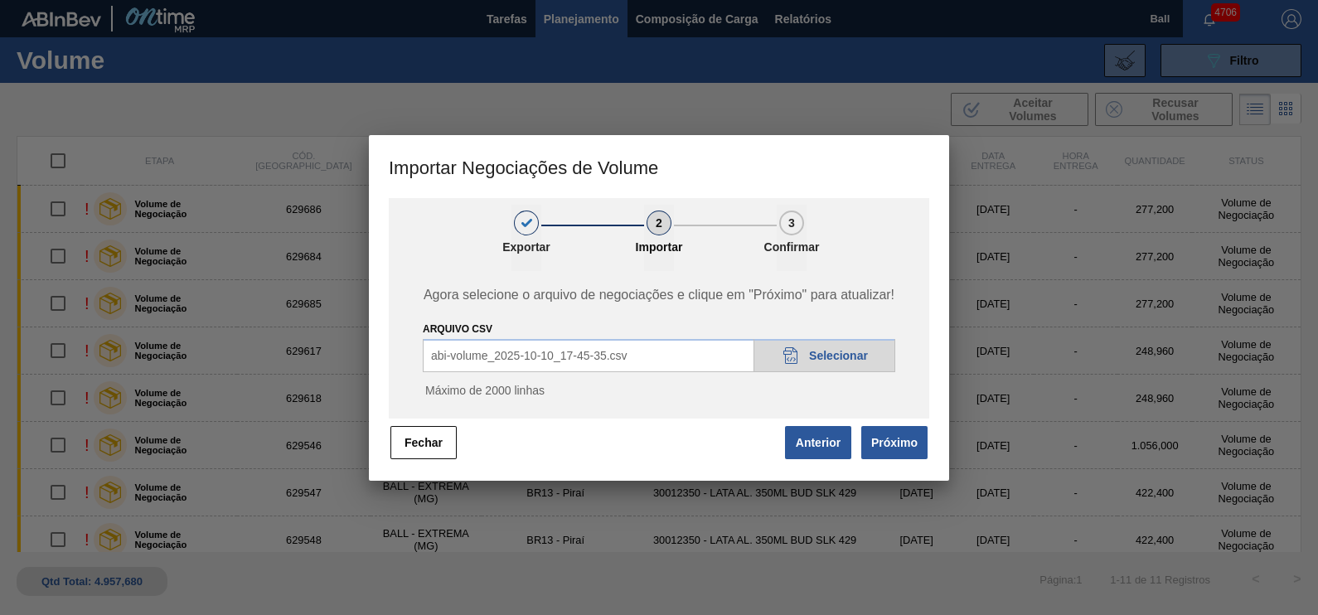
click at [902, 459] on span "Próximo" at bounding box center [891, 442] width 76 height 36
click at [902, 443] on button "Próximo" at bounding box center [894, 442] width 66 height 33
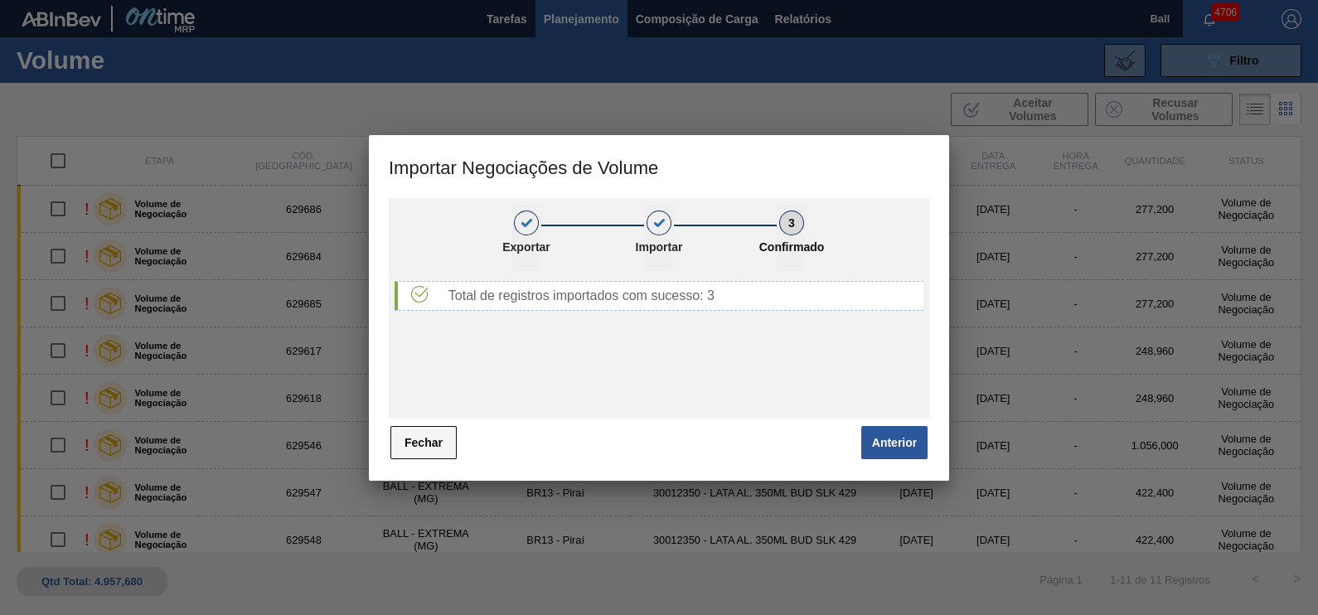
click at [423, 431] on button "Fechar" at bounding box center [423, 442] width 66 height 33
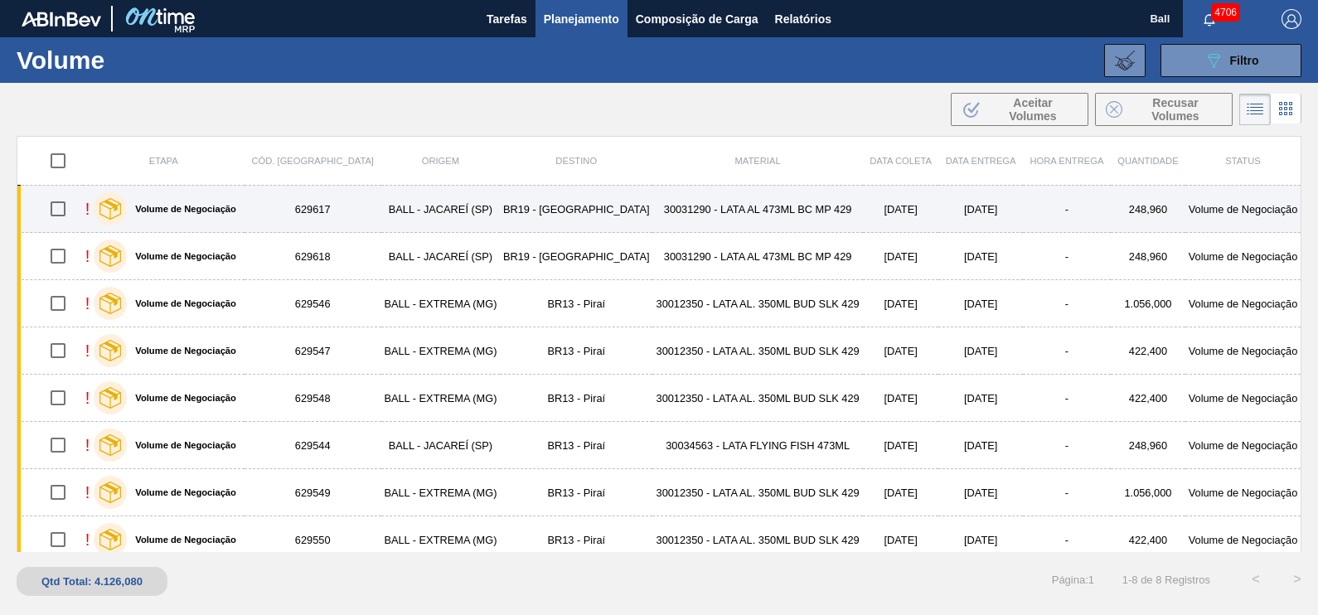
click at [805, 211] on td "30031290 - LATA AL 473ML BC MP 429" at bounding box center [757, 209] width 210 height 47
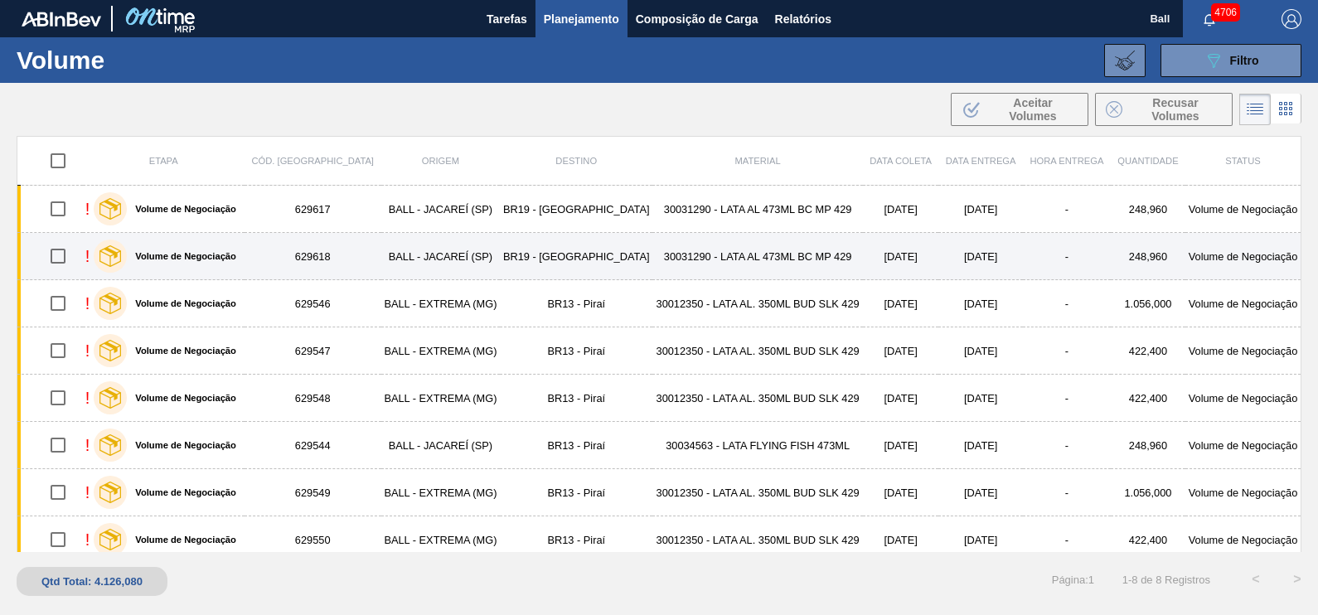
click at [804, 267] on td "30031290 - LATA AL 473ML BC MP 429" at bounding box center [757, 256] width 210 height 47
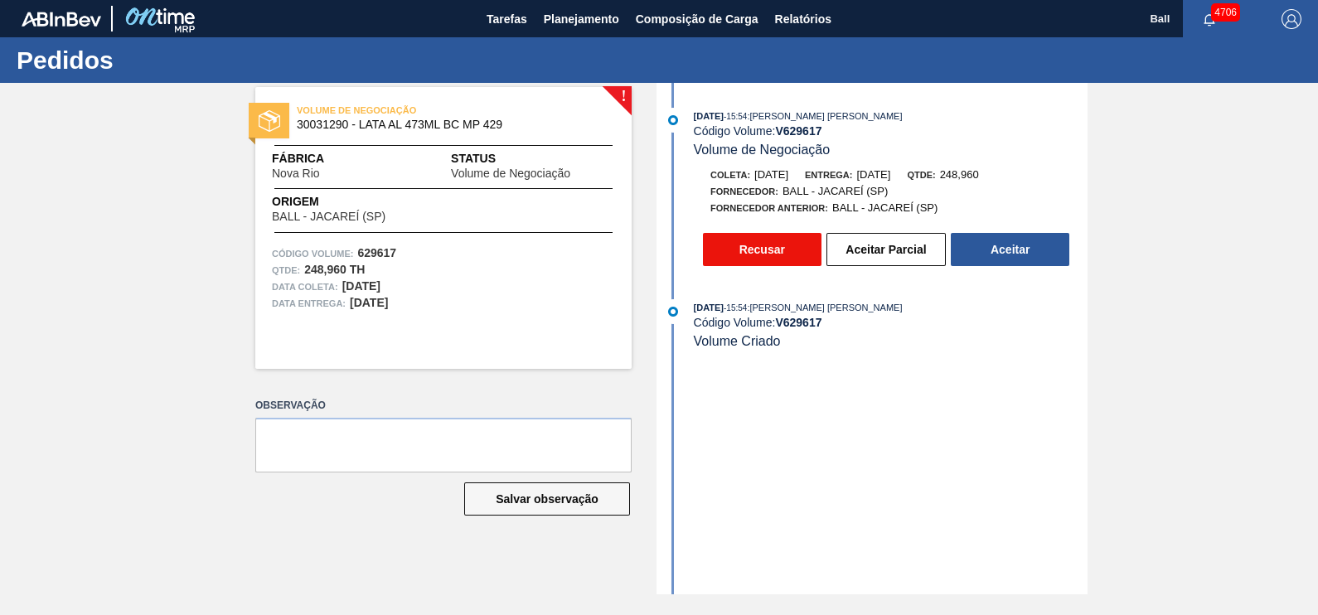
click at [756, 266] on button "Recusar" at bounding box center [762, 249] width 118 height 33
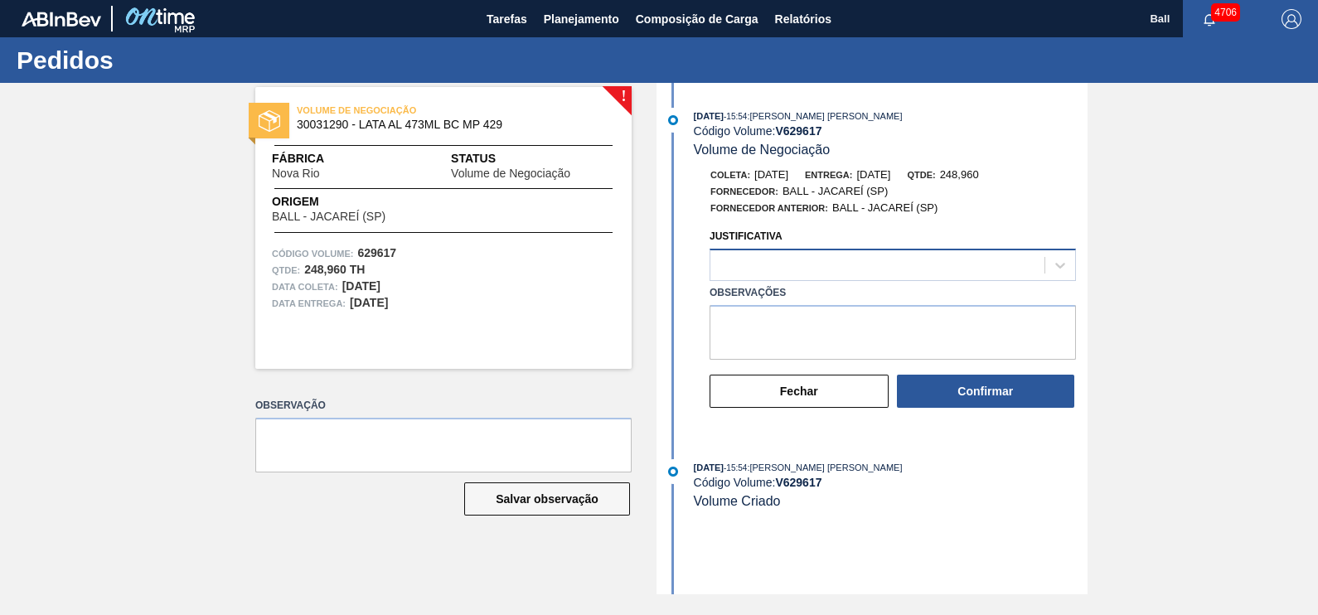
click at [847, 260] on div at bounding box center [877, 266] width 334 height 24
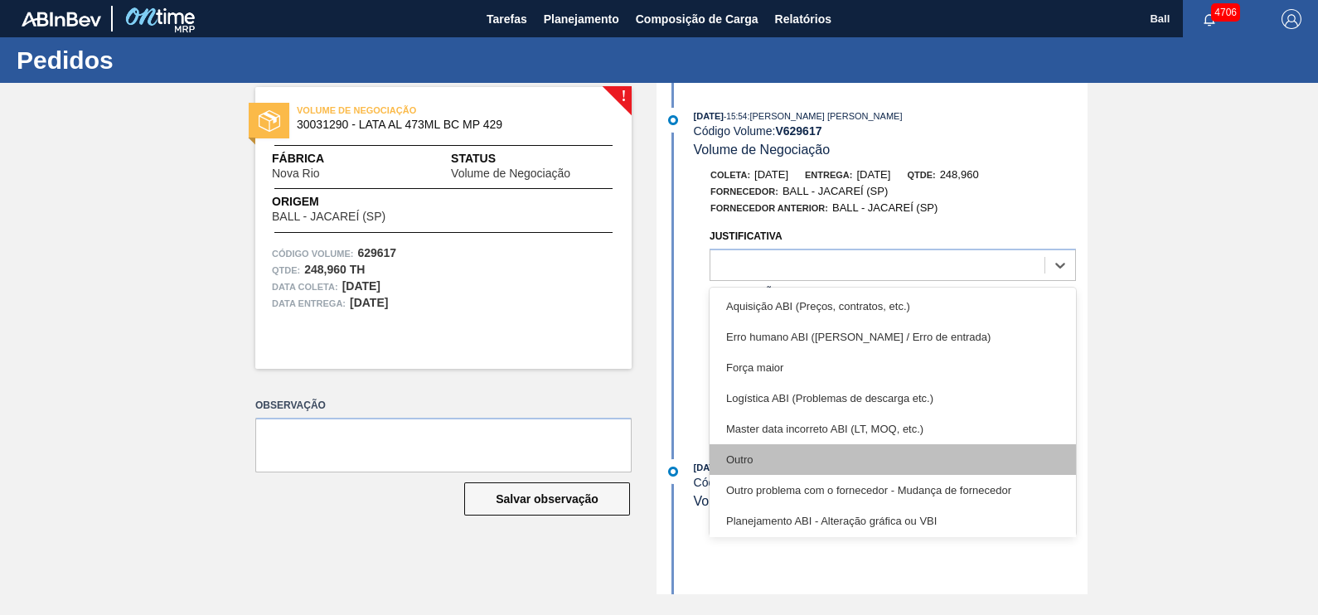
click at [765, 458] on div "Outro" at bounding box center [892, 459] width 366 height 31
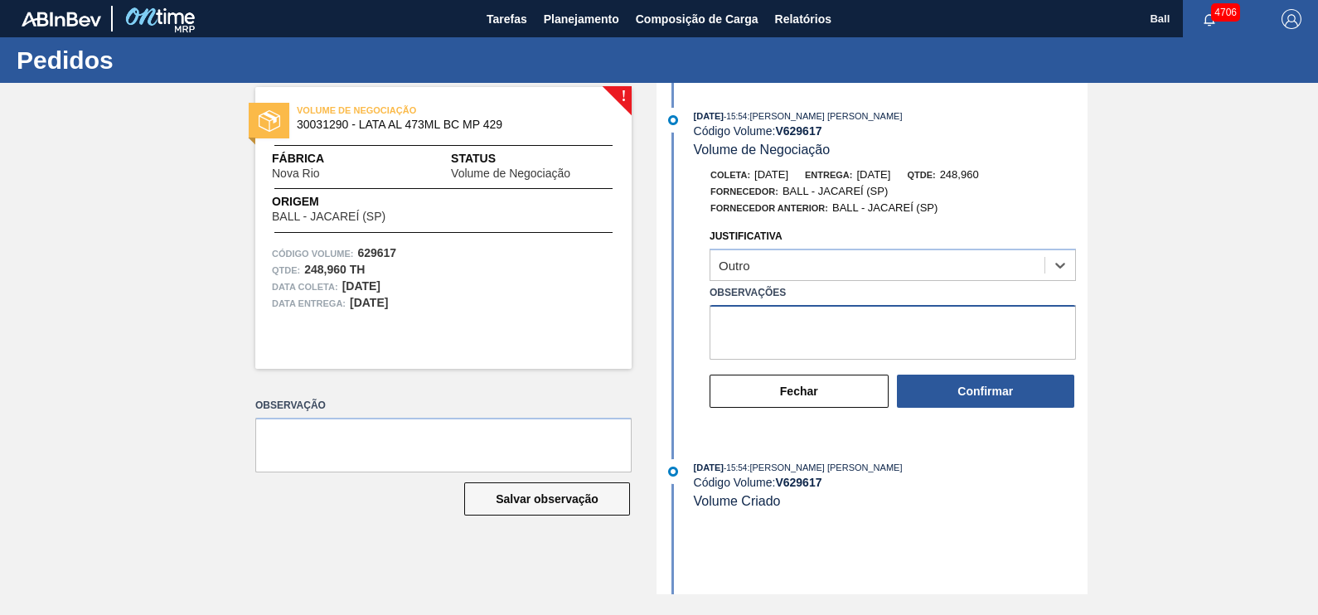
click at [795, 328] on textarea "Observações" at bounding box center [892, 332] width 366 height 55
click at [795, 328] on textarea "Fora do FLUXO" at bounding box center [892, 332] width 366 height 55
type textarea "Fora do FLUXO"
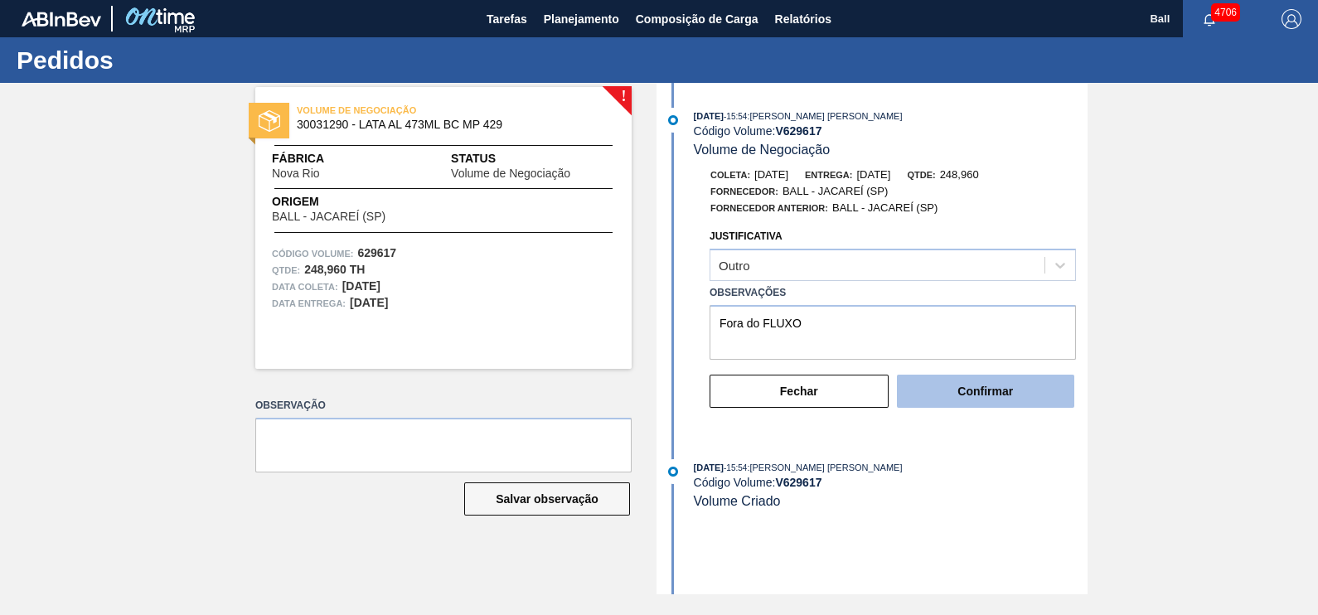
click at [986, 391] on button "Confirmar" at bounding box center [985, 391] width 177 height 33
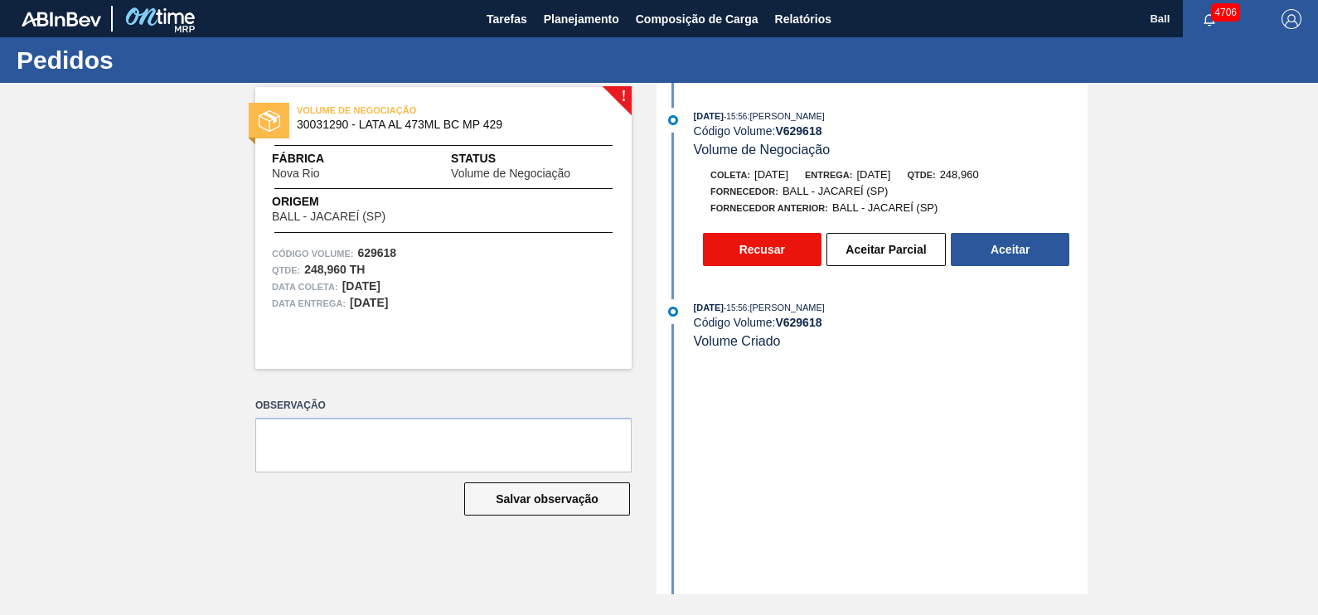
click at [771, 242] on button "Recusar" at bounding box center [762, 249] width 118 height 33
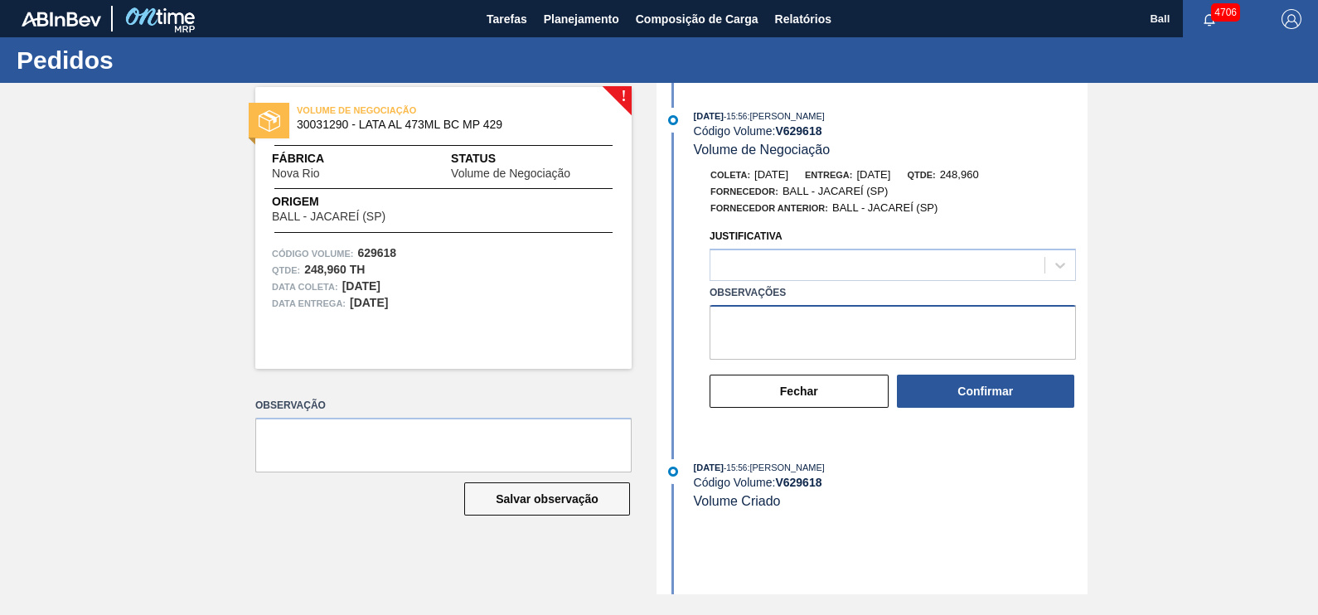
click at [795, 339] on textarea "Observações" at bounding box center [892, 332] width 366 height 55
paste textarea "Fora do FLUXO"
type textarea "Fora do FLUXO"
click at [855, 271] on div at bounding box center [877, 266] width 334 height 24
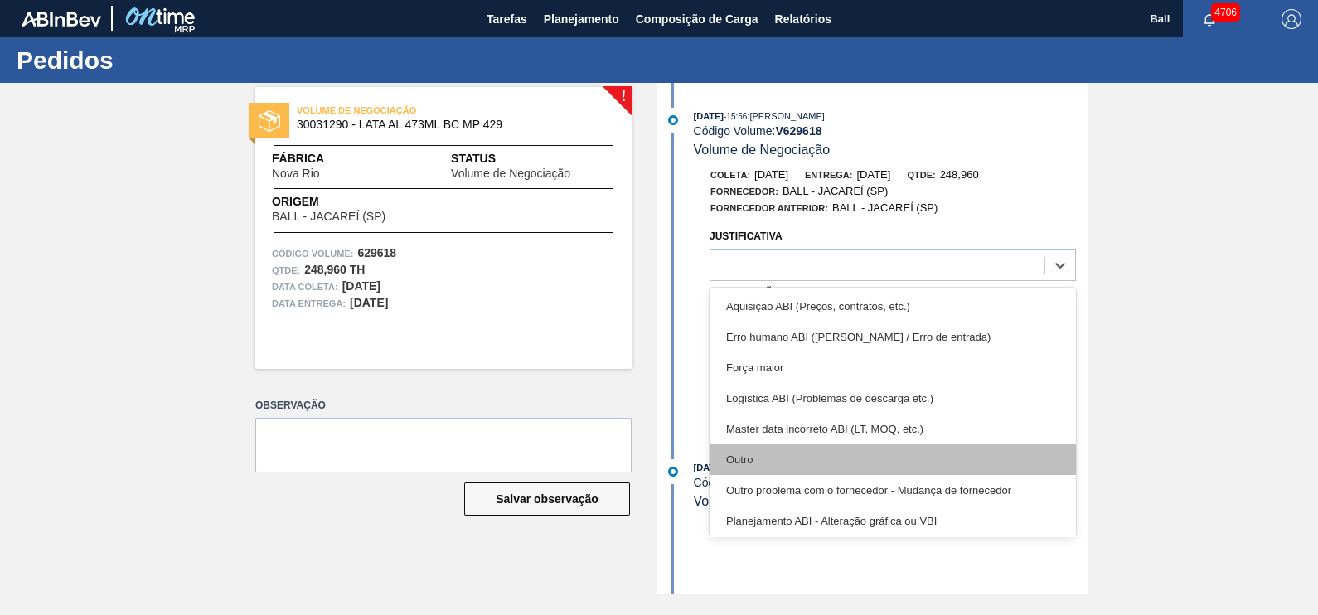
drag, startPoint x: 778, startPoint y: 441, endPoint x: 781, endPoint y: 460, distance: 19.2
click at [781, 460] on div "Aquisição ABI (Preços, contratos, etc.) Erro humano ABI (Cálculo / Erro de entr…" at bounding box center [892, 412] width 366 height 249
click at [824, 462] on div "Outro" at bounding box center [892, 459] width 366 height 31
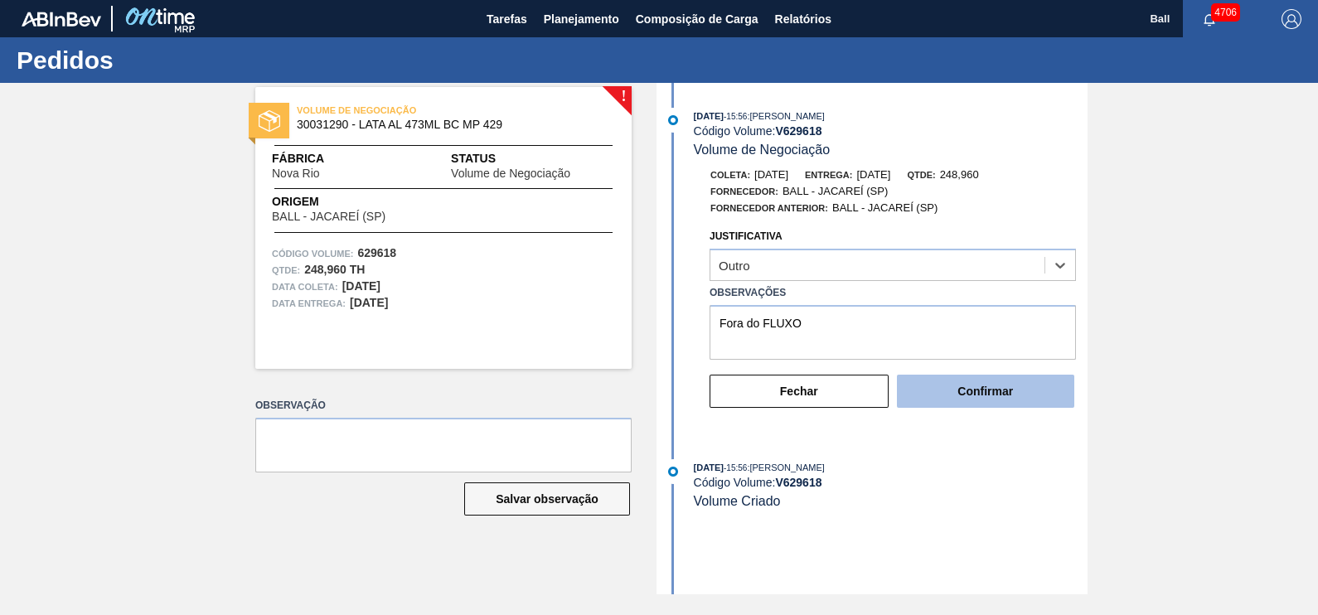
click at [1028, 389] on button "Confirmar" at bounding box center [985, 391] width 177 height 33
